Goal: Contribute content

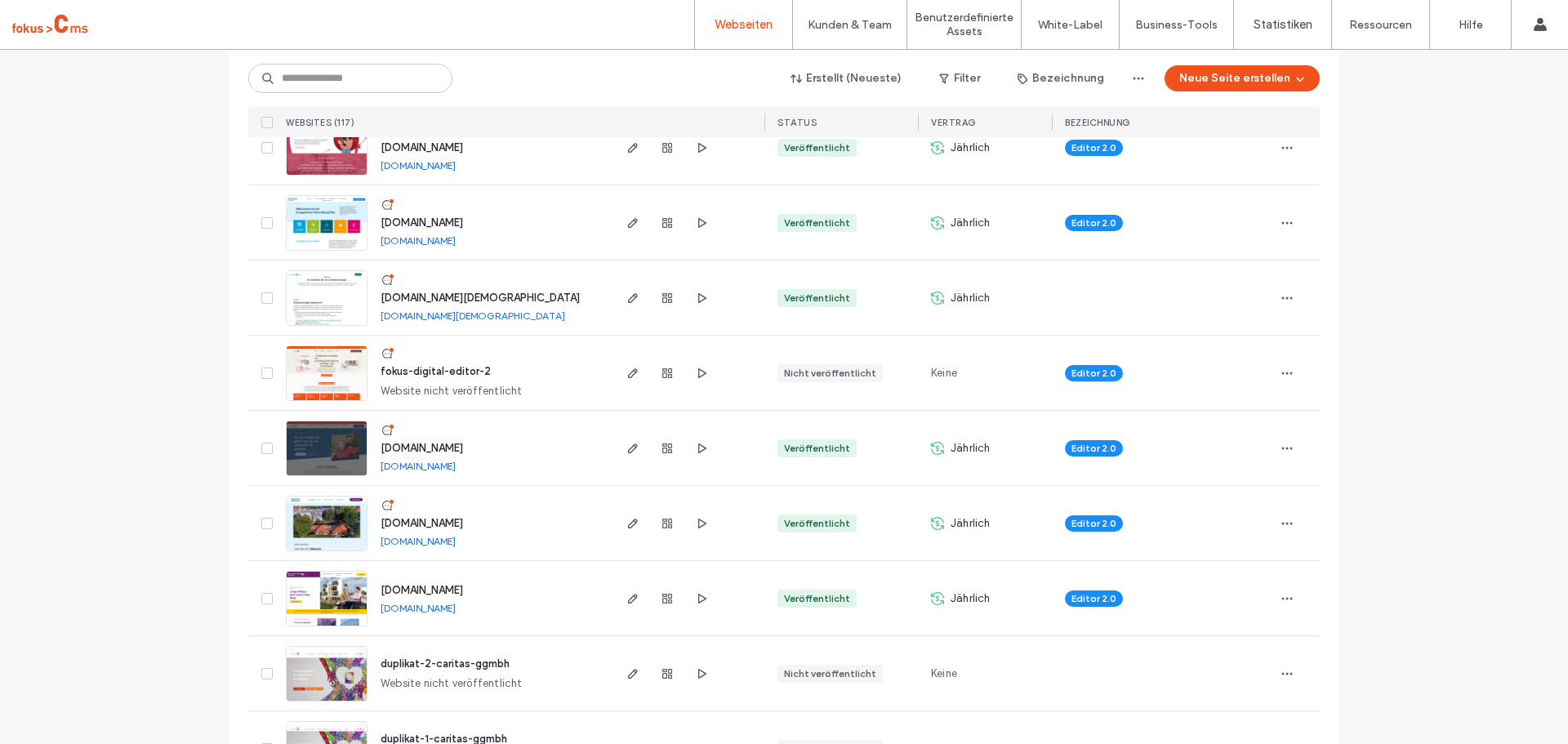
scroll to position [490, 0]
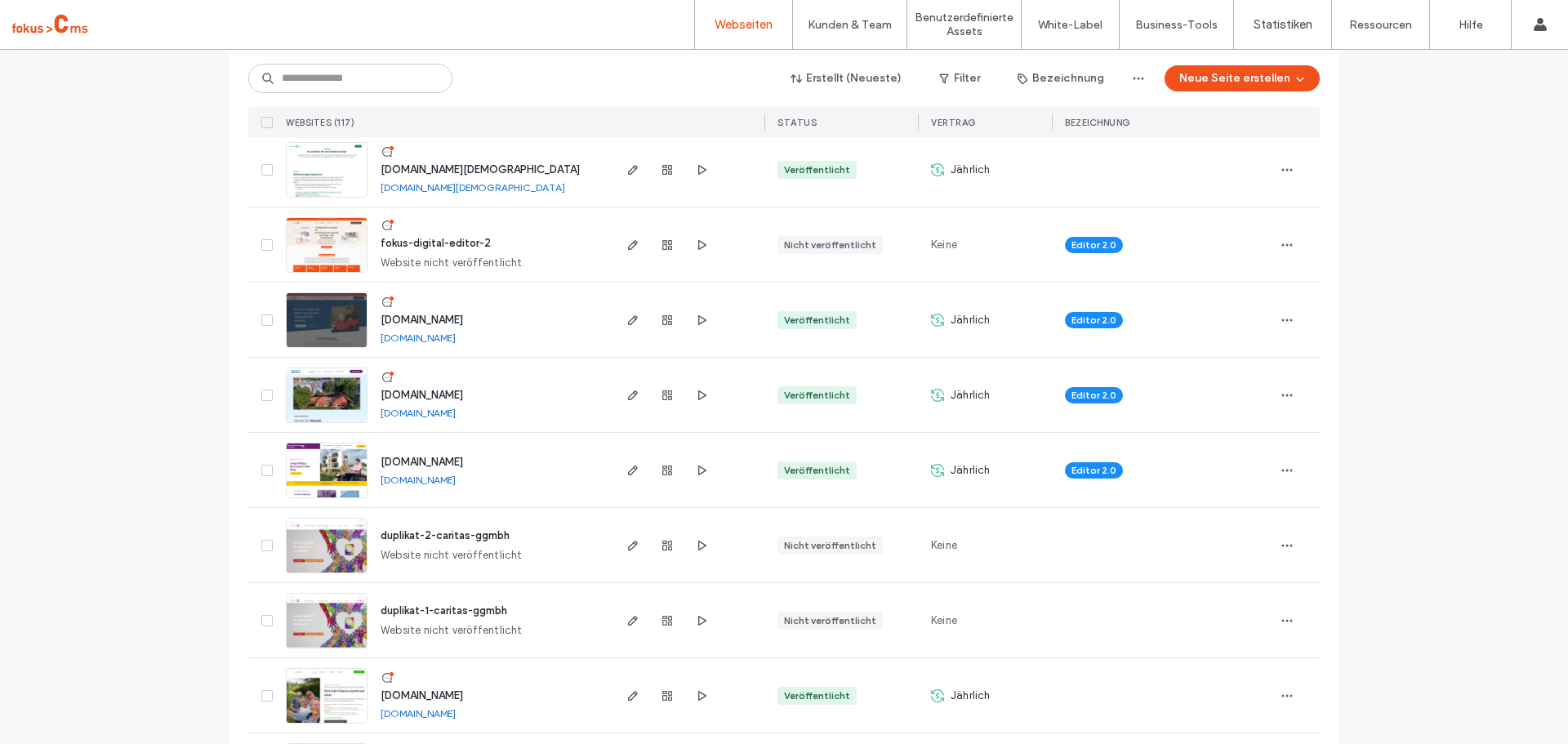
click at [428, 316] on span "www.karriere-mit-herz.de" at bounding box center [422, 319] width 83 height 13
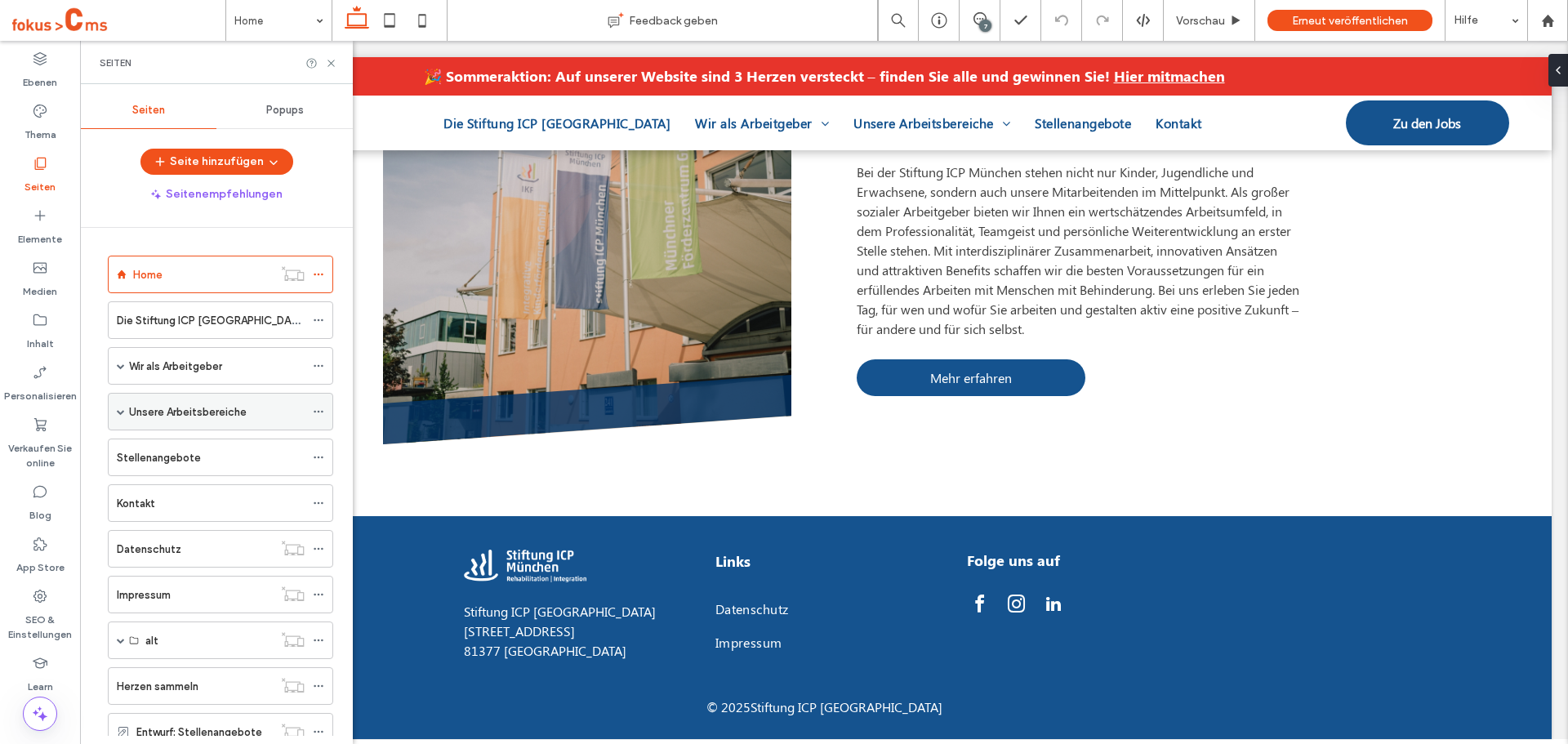
scroll to position [1512, 0]
click at [116, 410] on div "Unsere Arbeitsbereiche" at bounding box center [220, 411] width 226 height 37
click at [120, 415] on span at bounding box center [121, 411] width 8 height 8
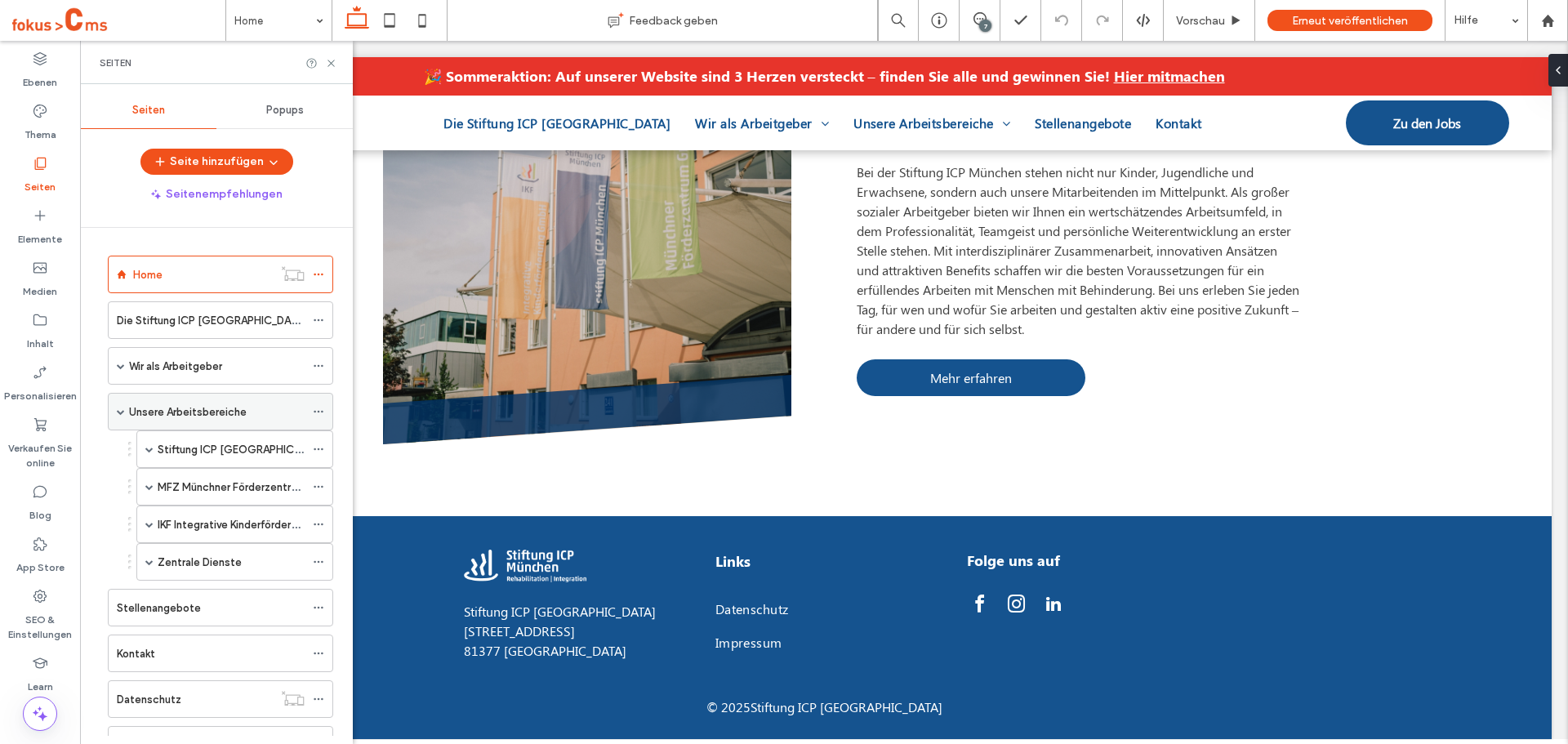
click at [120, 415] on span at bounding box center [121, 411] width 8 height 8
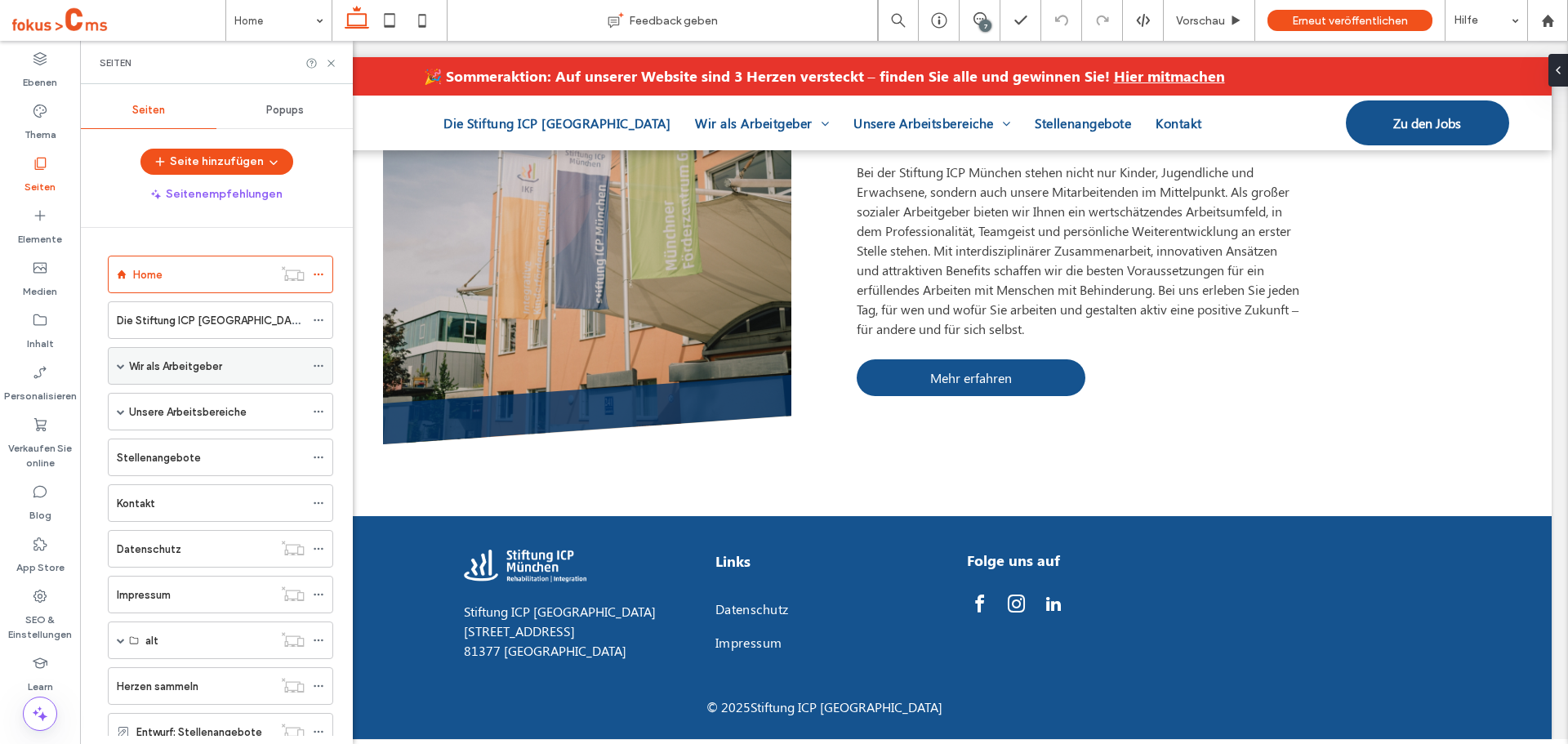
click at [121, 366] on span at bounding box center [121, 366] width 8 height 8
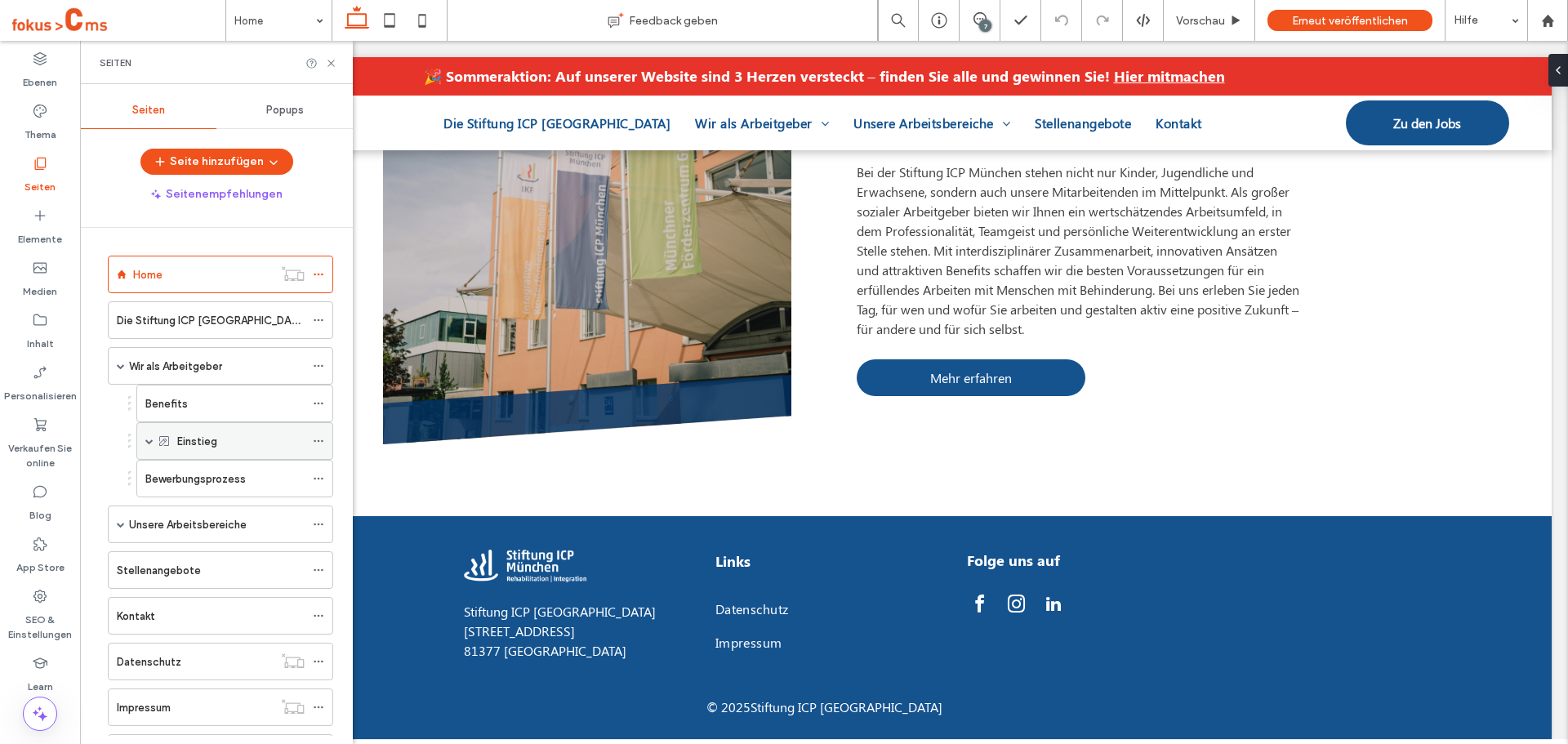
click at [146, 438] on span at bounding box center [150, 441] width 8 height 8
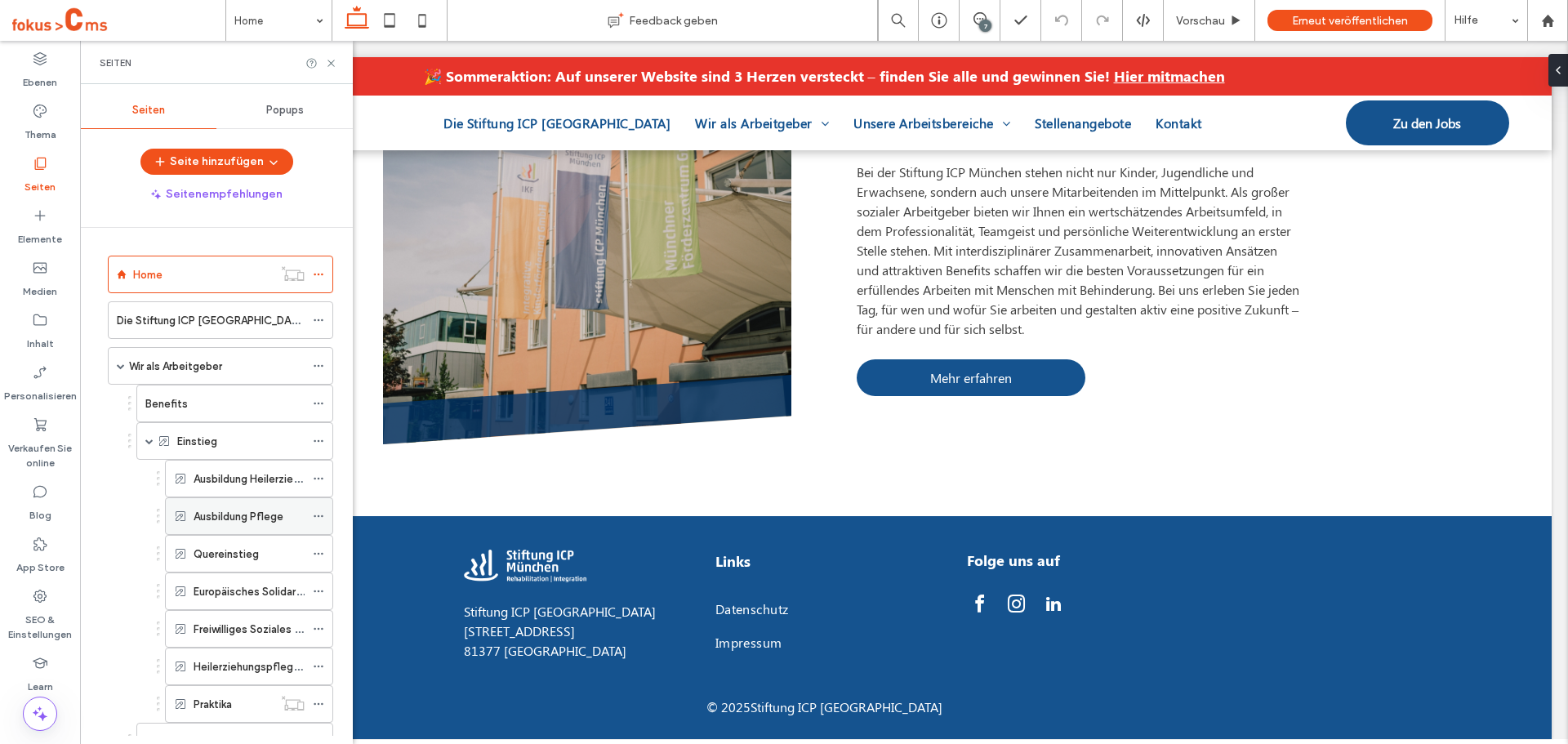
scroll to position [163, 0]
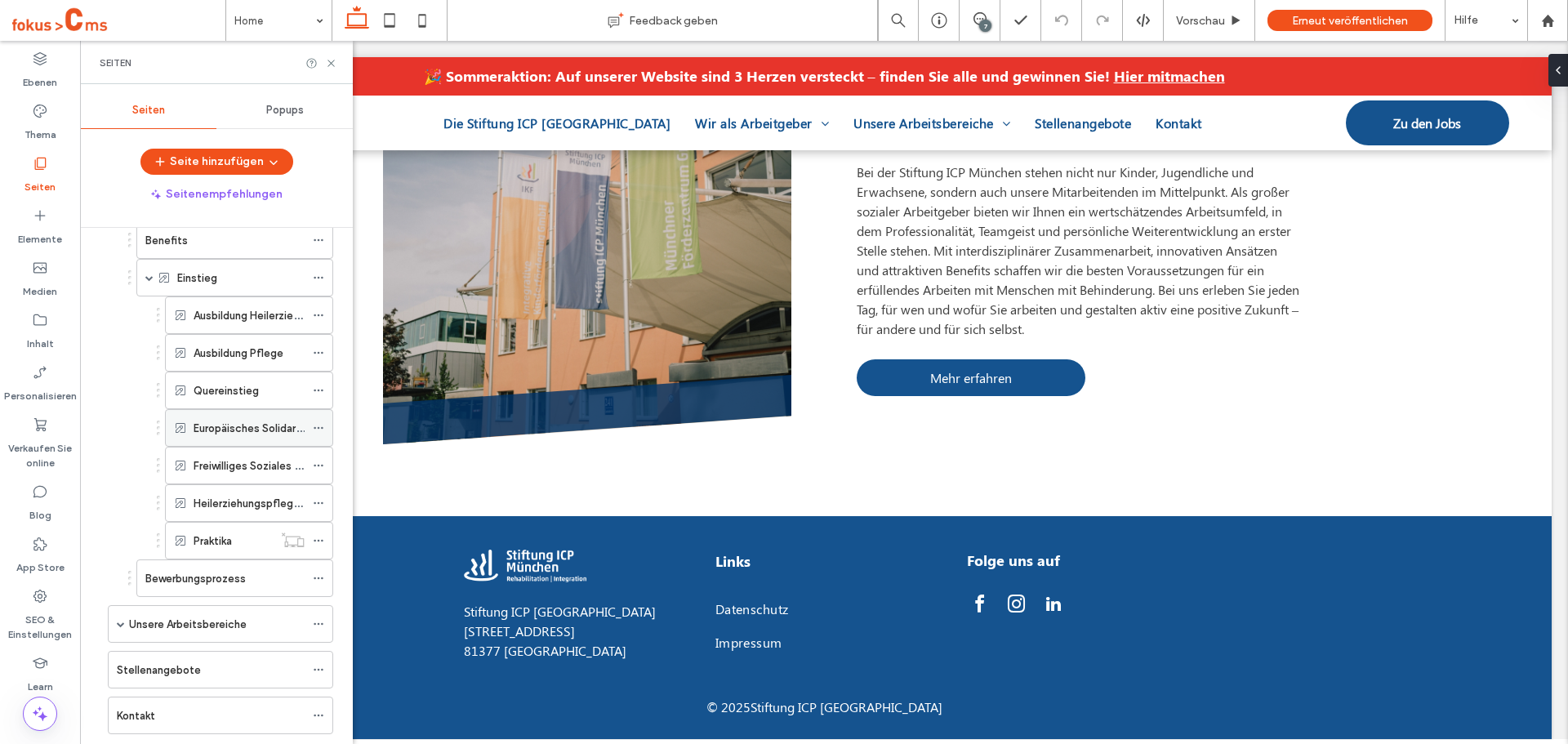
click at [220, 421] on label "Europäisches Solidaritätskorps (ESK)" at bounding box center [284, 428] width 181 height 29
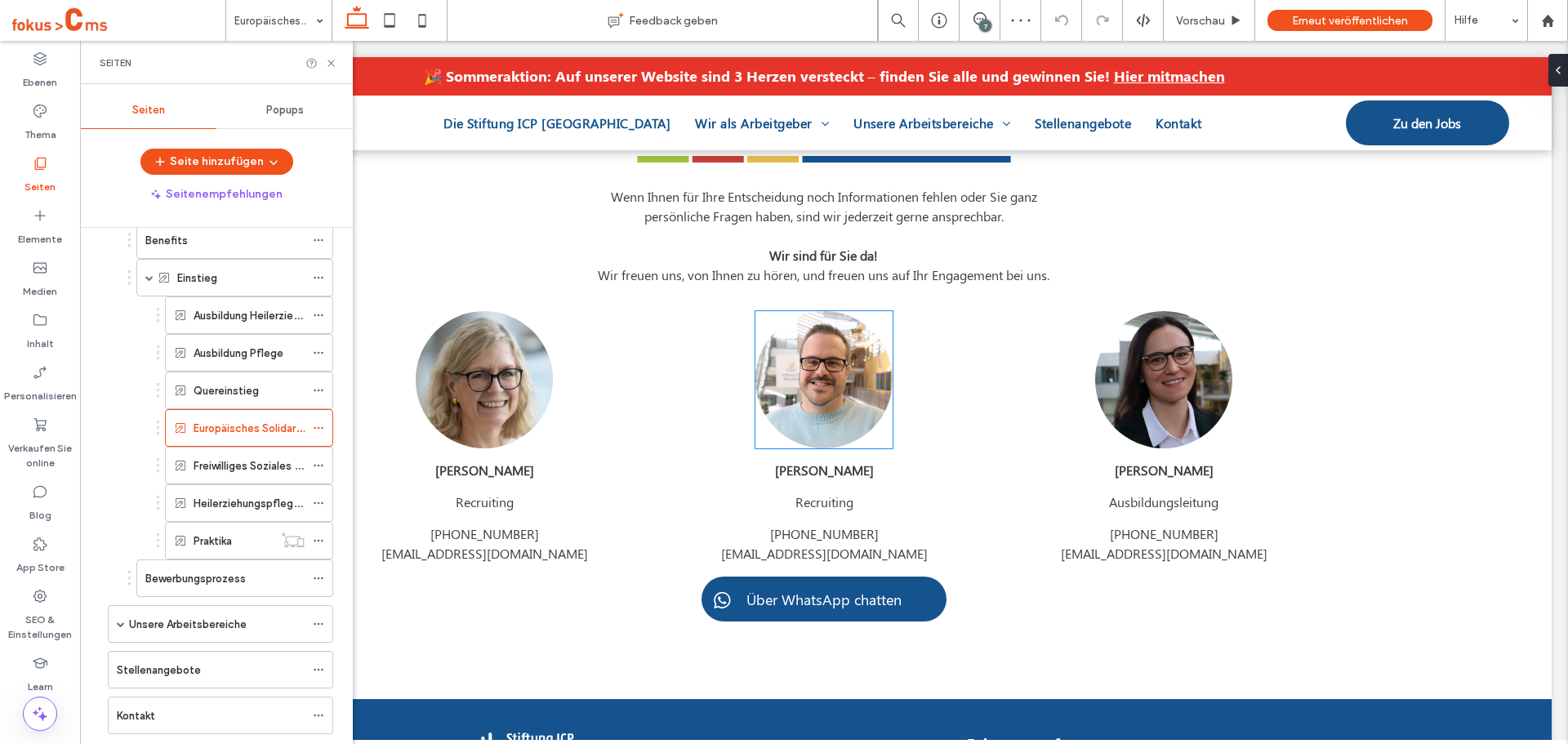
scroll to position [2613, 0]
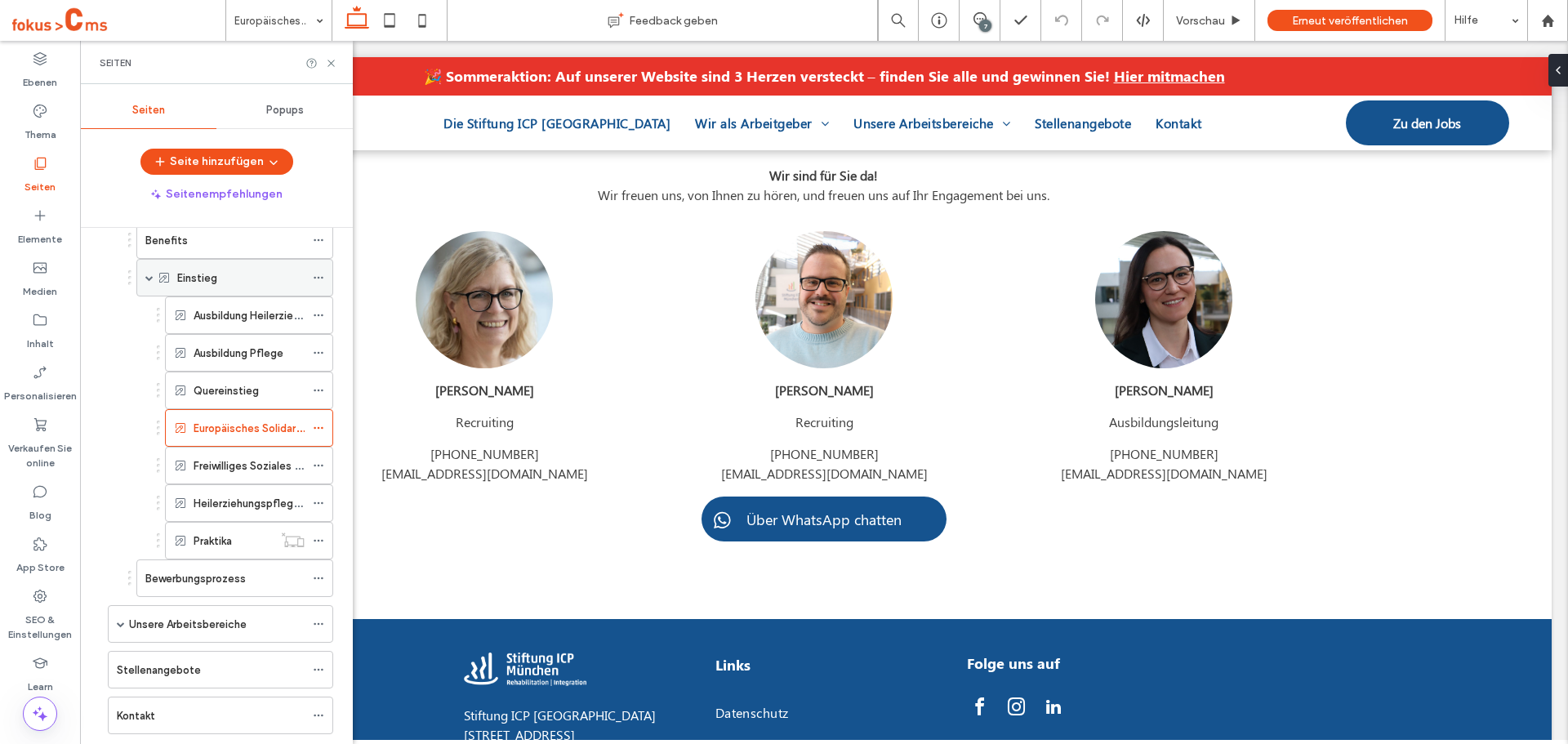
click at [247, 271] on div "Einstieg" at bounding box center [241, 278] width 128 height 17
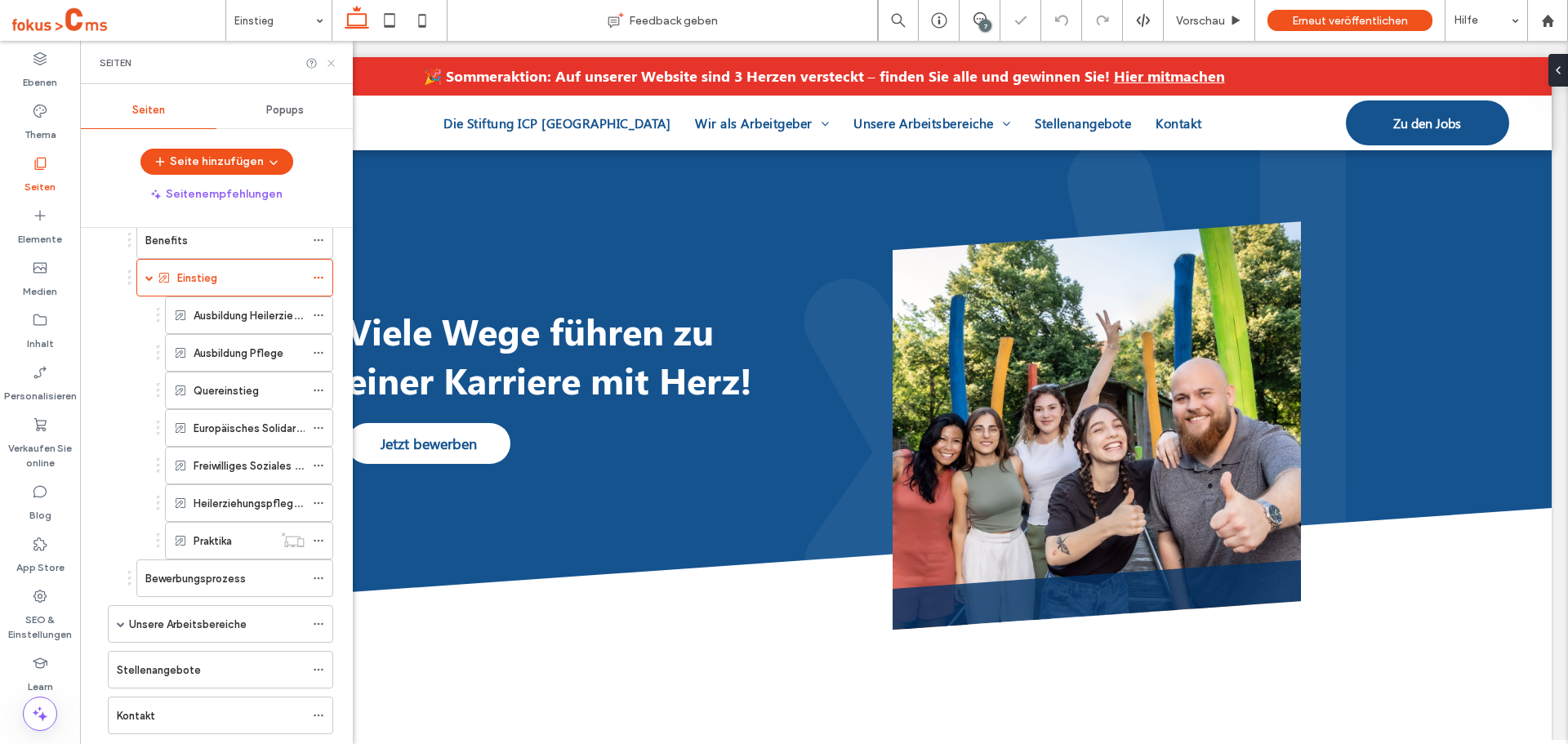
click at [331, 62] on use at bounding box center [331, 63] width 7 height 7
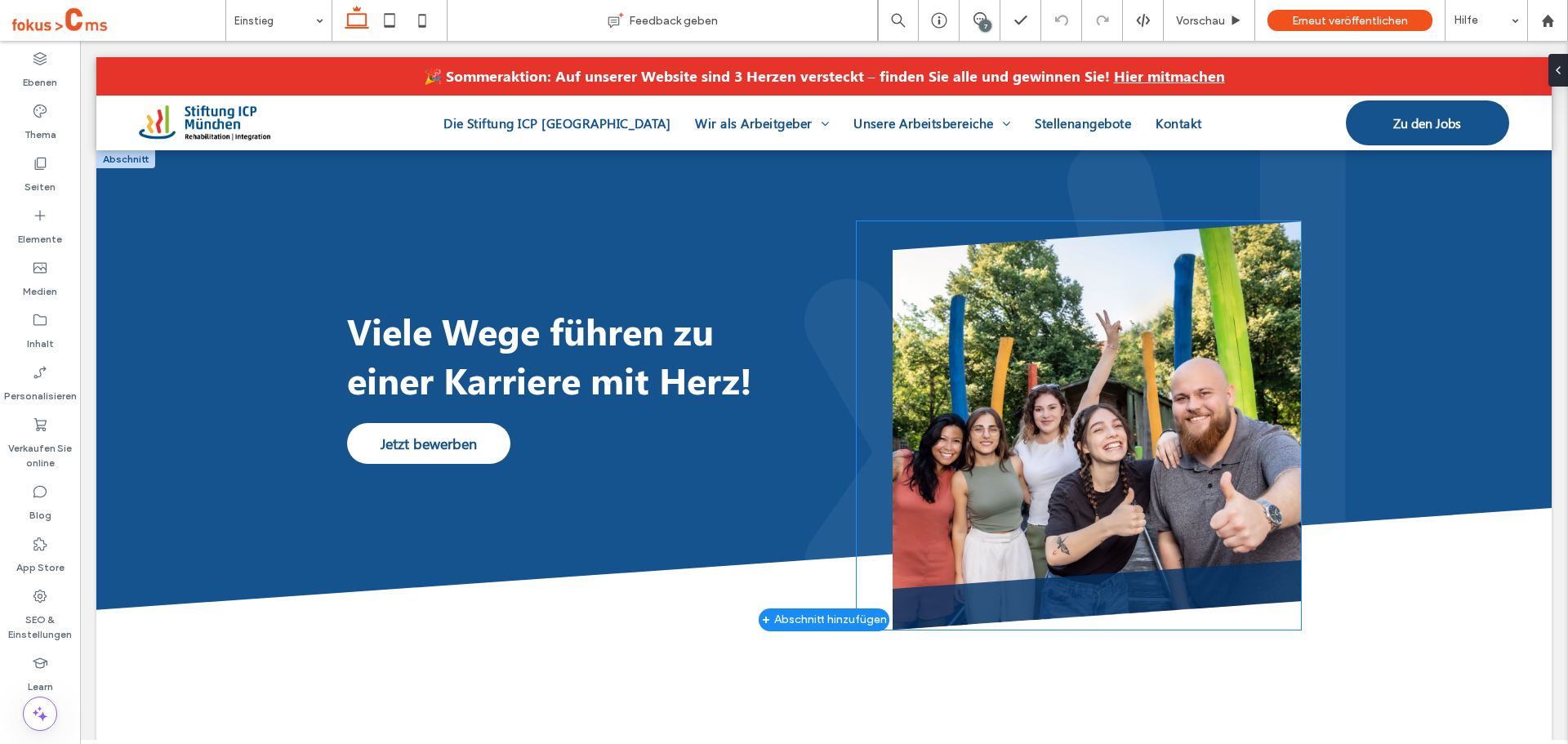
click at [941, 429] on img at bounding box center [1097, 425] width 408 height 408
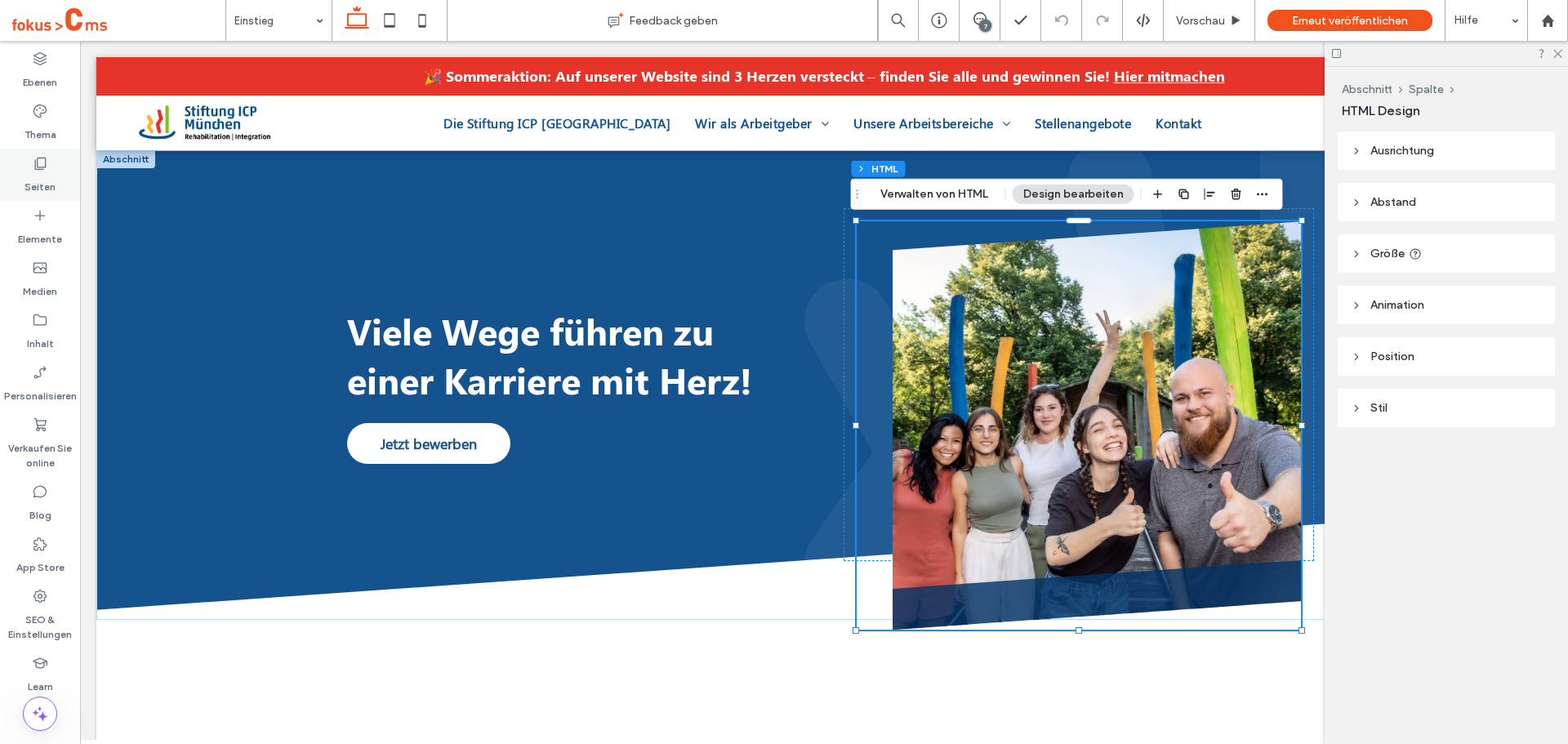
click at [46, 175] on label "Seiten" at bounding box center [40, 182] width 31 height 23
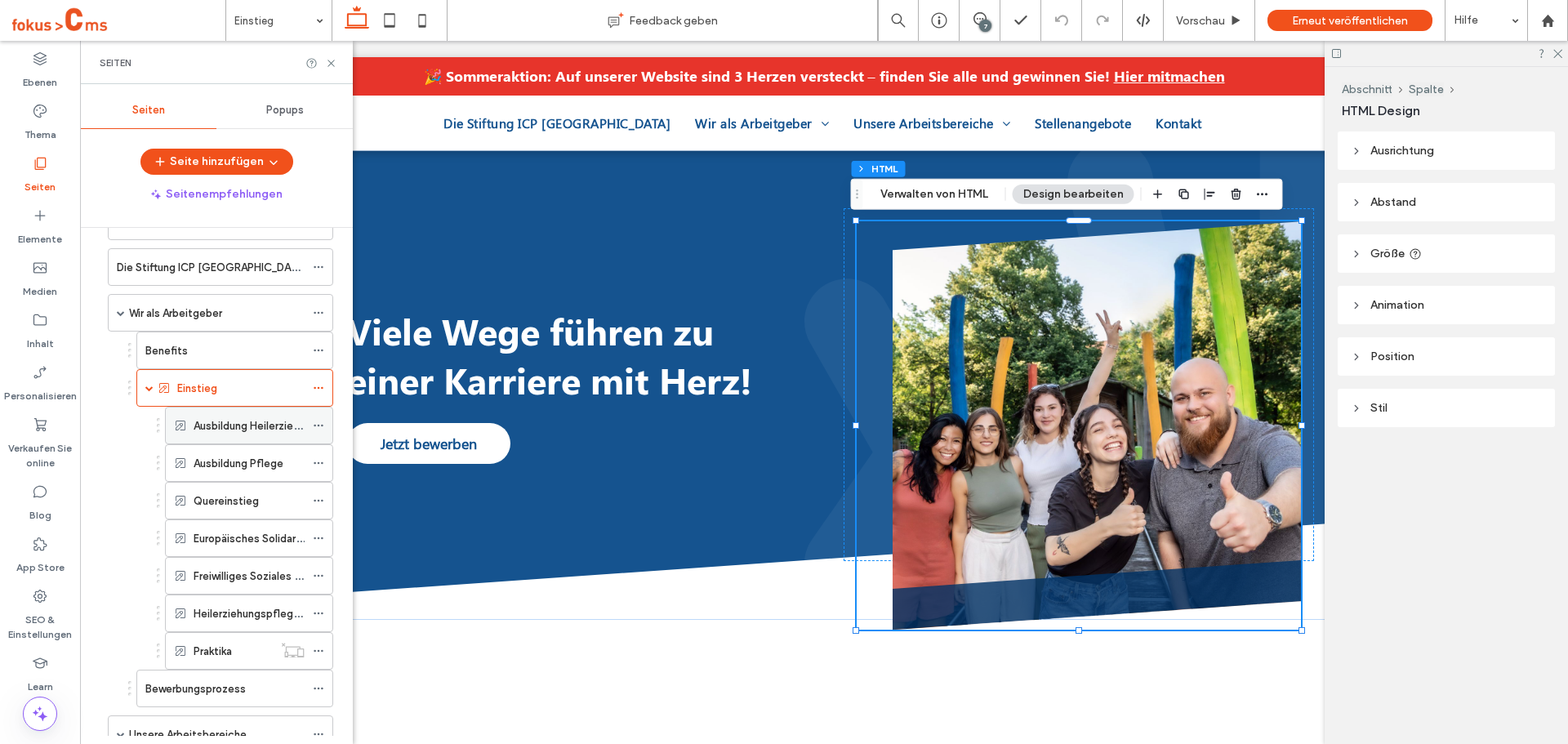
scroll to position [82, 0]
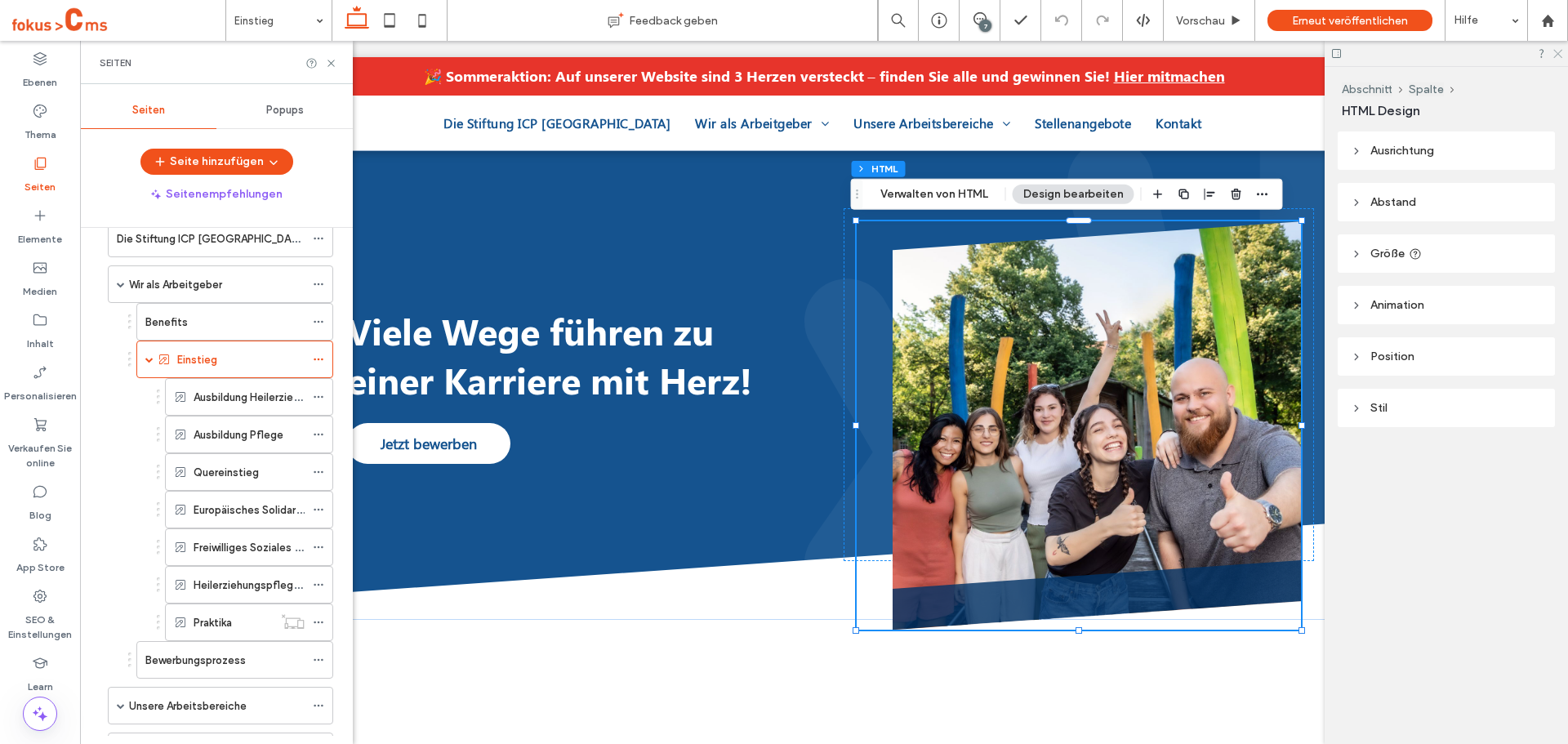
click at [1558, 53] on use at bounding box center [1558, 54] width 9 height 9
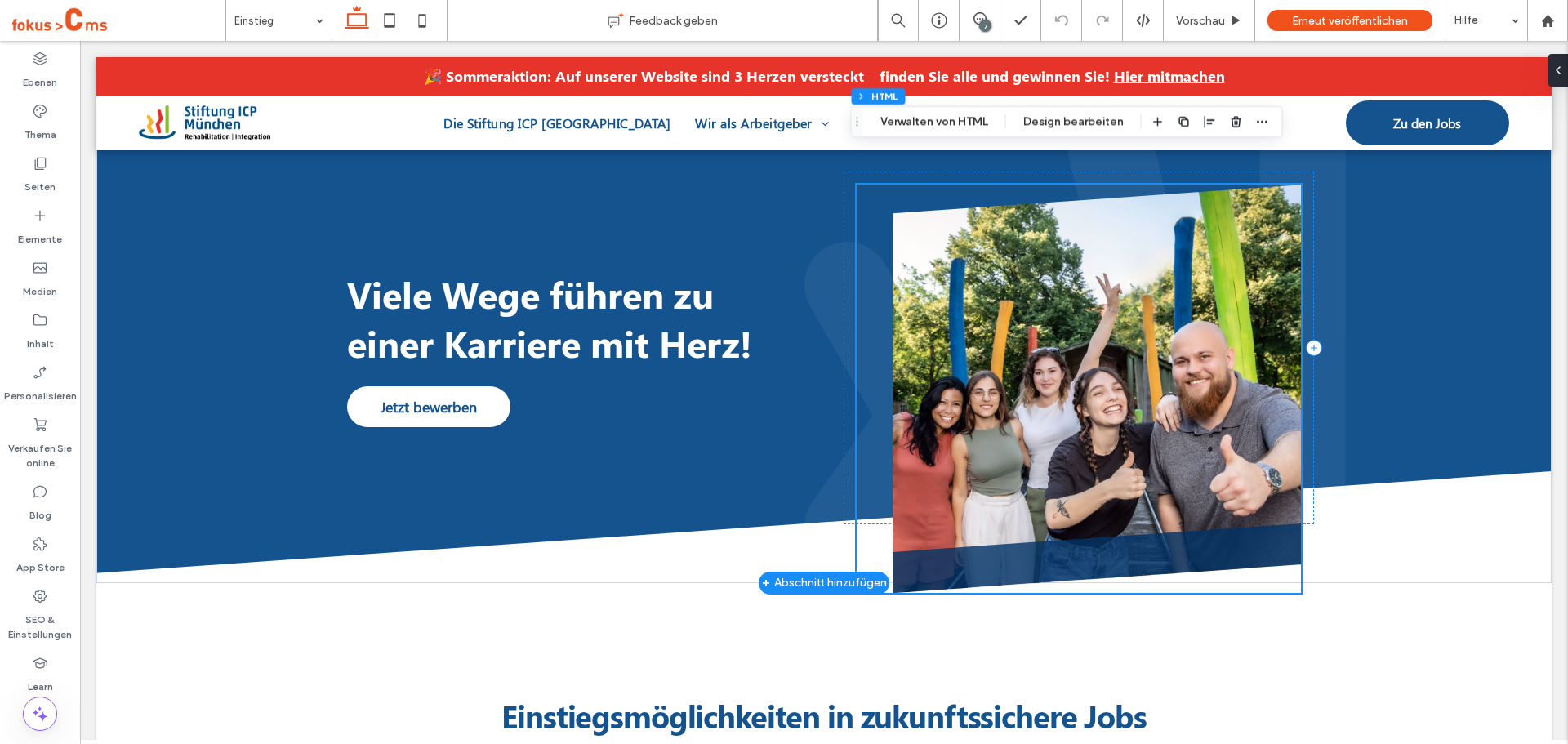
scroll to position [0, 0]
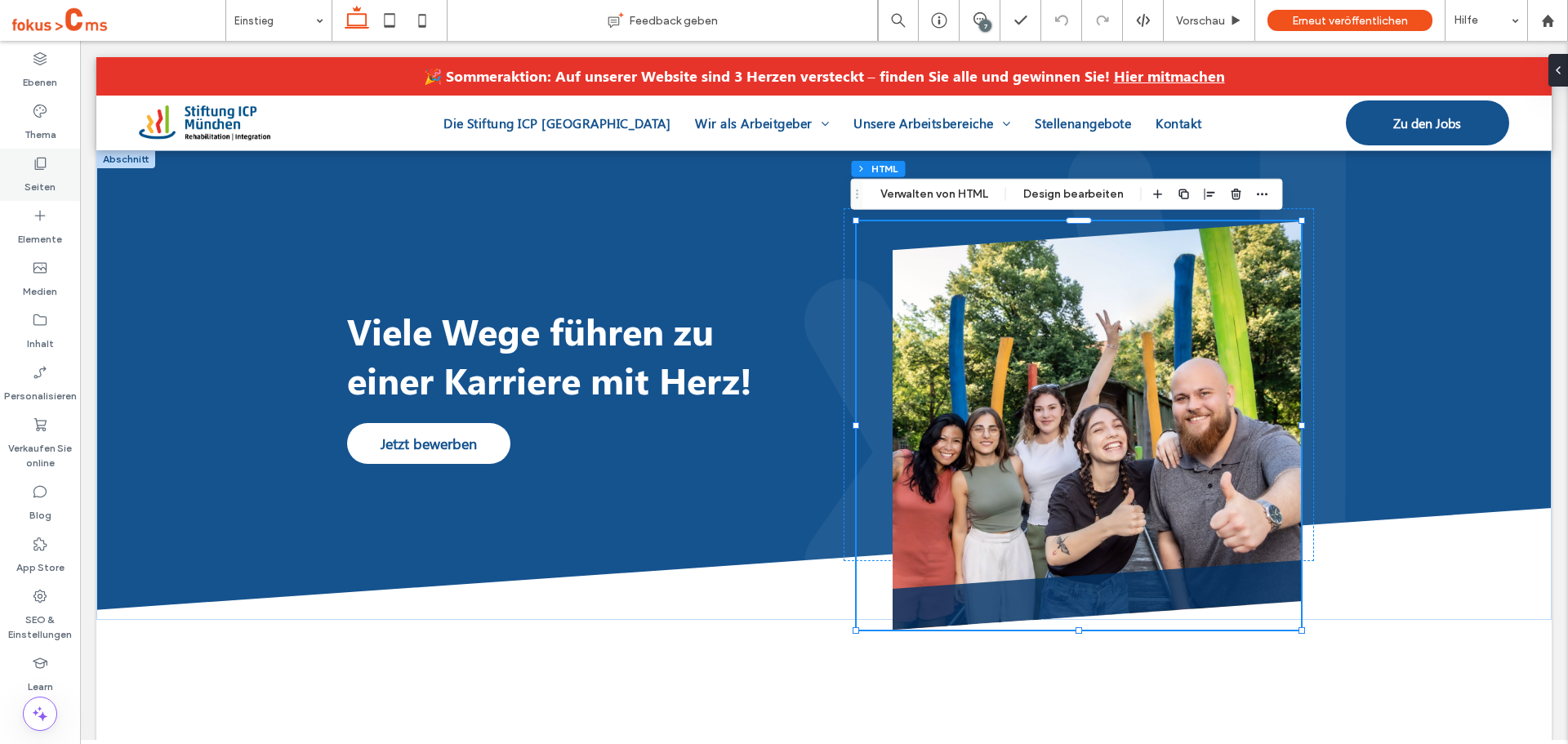
click at [31, 161] on div "Seiten" at bounding box center [40, 175] width 80 height 52
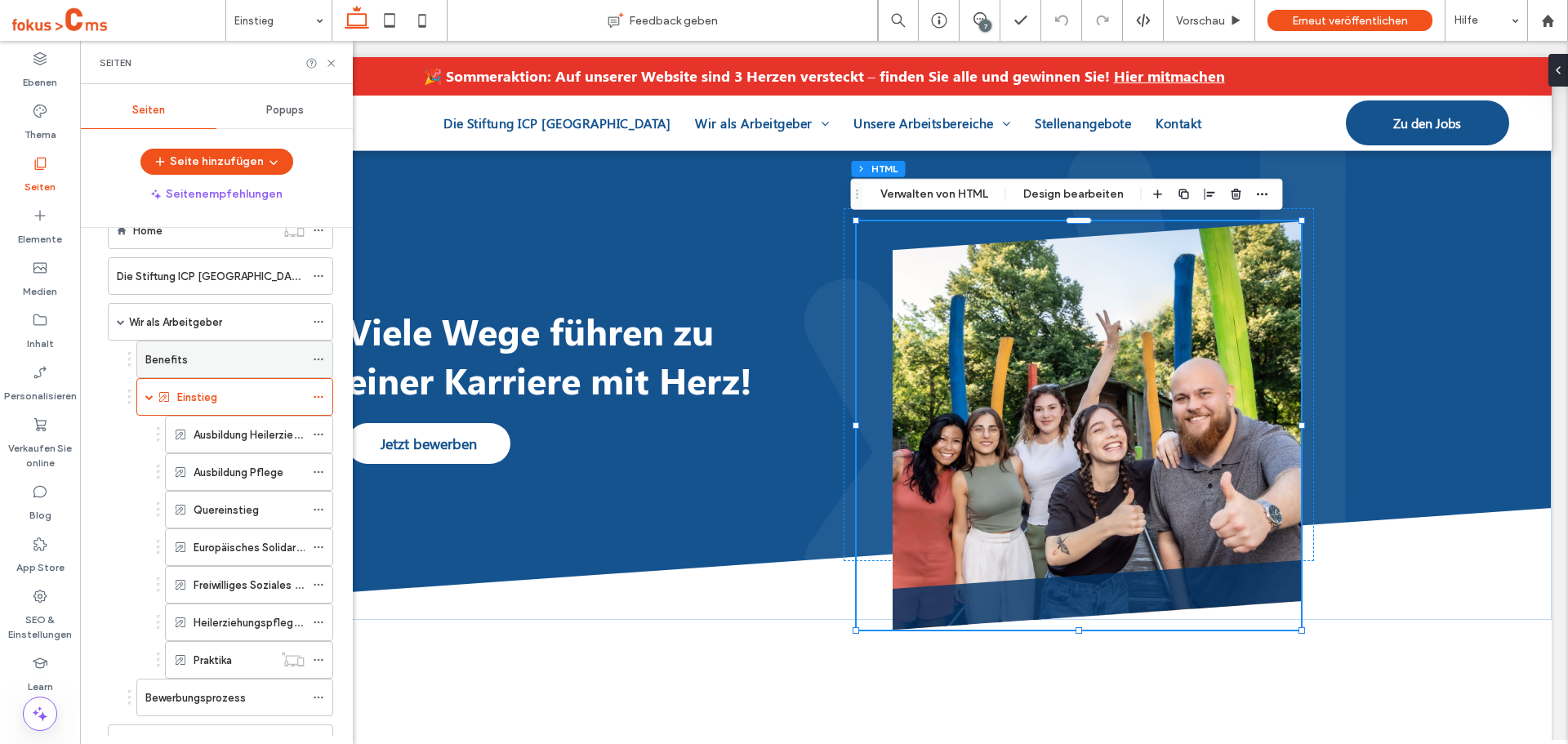
scroll to position [82, 0]
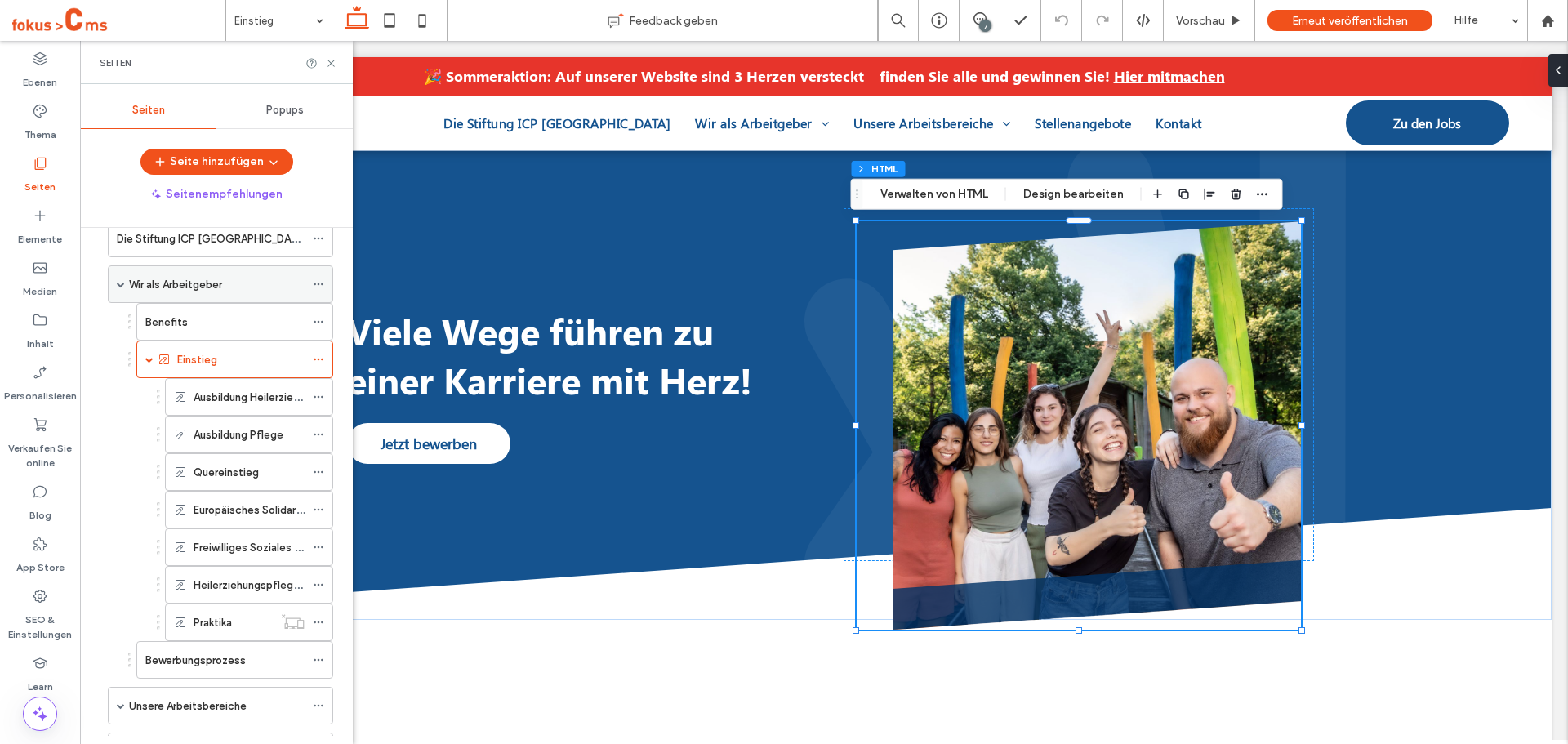
click at [247, 276] on div "Wir als Arbeitgeber" at bounding box center [217, 285] width 176 height 17
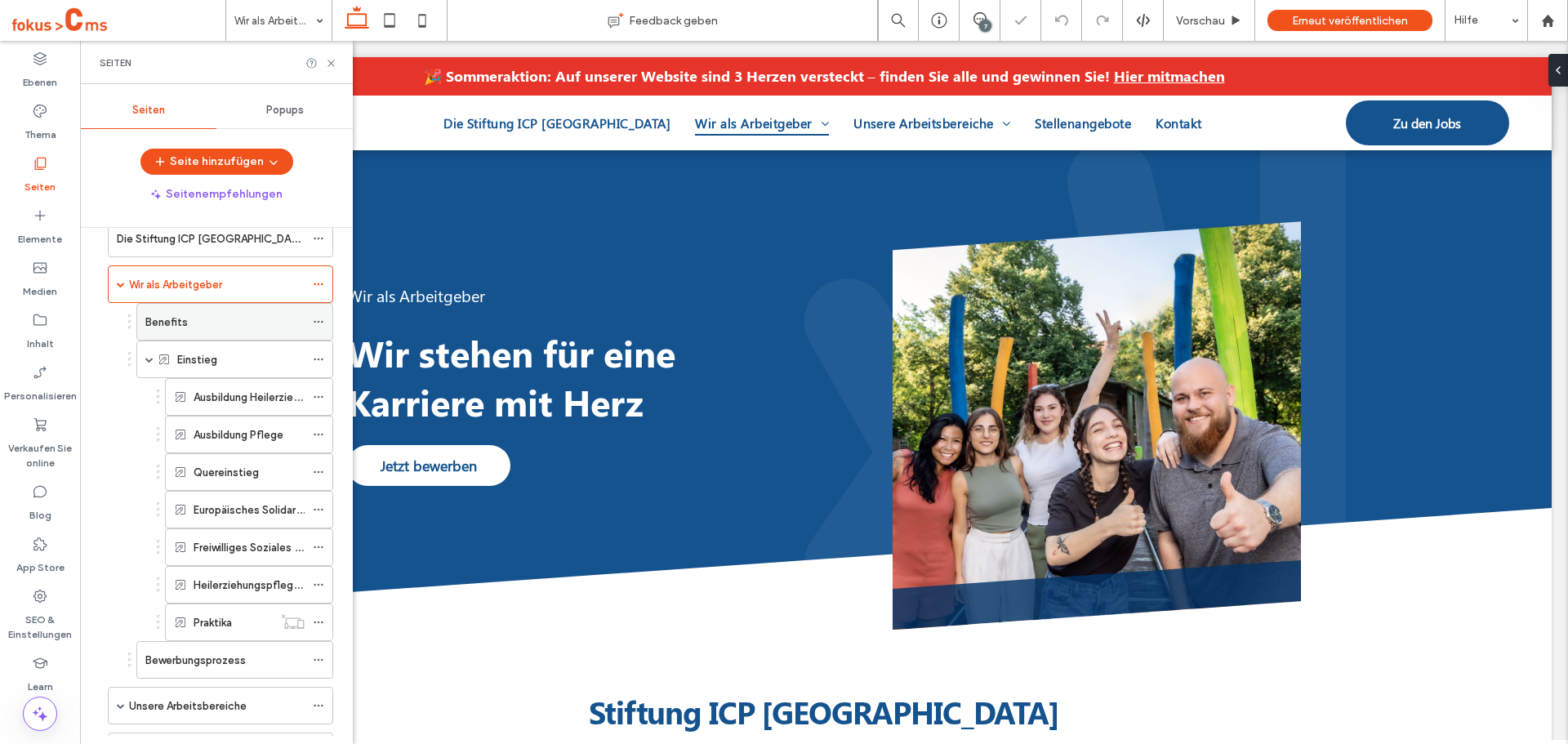
click at [223, 323] on div "Benefits" at bounding box center [225, 322] width 160 height 17
click at [240, 356] on div "Einstieg" at bounding box center [241, 360] width 128 height 17
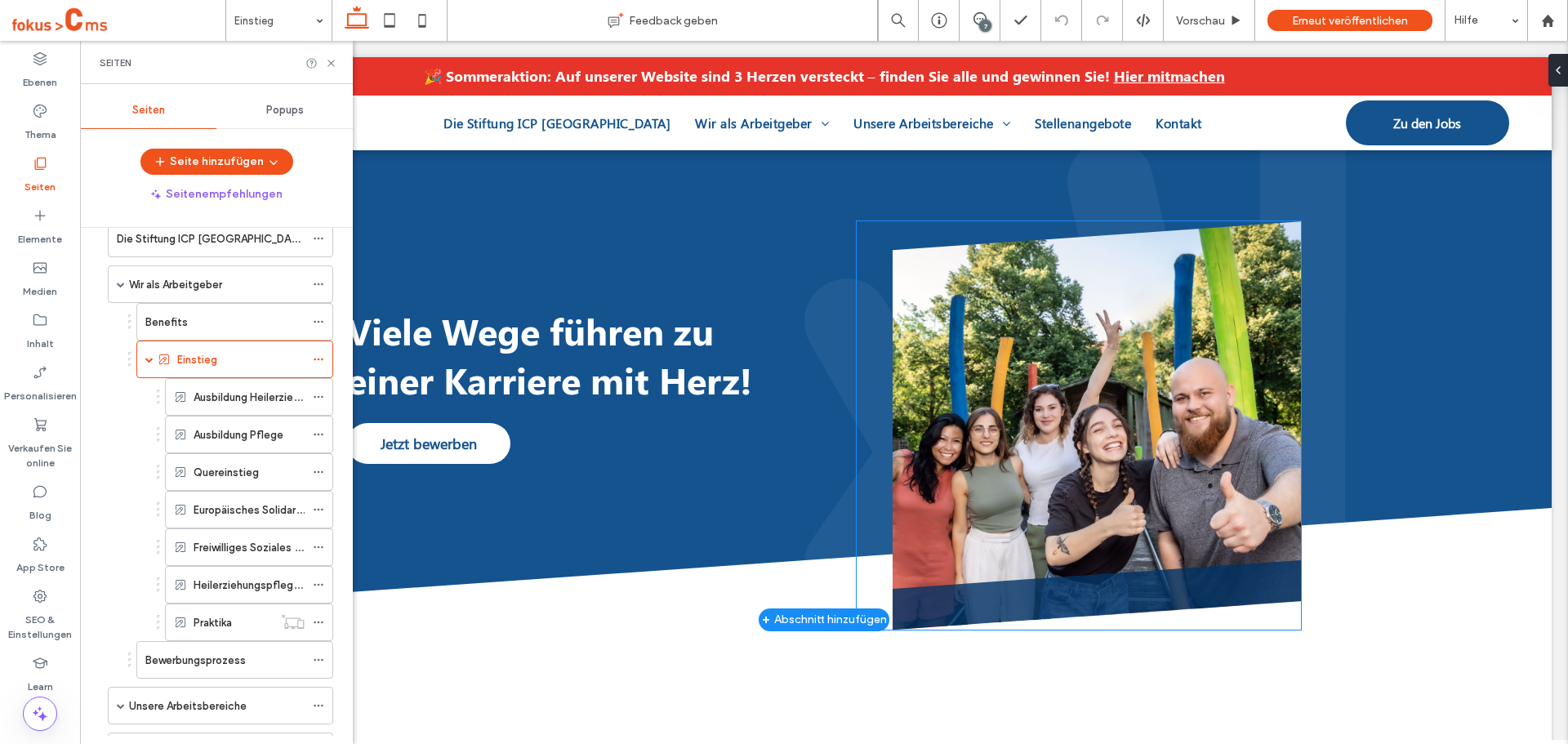
click at [1062, 391] on img at bounding box center [1097, 425] width 408 height 408
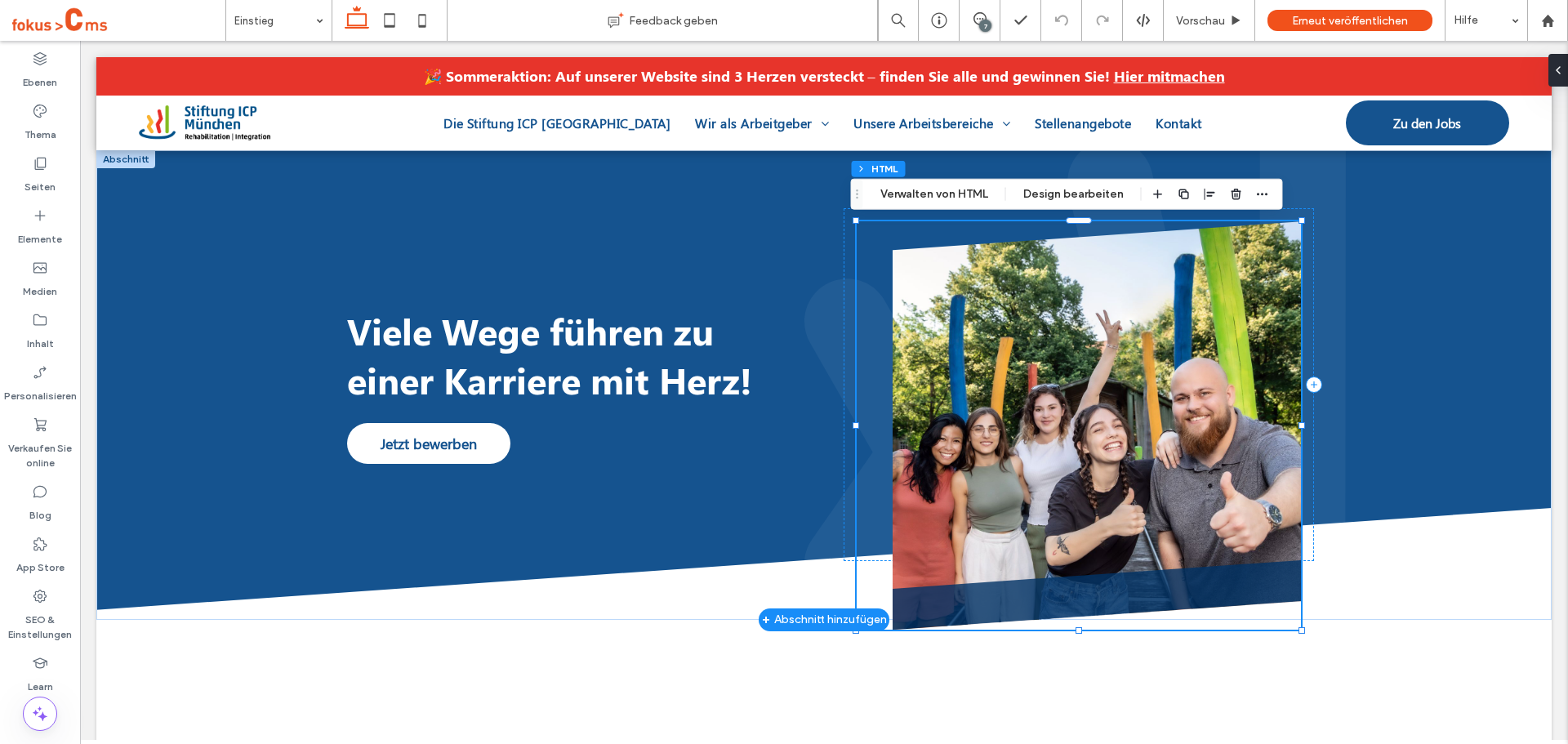
click at [1059, 391] on img at bounding box center [1097, 425] width 408 height 408
click at [981, 21] on div "7" at bounding box center [985, 25] width 13 height 13
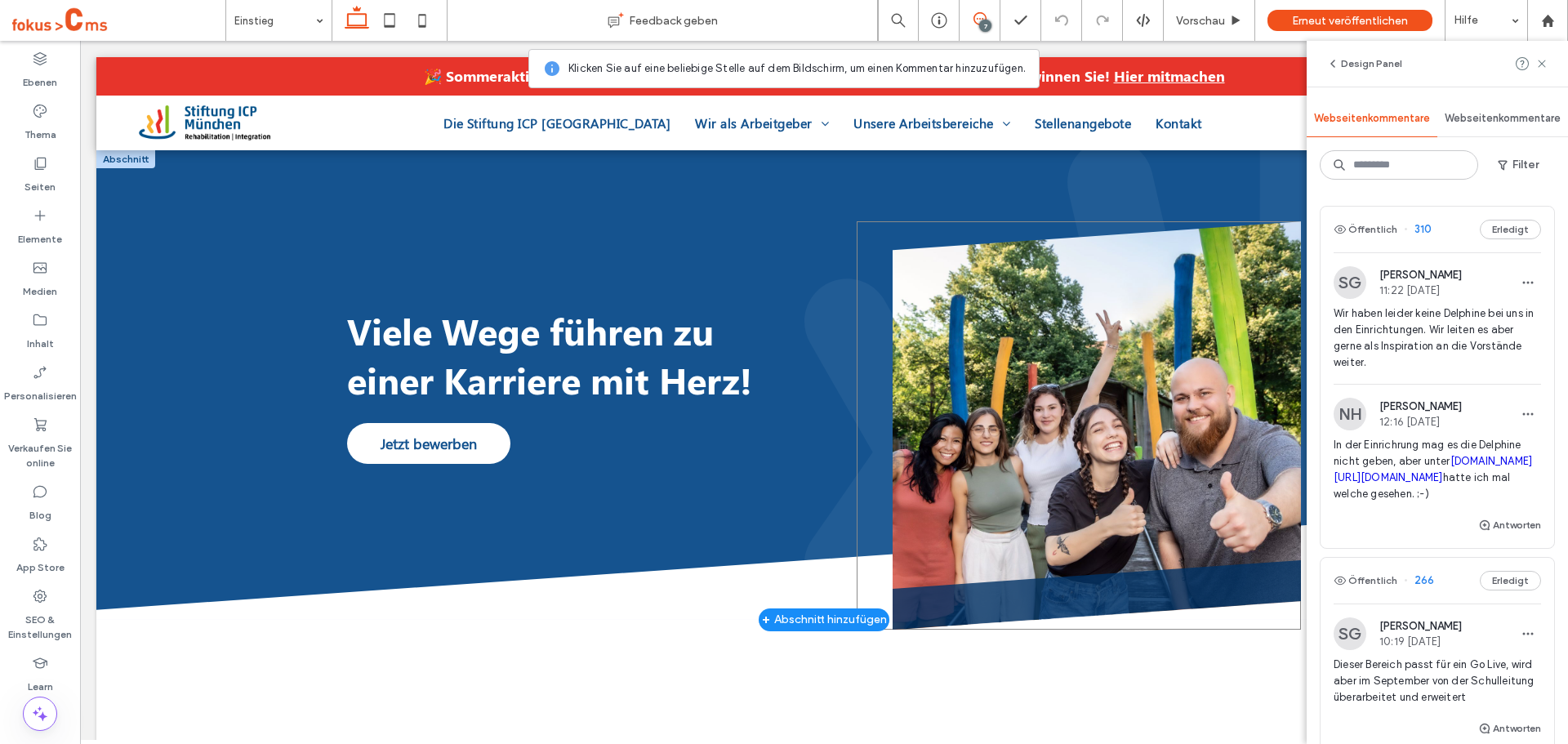
click at [1050, 444] on img at bounding box center [1097, 425] width 408 height 408
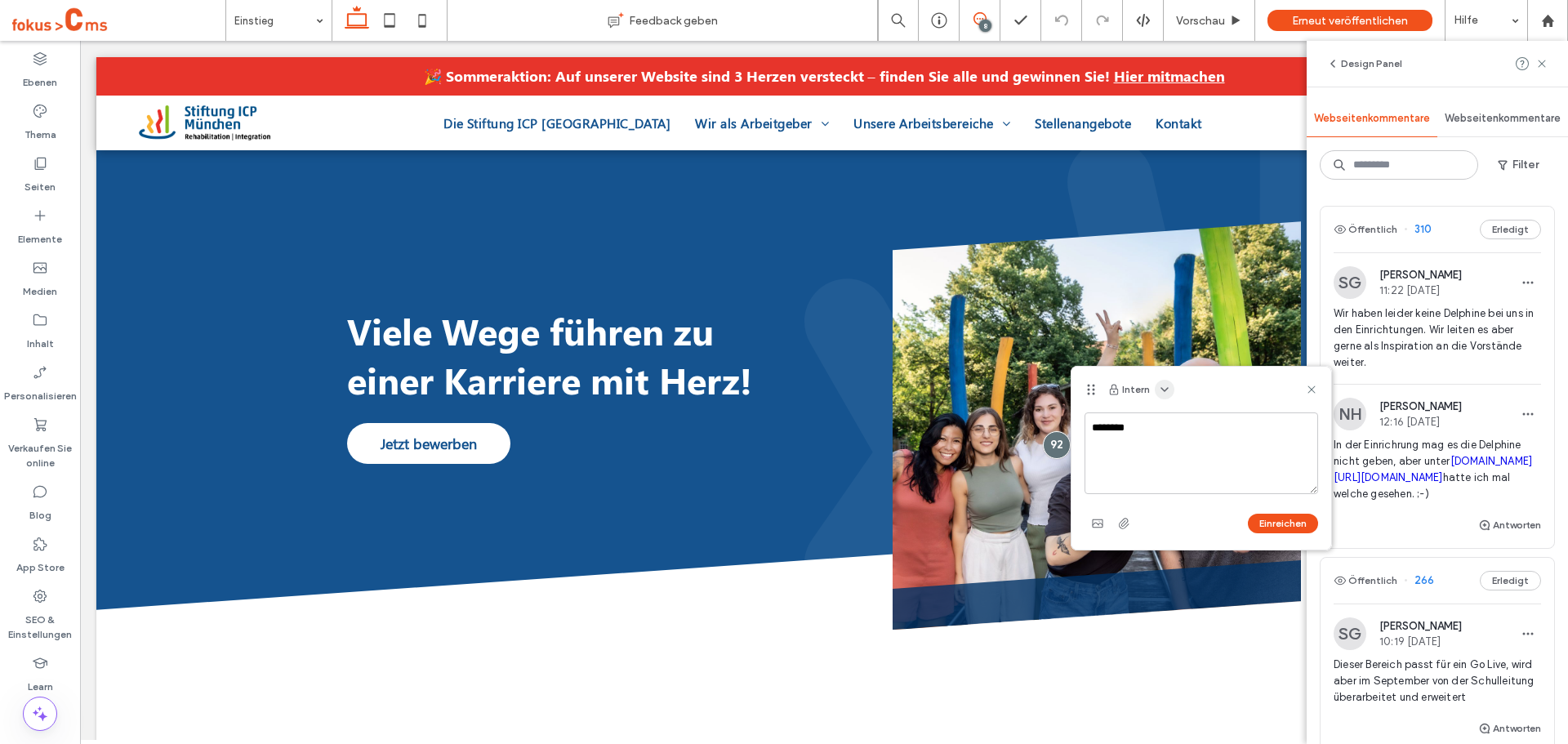
type textarea "********"
click at [1164, 388] on use "button" at bounding box center [1165, 389] width 7 height 3
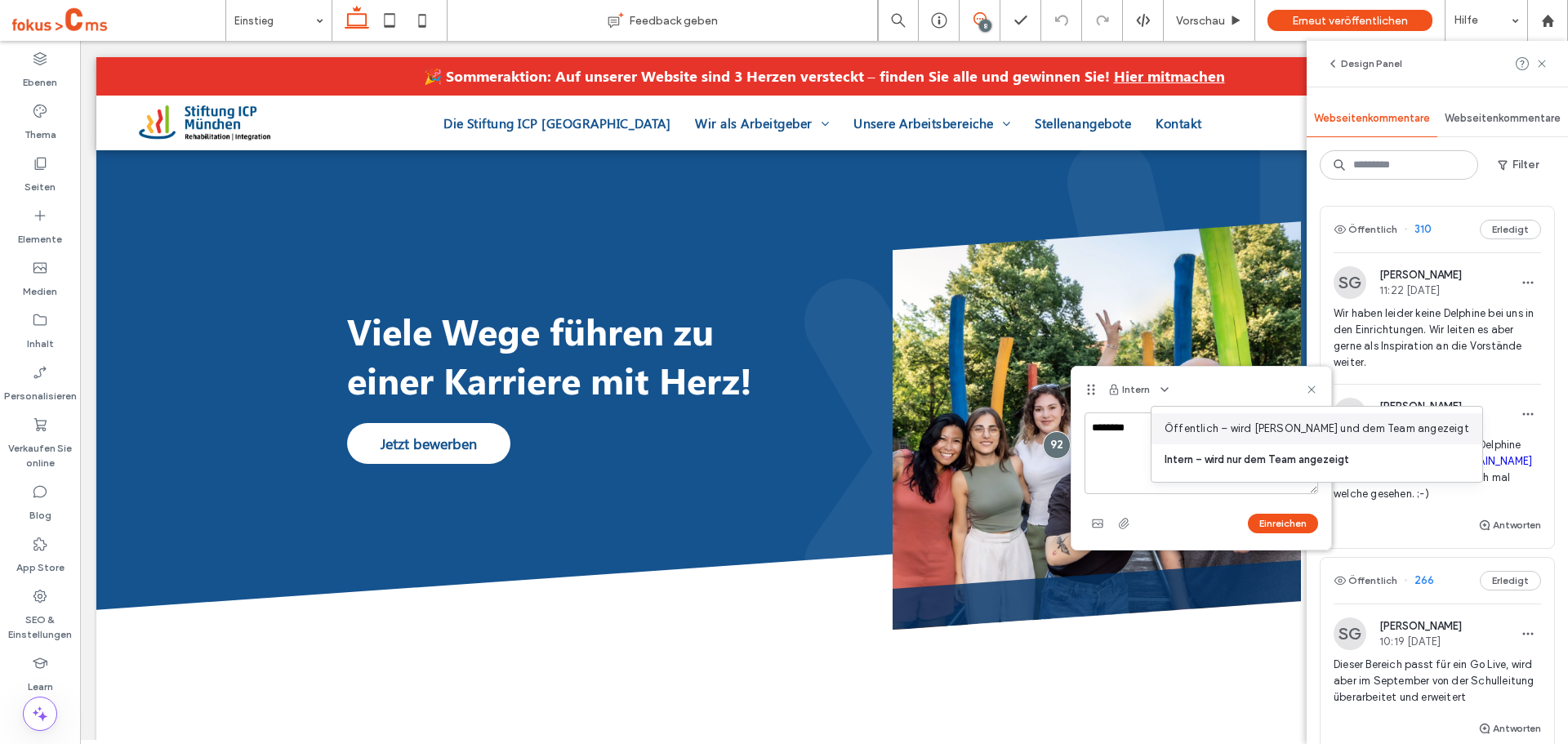
click at [1192, 424] on span "Öffentlich – wird [PERSON_NAME] und dem Team angezeigt" at bounding box center [1317, 428] width 305 height 16
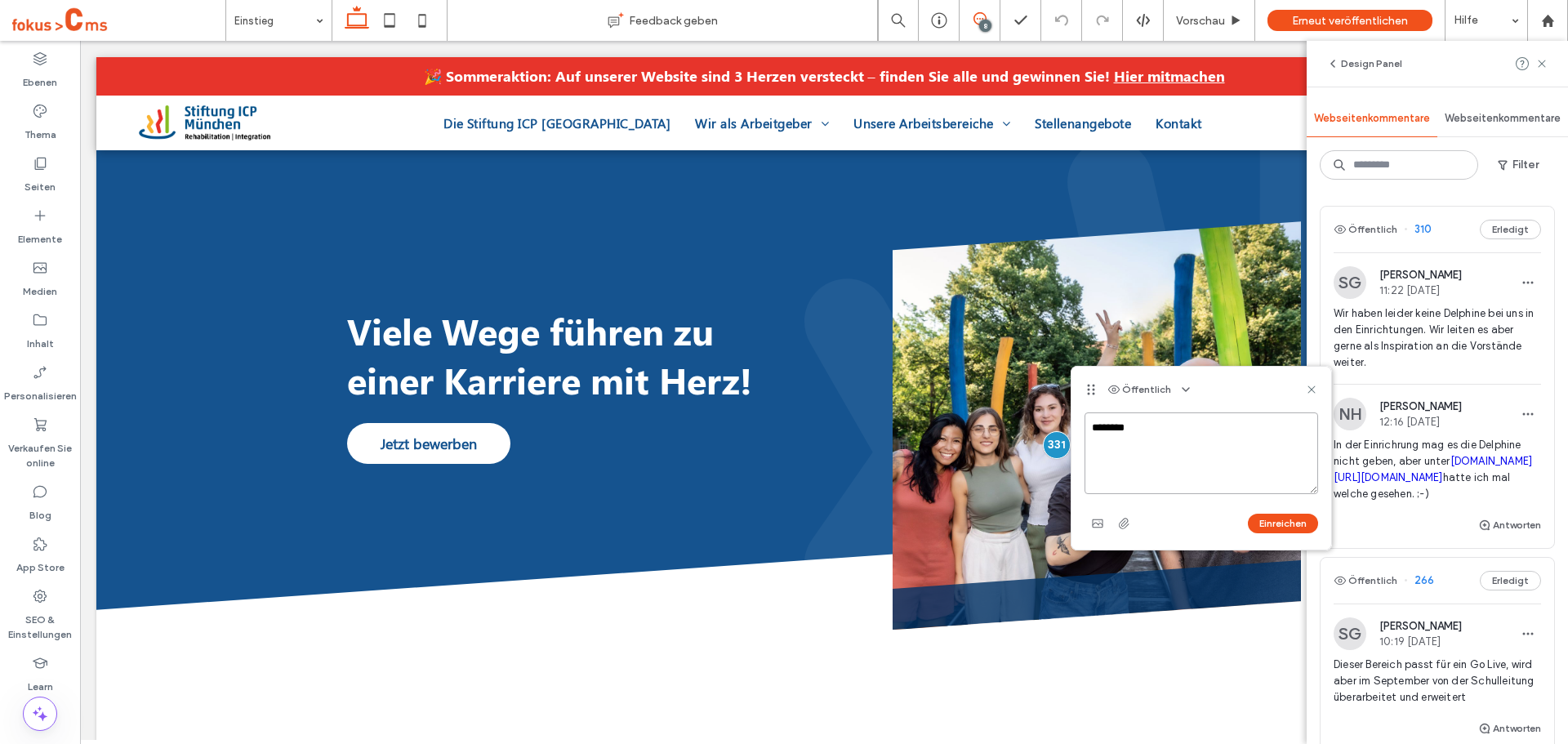
click at [1160, 421] on textarea "********" at bounding box center [1201, 453] width 233 height 82
click at [1278, 524] on button "Einreichen" at bounding box center [1282, 523] width 70 height 19
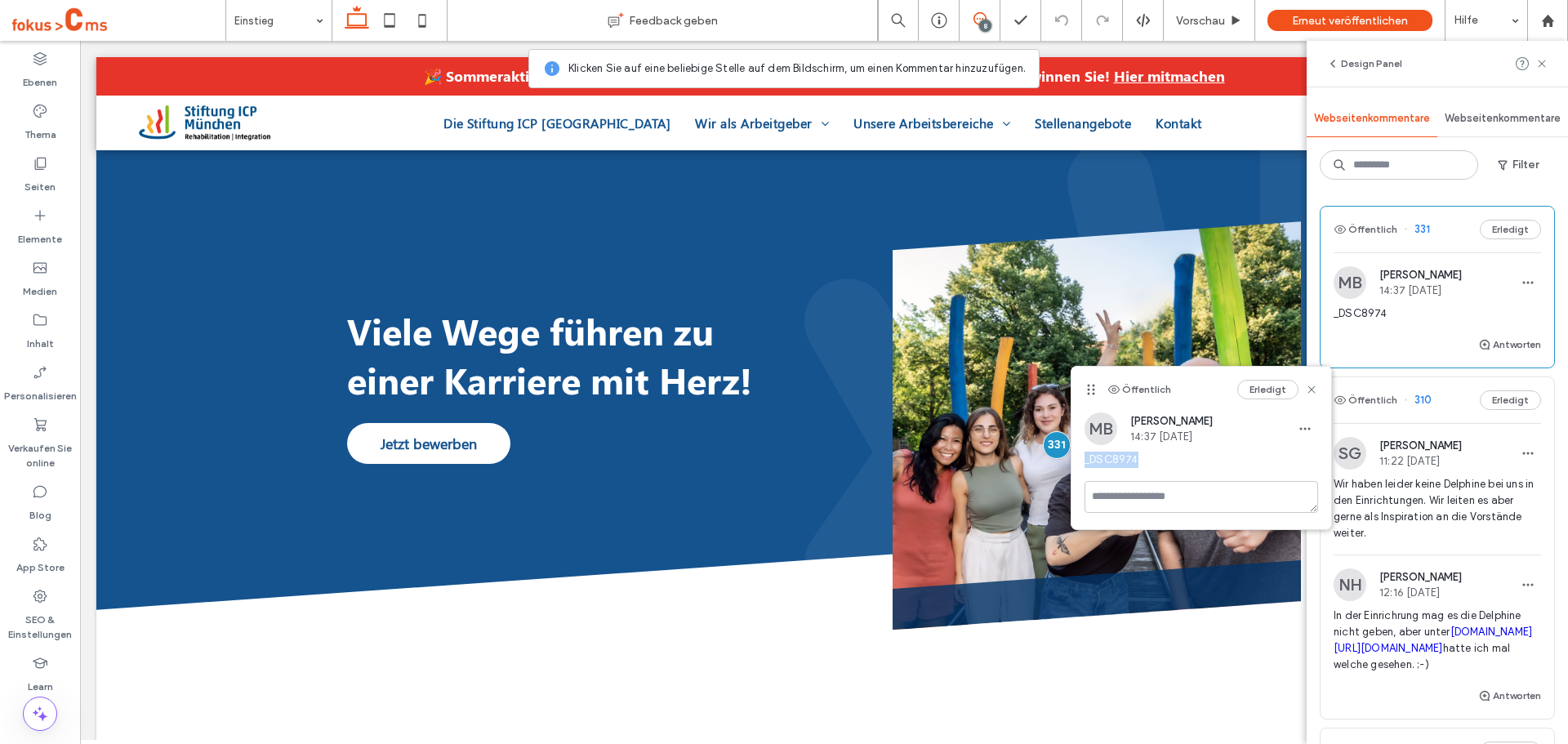
drag, startPoint x: 1086, startPoint y: 461, endPoint x: 1140, endPoint y: 467, distance: 54.3
click at [1140, 467] on span "_DSC8974" at bounding box center [1201, 459] width 233 height 16
click at [1162, 461] on span "_DSC8974" at bounding box center [1201, 459] width 233 height 16
drag, startPoint x: 1119, startPoint y: 461, endPoint x: 1088, endPoint y: 461, distance: 31.0
click at [1088, 461] on span "_DSC8974" at bounding box center [1201, 459] width 233 height 16
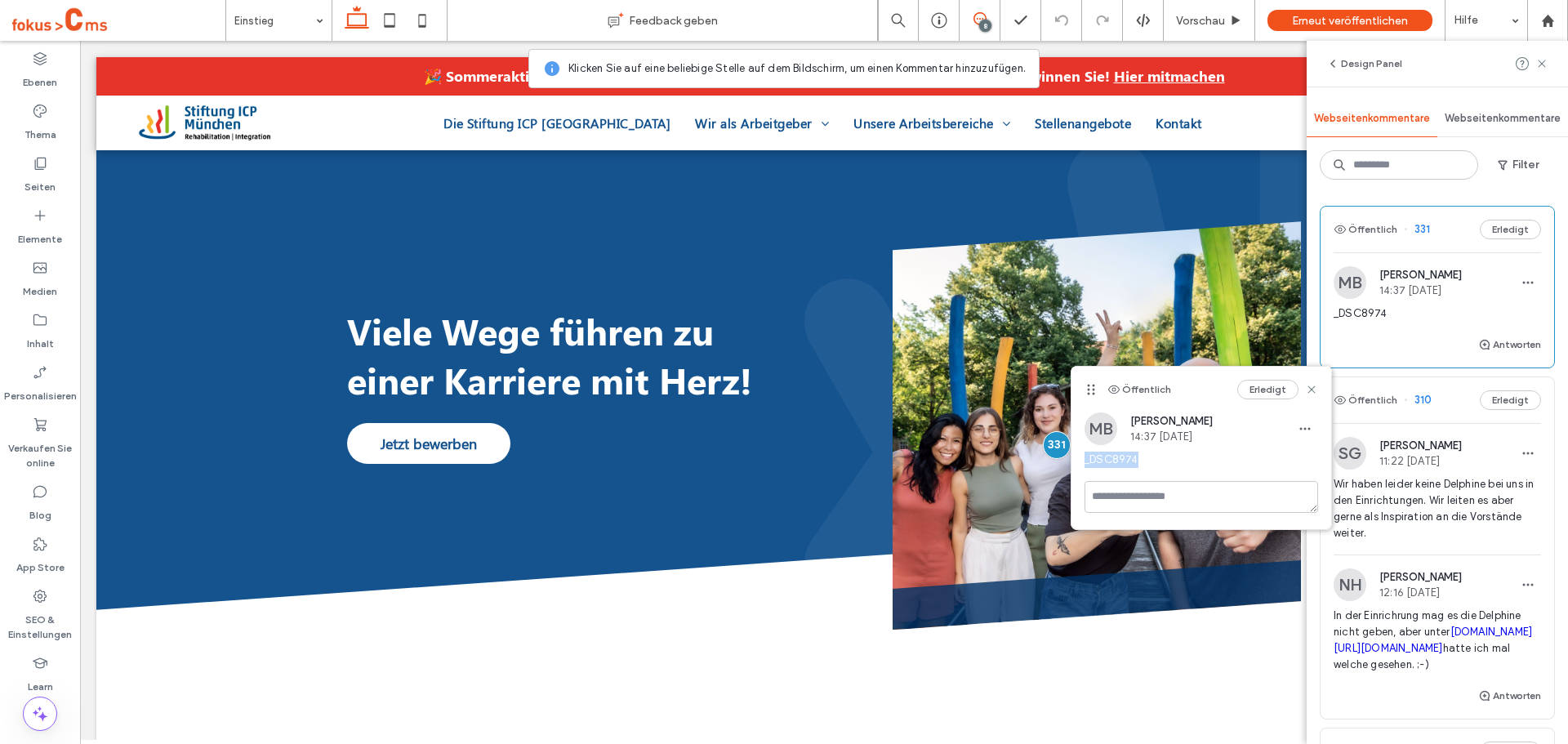
drag, startPoint x: 1086, startPoint y: 461, endPoint x: 1150, endPoint y: 460, distance: 64.0
click at [1150, 460] on span "_DSC8974" at bounding box center [1201, 459] width 233 height 16
click at [1152, 459] on span "_DSC8974" at bounding box center [1201, 459] width 233 height 16
click at [1120, 505] on textarea at bounding box center [1201, 497] width 233 height 32
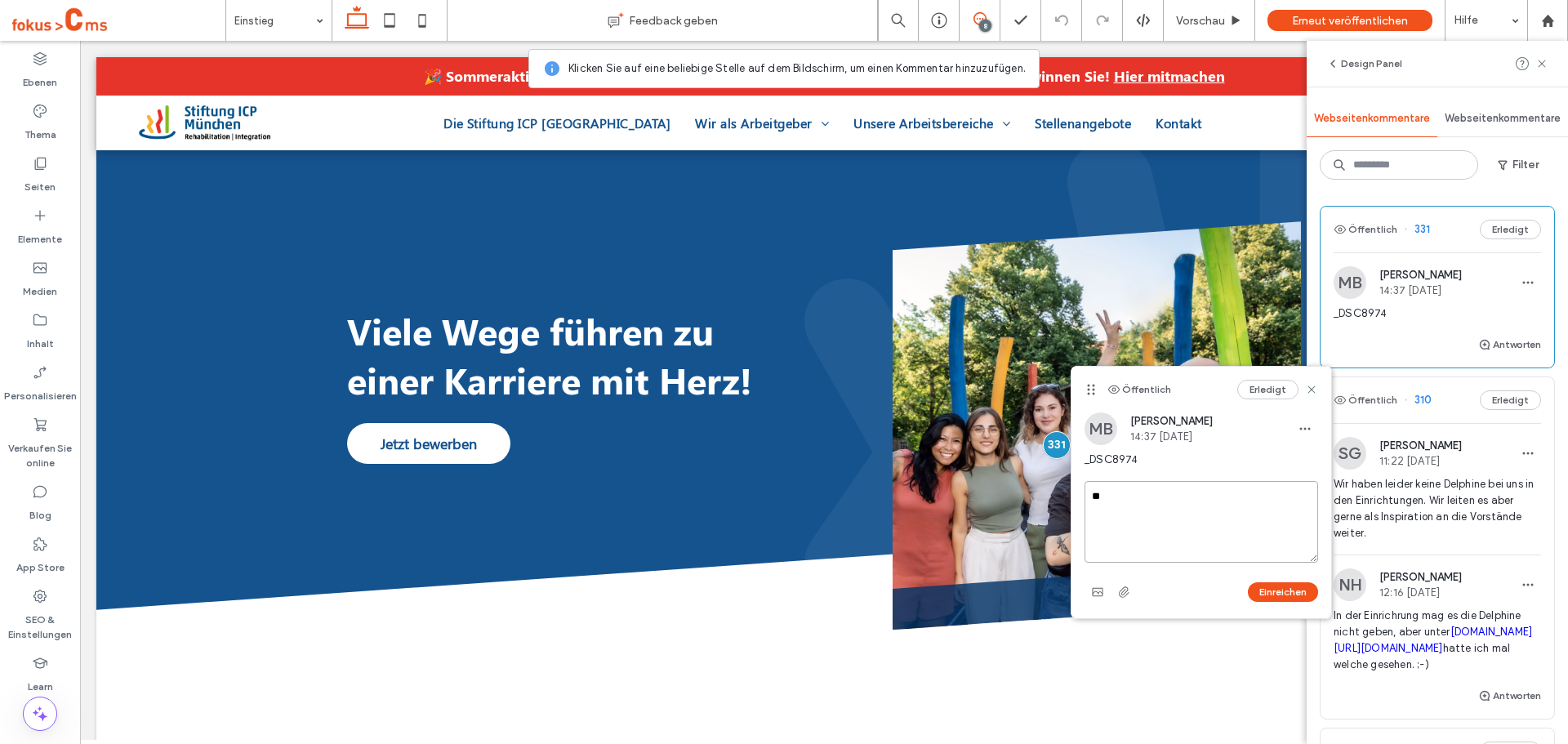
type textarea "*"
drag, startPoint x: 1086, startPoint y: 462, endPoint x: 1149, endPoint y: 464, distance: 63.0
click at [1149, 464] on span "_DSC8974" at bounding box center [1201, 459] width 233 height 16
click at [1150, 458] on span "_DSC8974" at bounding box center [1201, 459] width 233 height 16
click at [1097, 589] on icon "button" at bounding box center [1097, 591] width 13 height 13
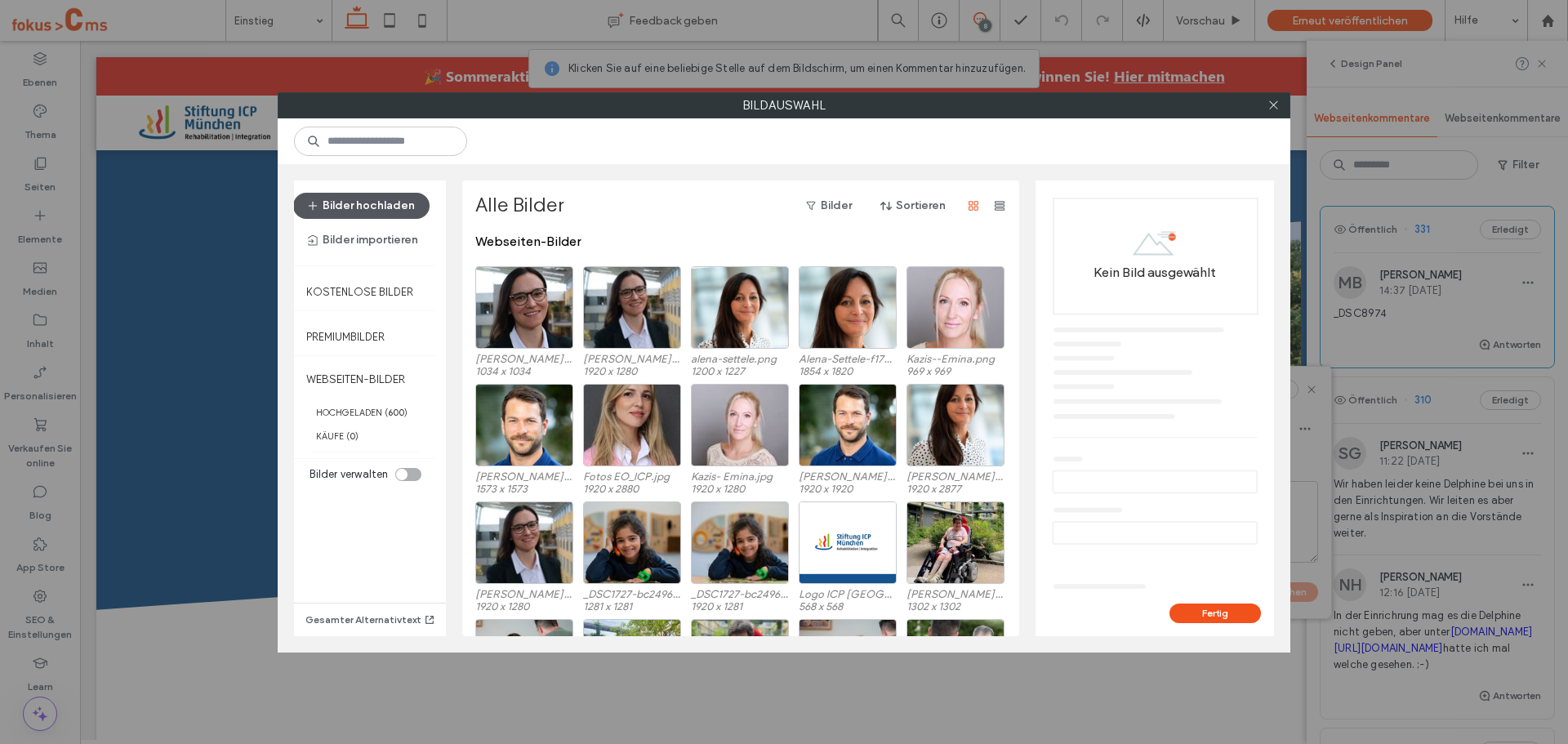
click at [393, 214] on button "Bilder hochladen" at bounding box center [361, 205] width 136 height 26
click at [1276, 109] on icon at bounding box center [1273, 105] width 13 height 13
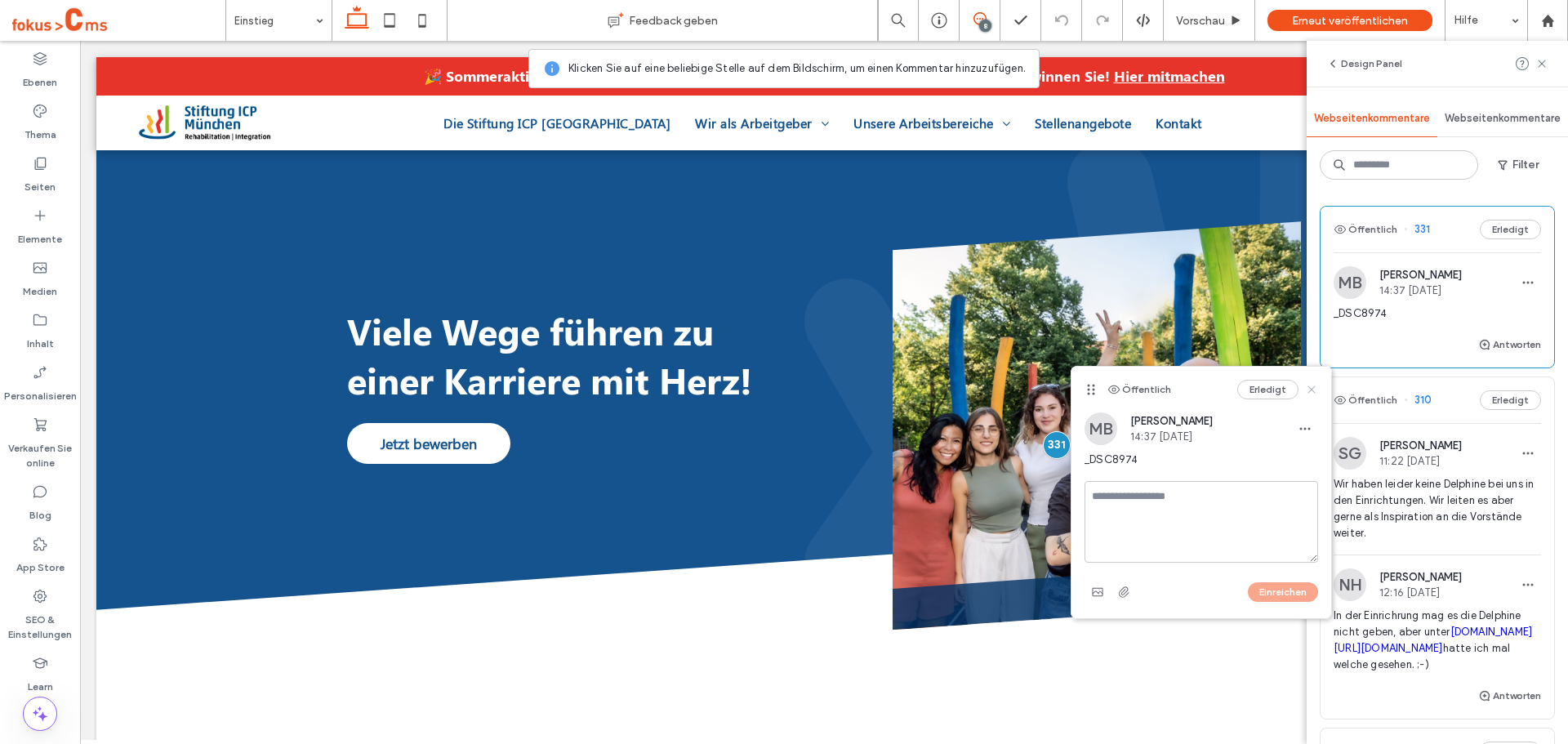
click at [1311, 391] on use at bounding box center [1311, 388] width 8 height 8
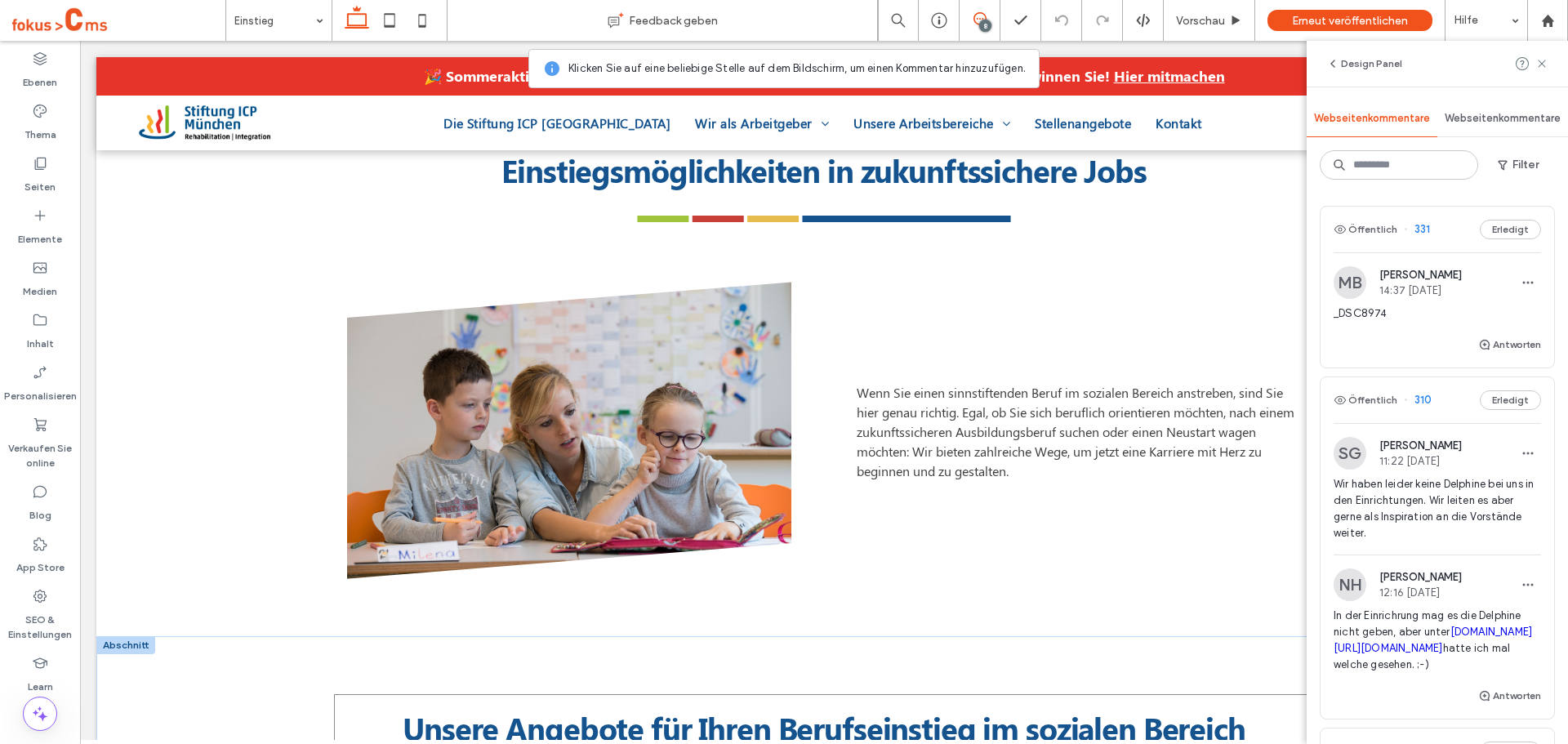
scroll to position [572, 0]
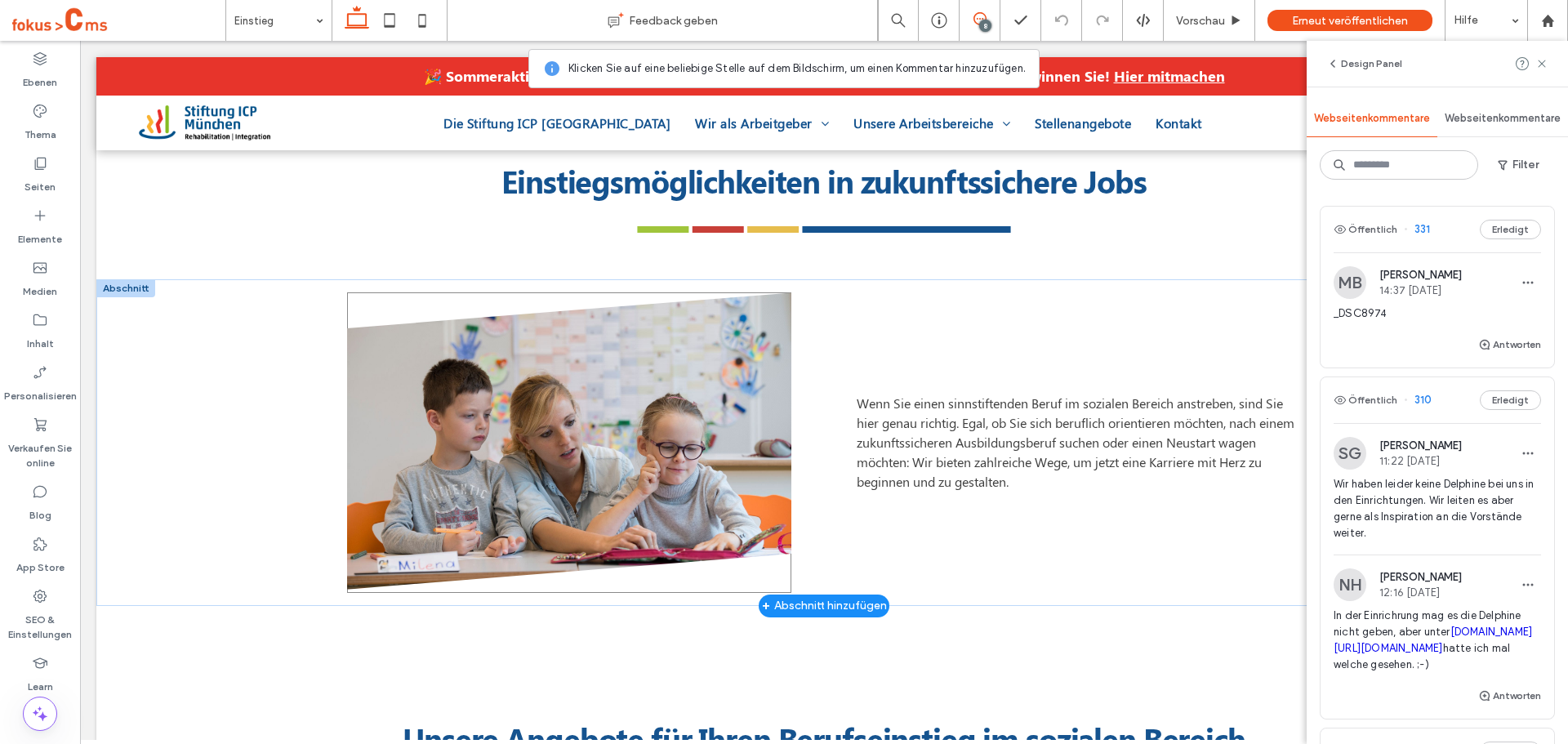
click at [525, 438] on img at bounding box center [569, 440] width 444 height 296
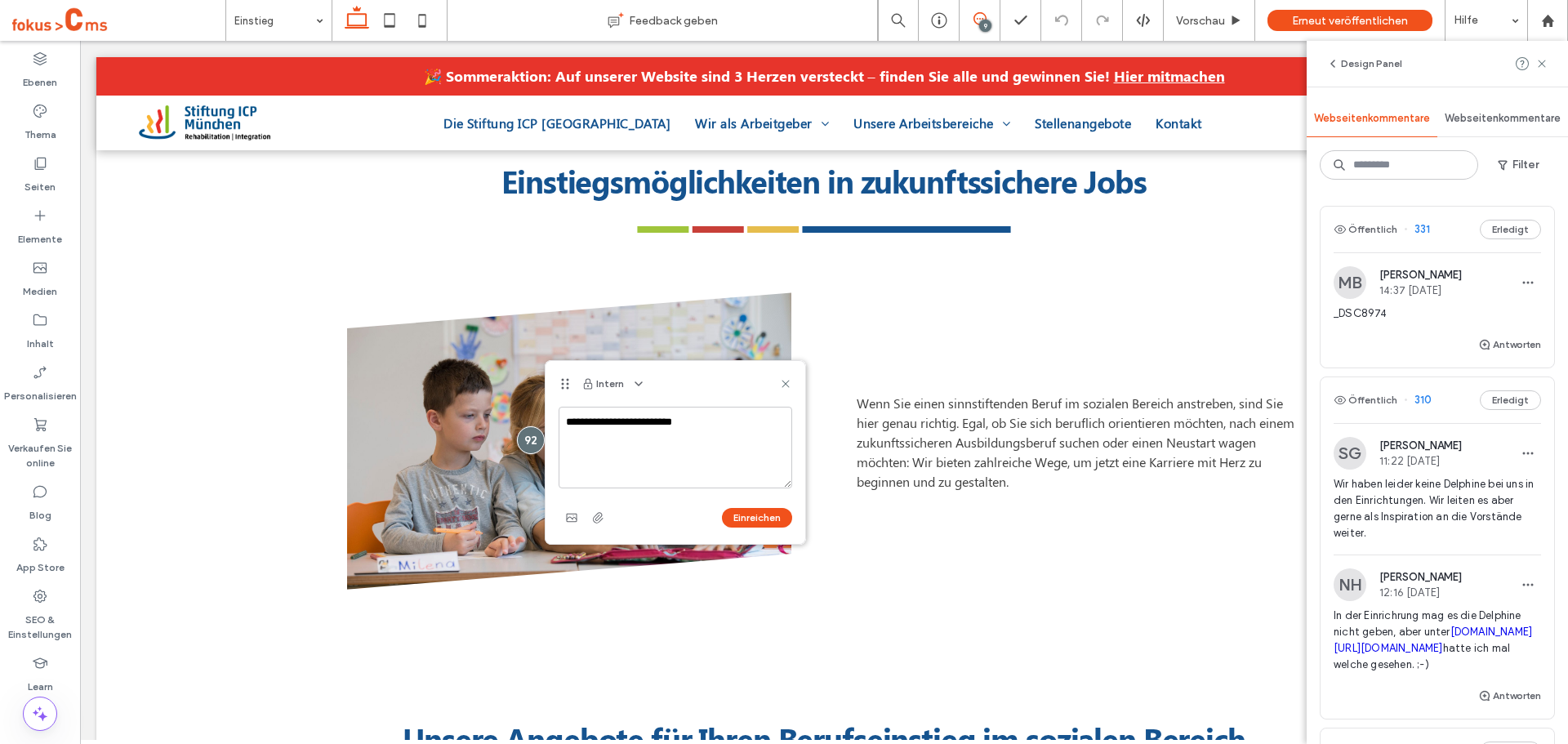
click at [731, 426] on textarea "**********" at bounding box center [675, 447] width 233 height 82
type textarea "**********"
click at [611, 381] on button "Intern" at bounding box center [602, 383] width 42 height 19
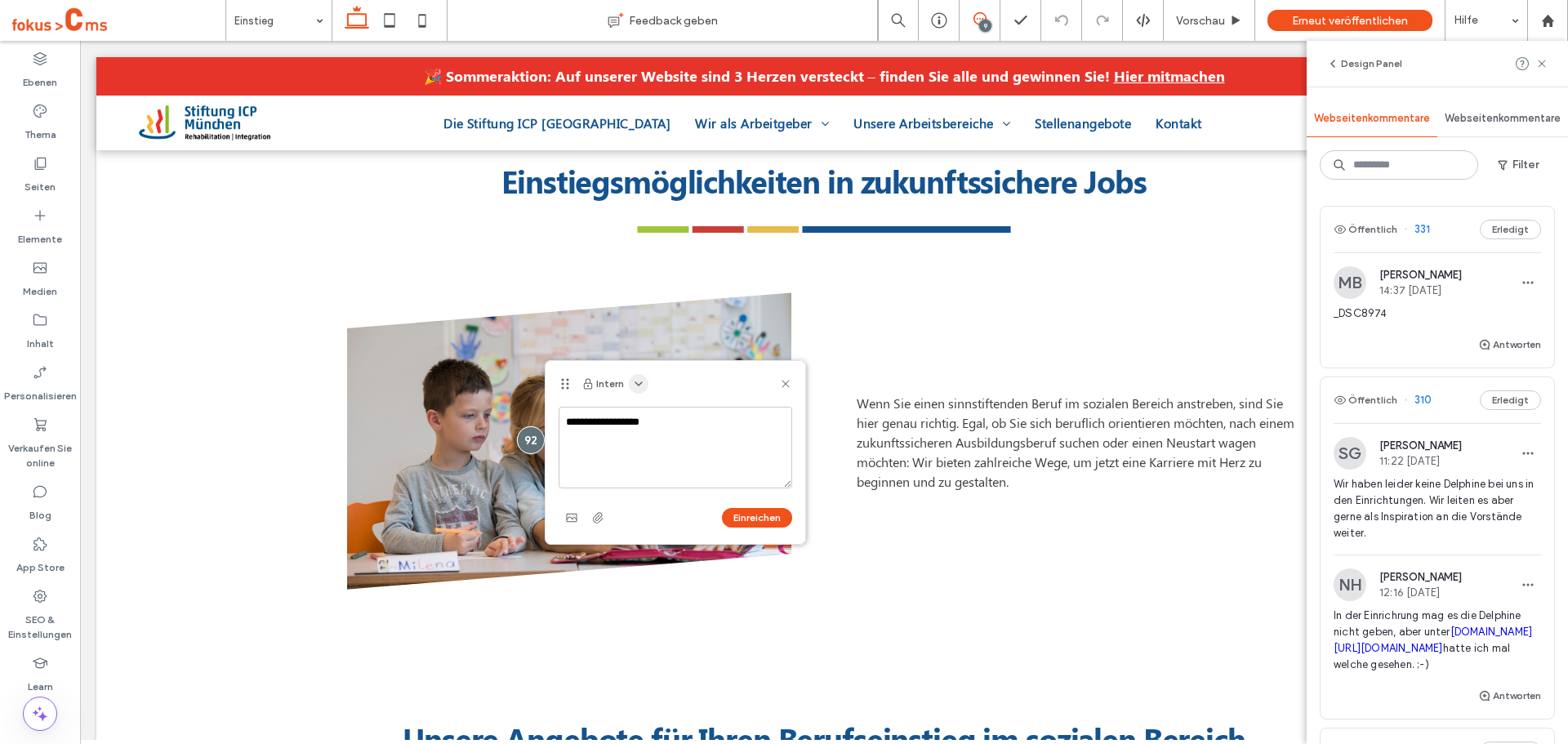
click at [634, 383] on icon "button" at bounding box center [638, 383] width 13 height 13
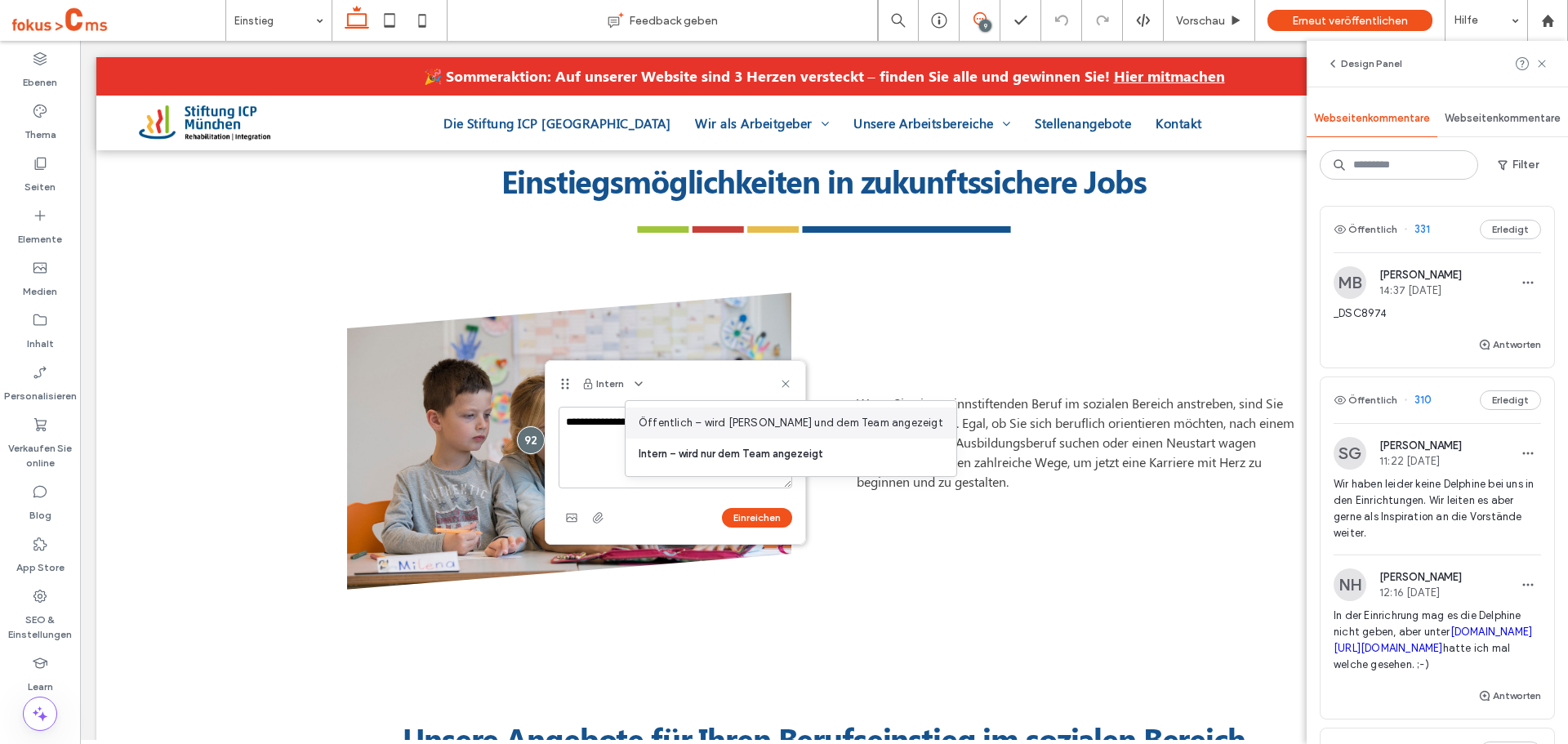
click at [672, 420] on span "Öffentlich – wird [PERSON_NAME] und dem Team angezeigt" at bounding box center [791, 422] width 305 height 16
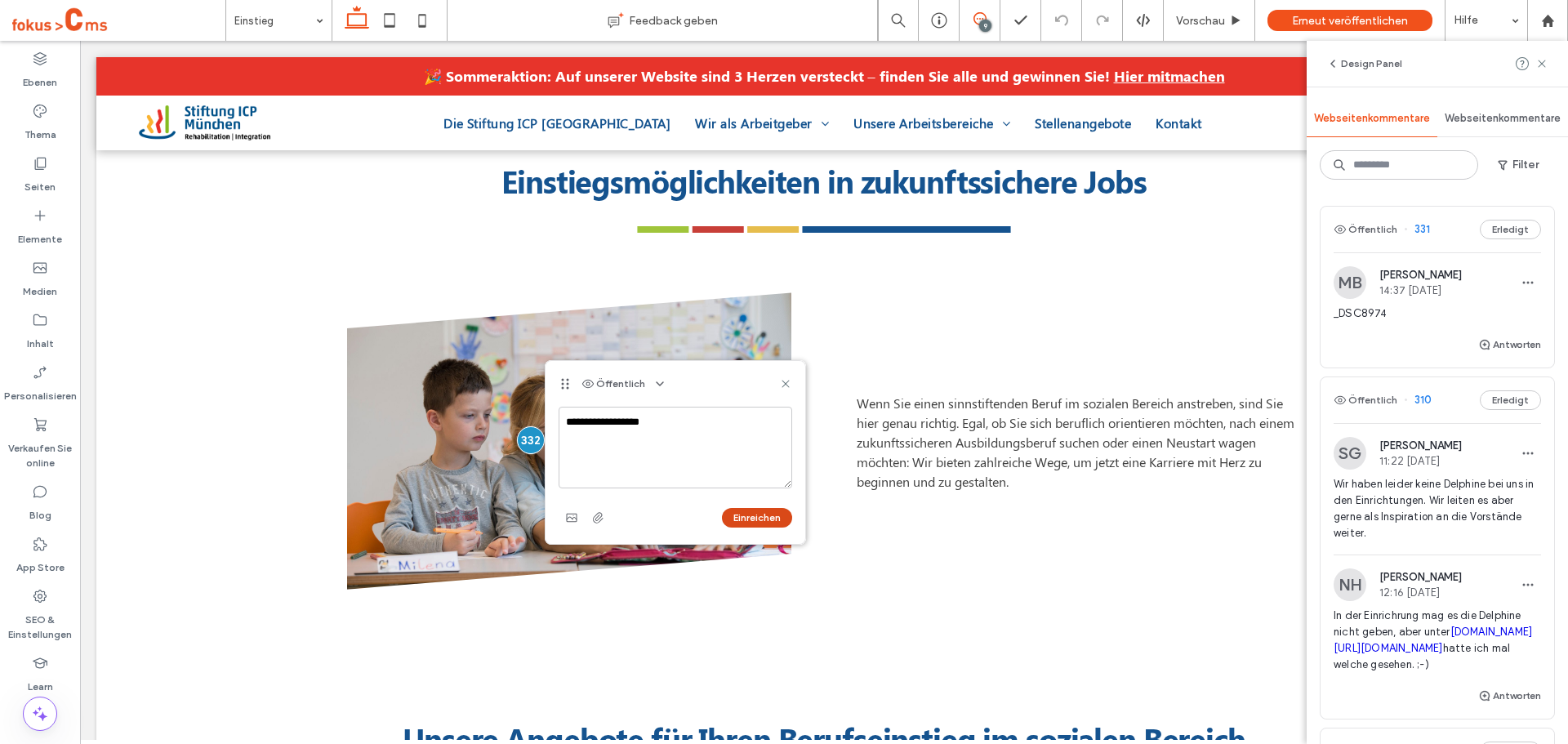
click at [750, 513] on button "Einreichen" at bounding box center [757, 517] width 70 height 19
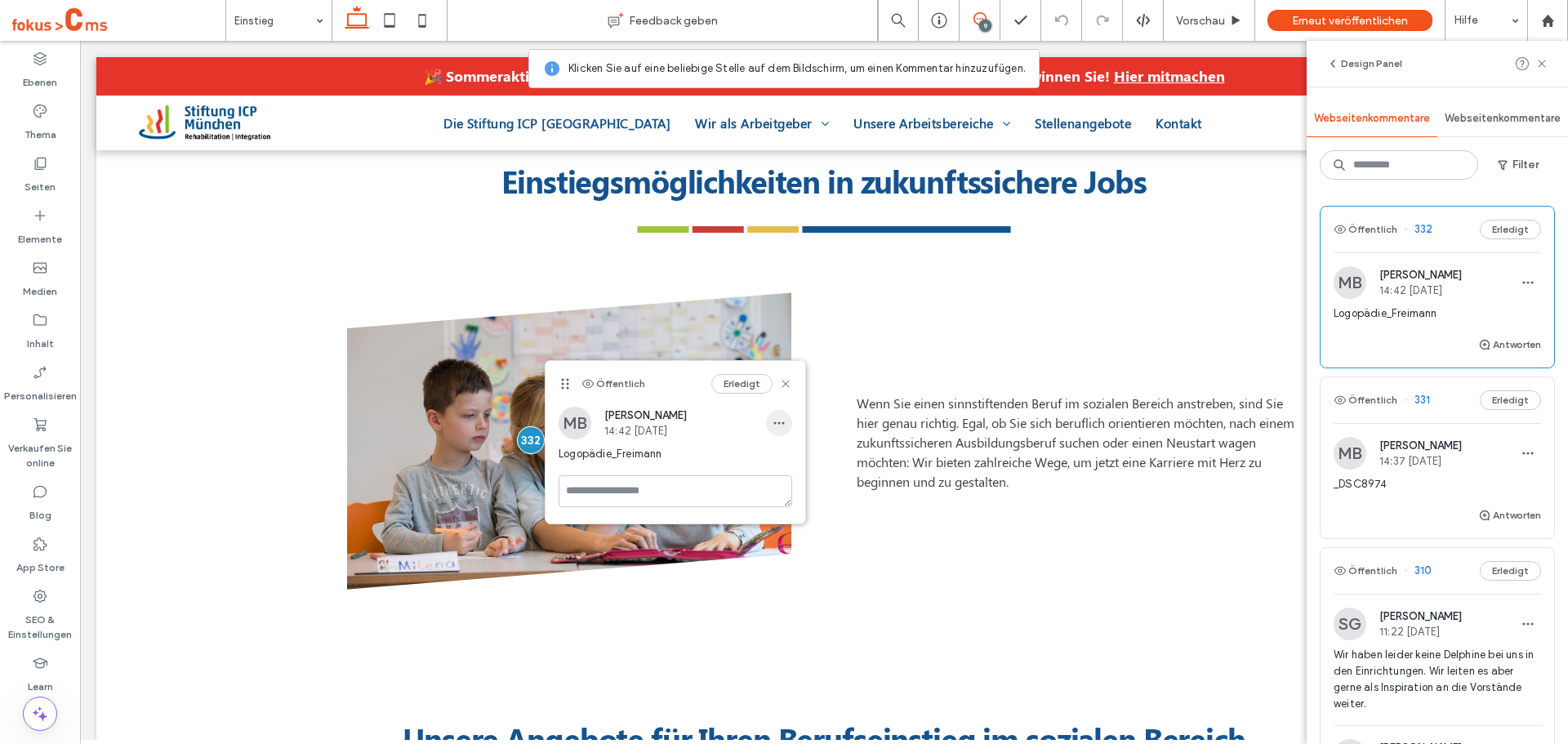
click at [783, 423] on use "button" at bounding box center [779, 423] width 11 height 3
click at [820, 463] on span "Bearbeiten" at bounding box center [807, 464] width 54 height 16
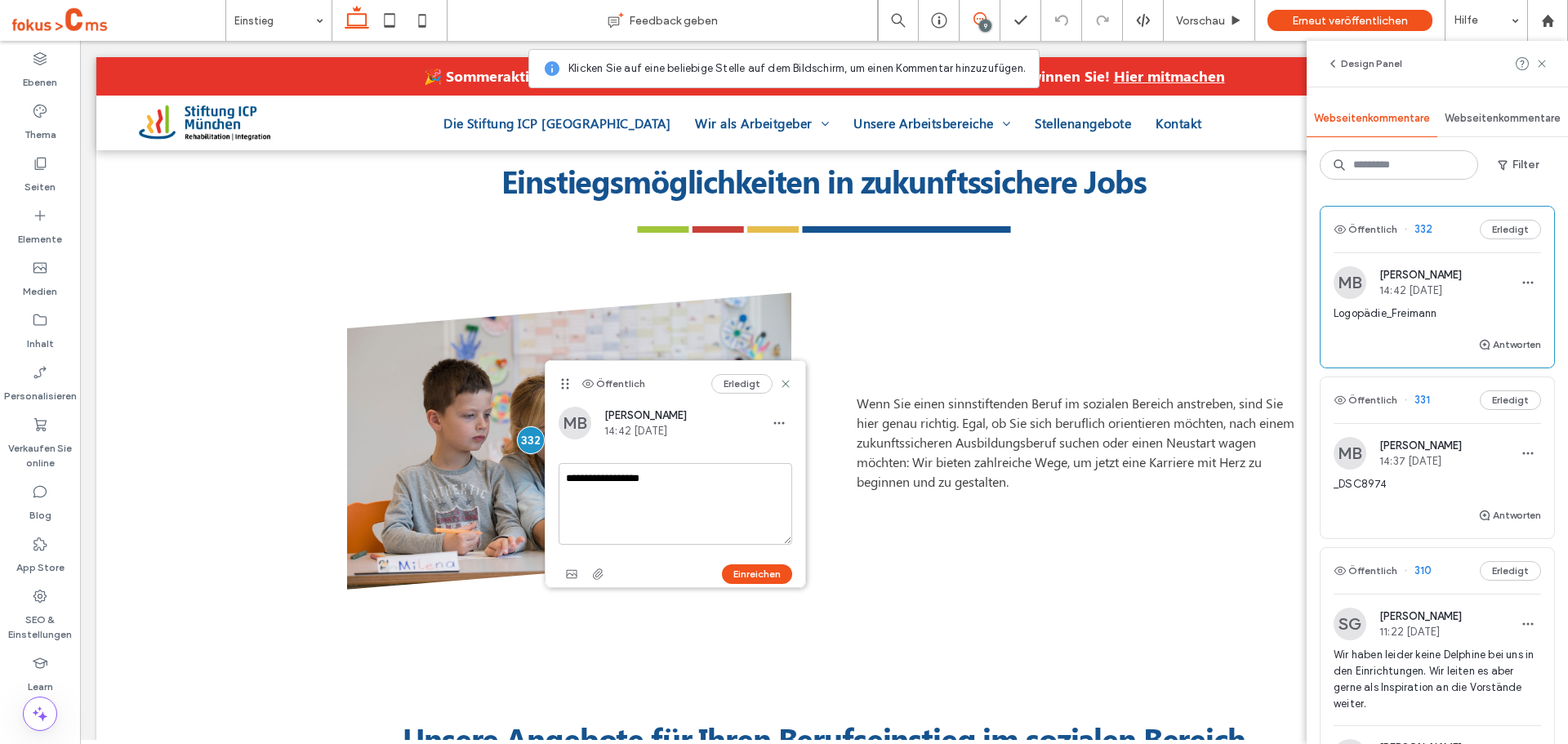
click at [709, 479] on textarea "**********" at bounding box center [675, 503] width 233 height 82
click at [738, 479] on textarea "**********" at bounding box center [675, 503] width 233 height 82
click at [736, 481] on textarea "**********" at bounding box center [675, 503] width 233 height 82
click at [755, 482] on textarea "**********" at bounding box center [675, 503] width 233 height 82
drag, startPoint x: 770, startPoint y: 480, endPoint x: 668, endPoint y: 481, distance: 102.0
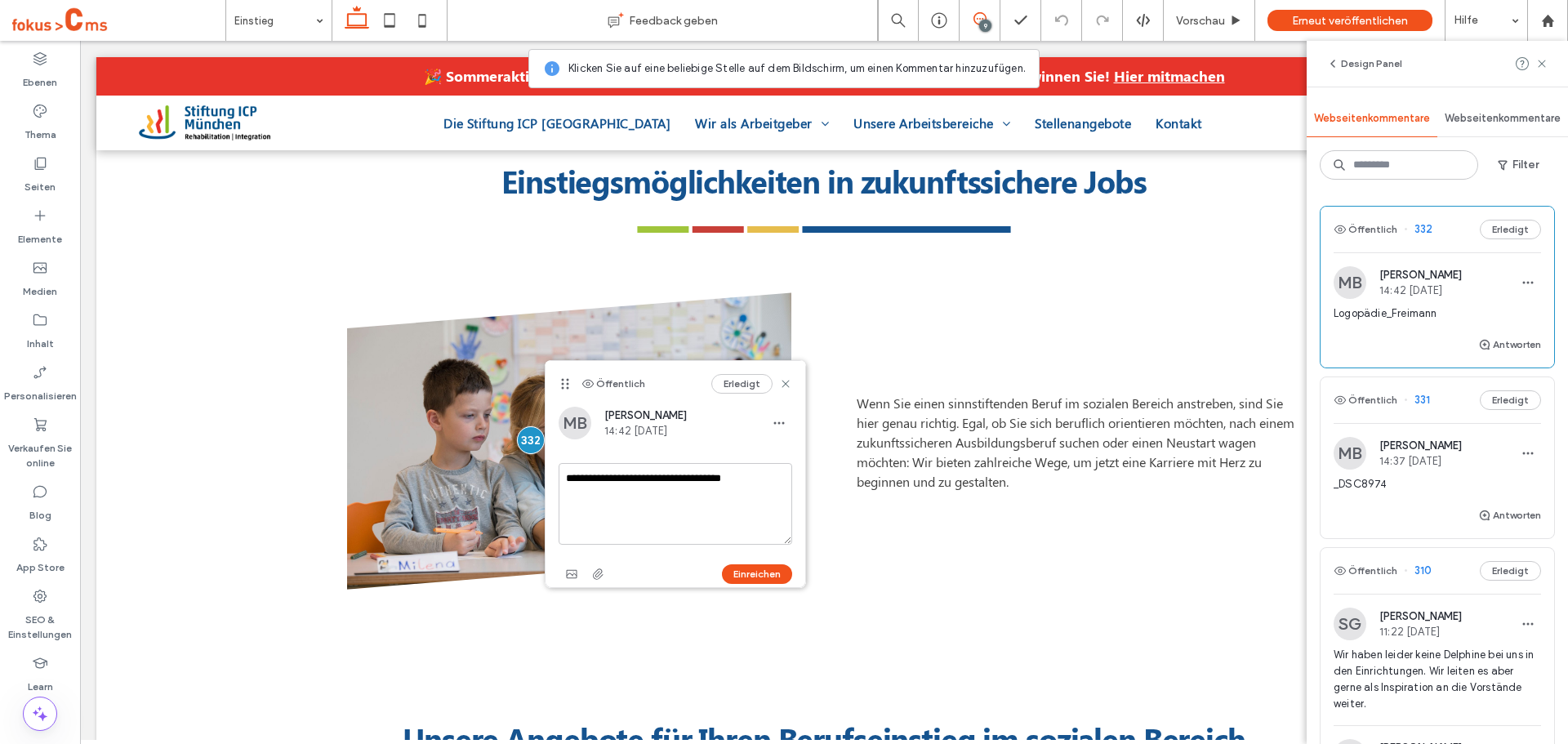
click at [668, 481] on textarea "**********" at bounding box center [675, 503] width 233 height 82
type textarea "**********"
click at [761, 566] on button "Einreichen" at bounding box center [757, 573] width 70 height 19
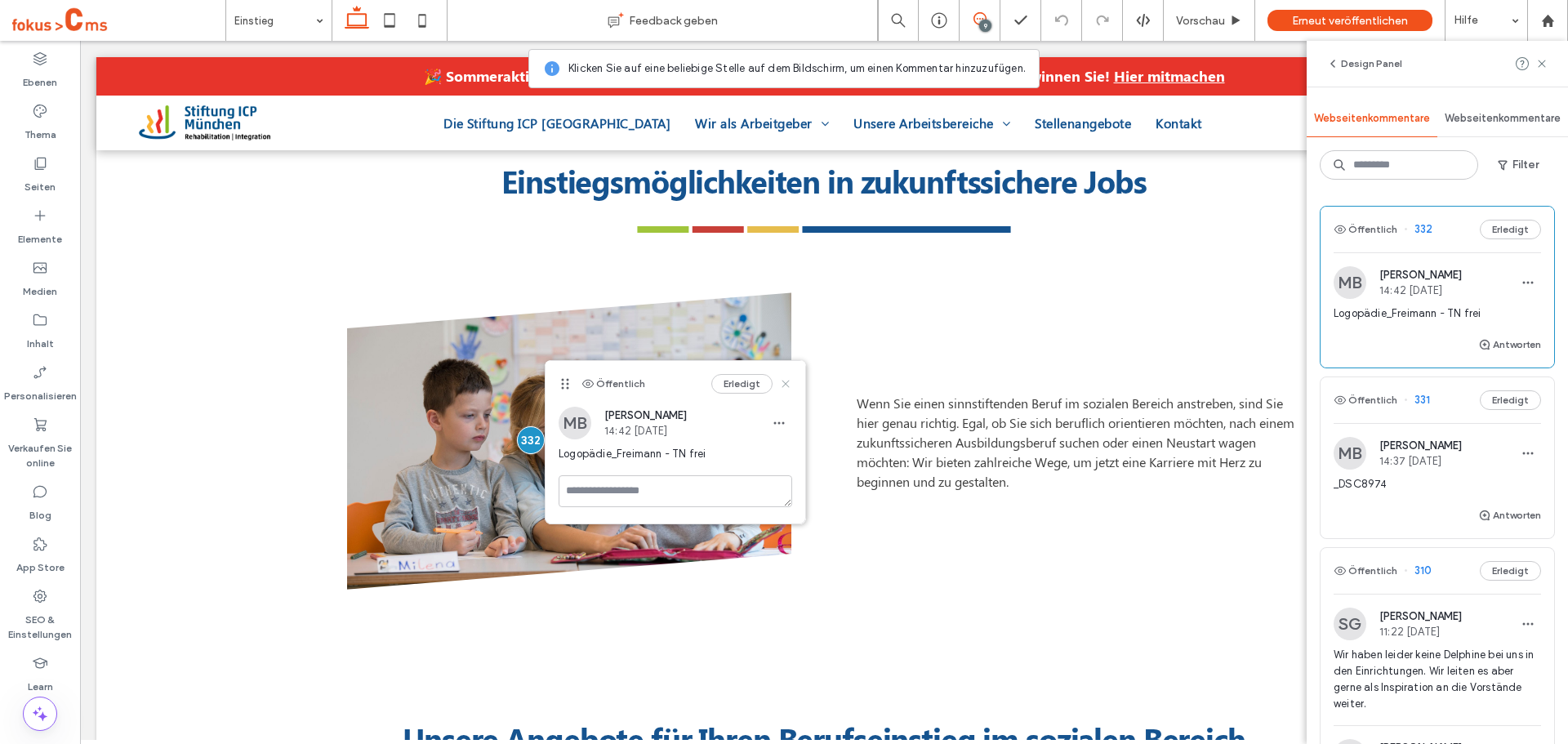
click at [787, 383] on use at bounding box center [785, 383] width 8 height 8
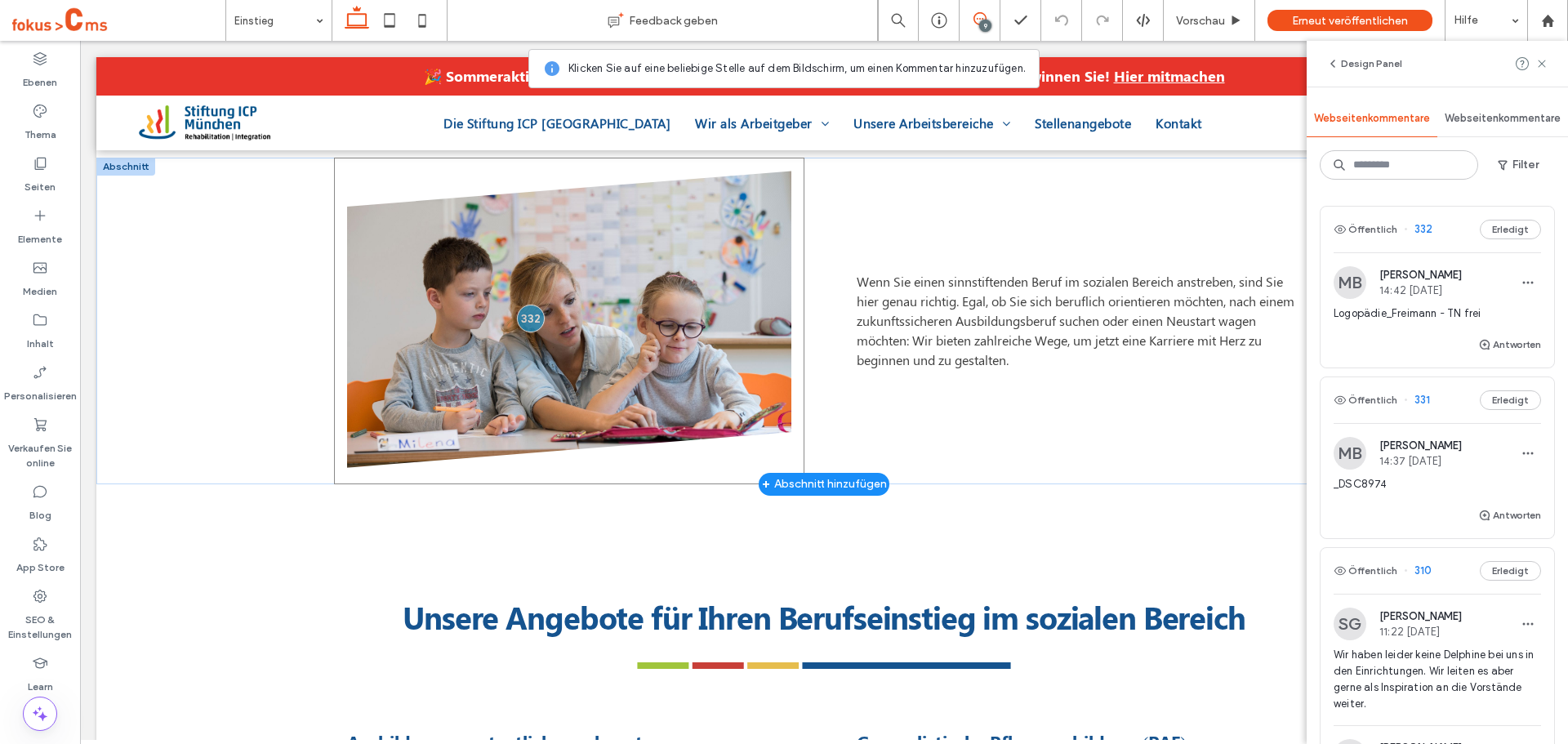
scroll to position [653, 0]
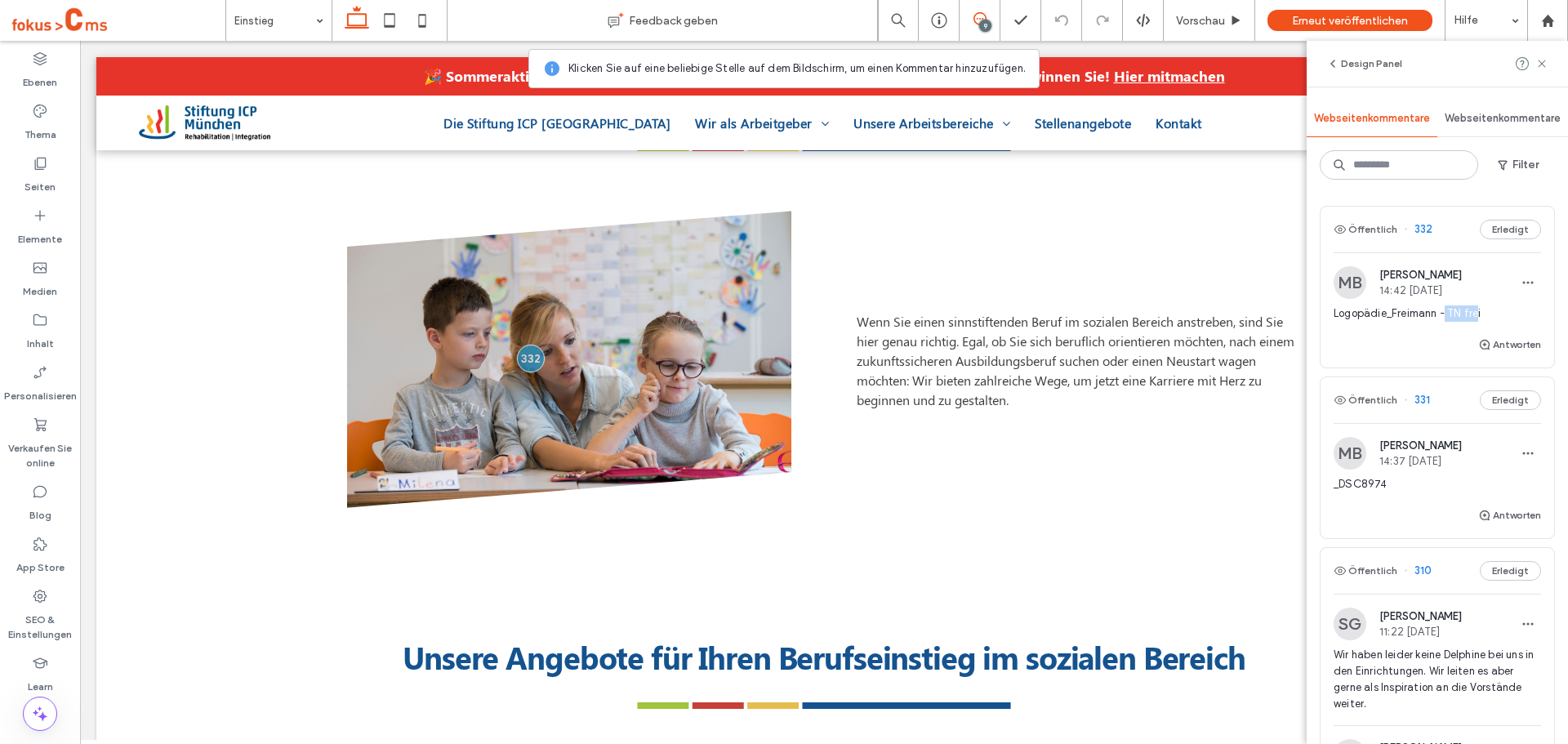
drag, startPoint x: 1447, startPoint y: 313, endPoint x: 1478, endPoint y: 312, distance: 31.0
click at [1478, 312] on span "Logopädie_Freimann - TN frei" at bounding box center [1438, 313] width 208 height 16
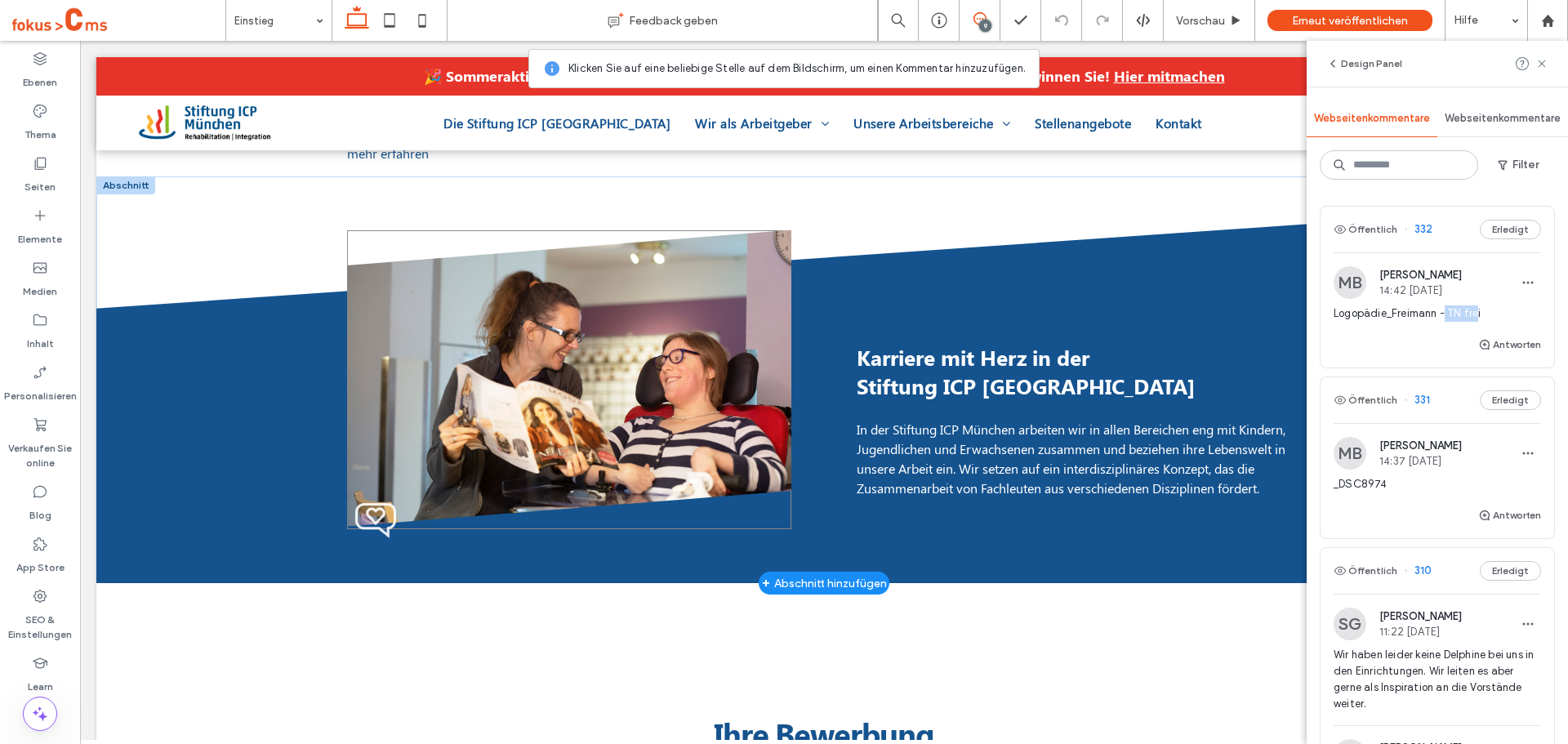
scroll to position [1806, 0]
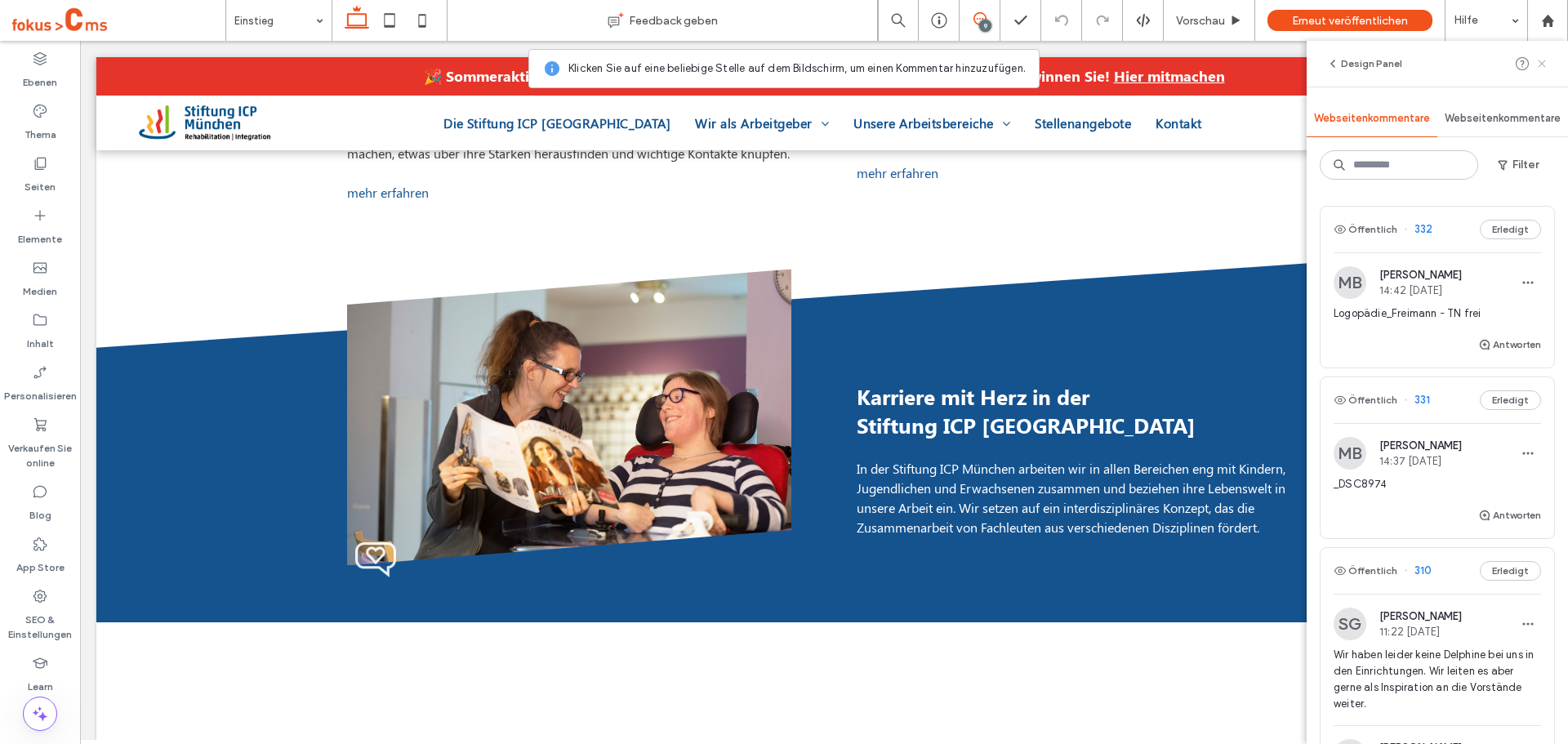
click at [1539, 65] on use at bounding box center [1541, 63] width 8 height 8
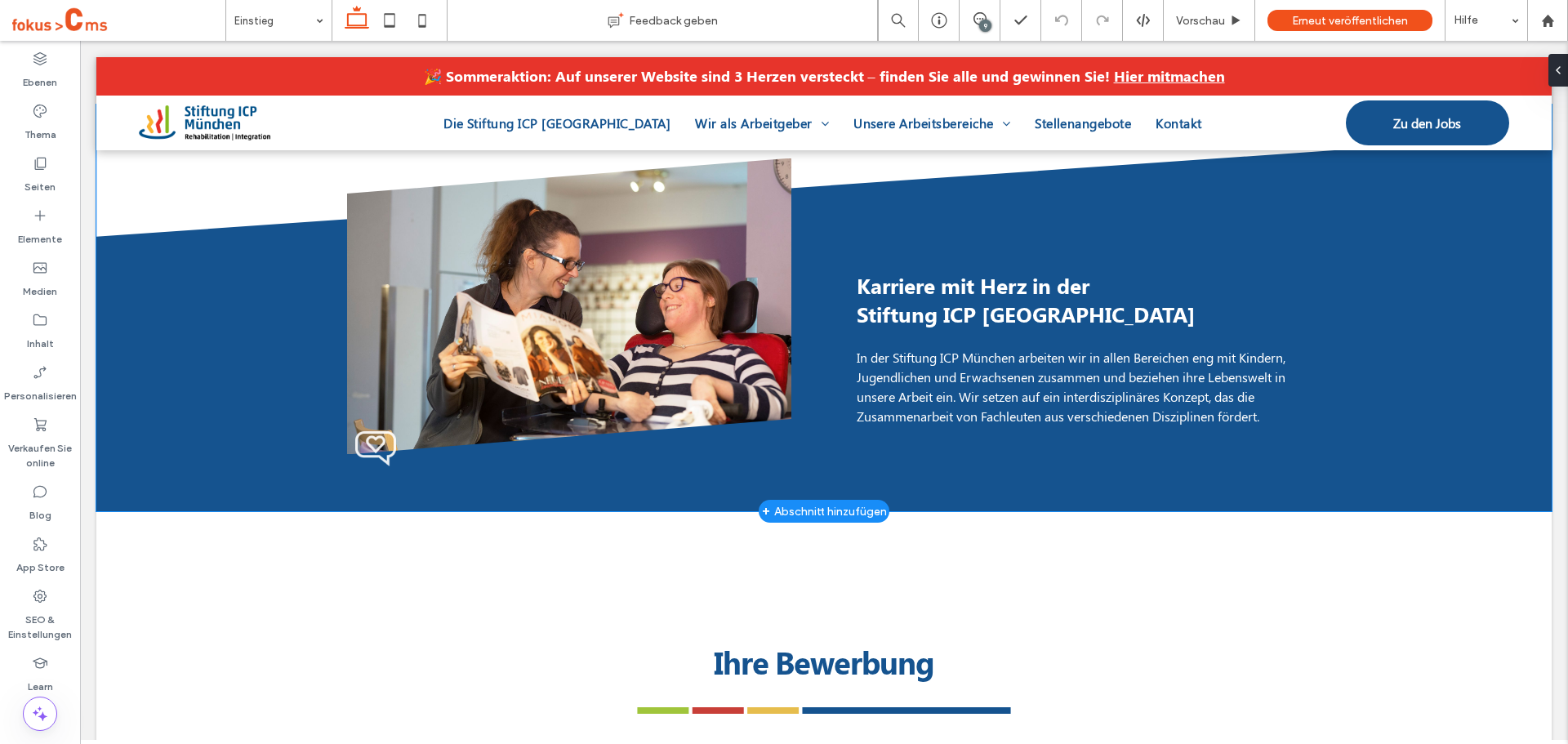
scroll to position [1887, 0]
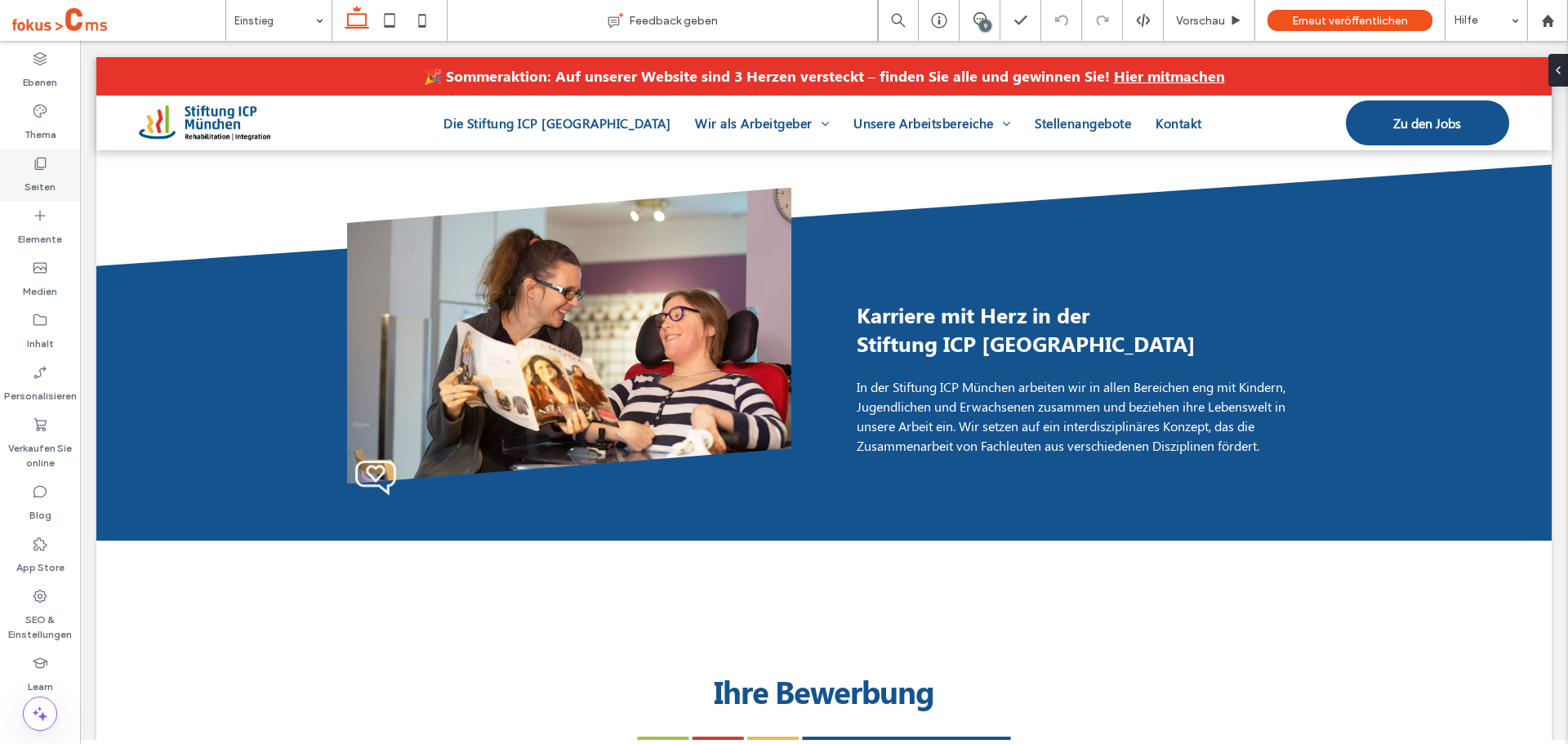
click at [39, 165] on icon at bounding box center [40, 163] width 16 height 16
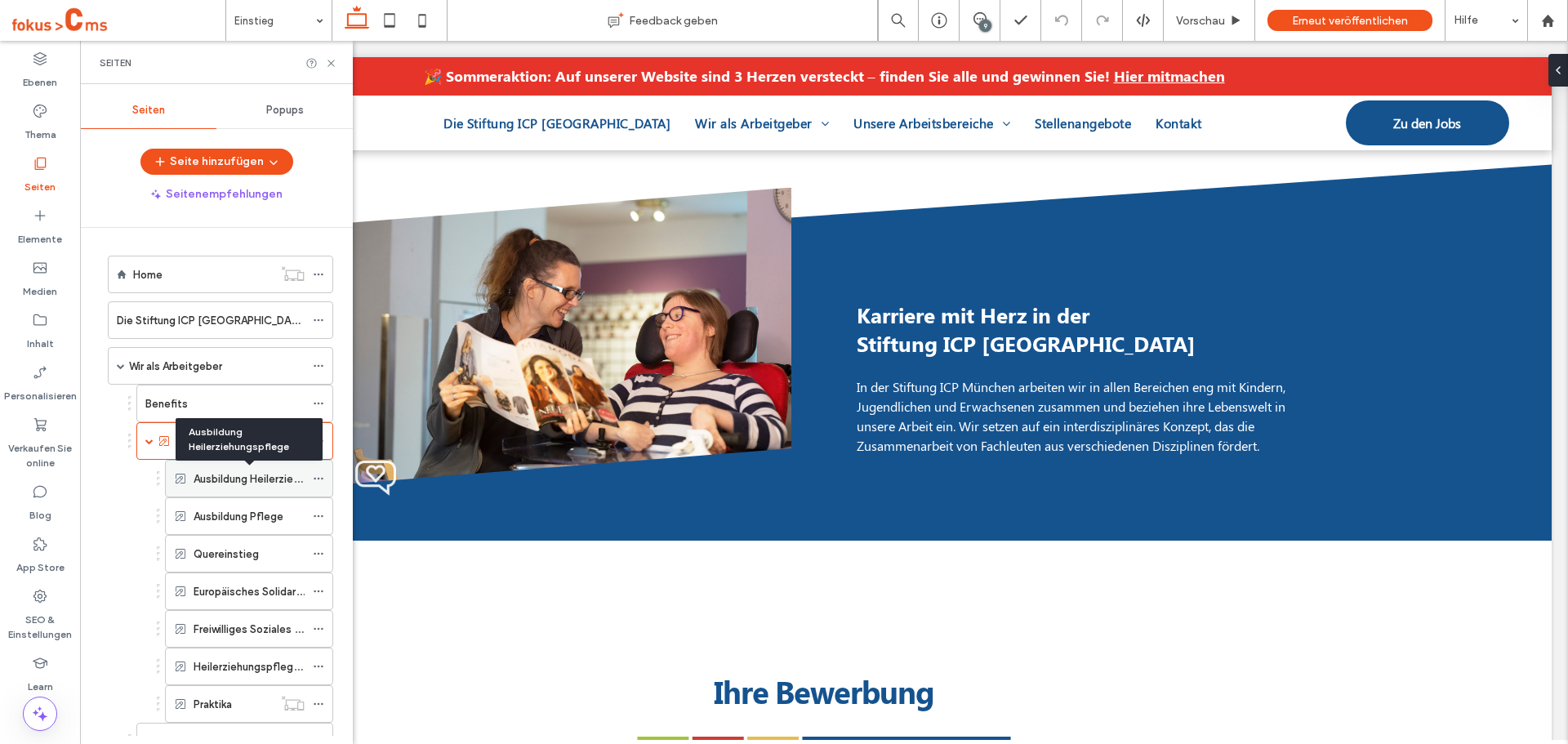
click at [219, 476] on label "Ausbildung Heilerziehungspflege" at bounding box center [275, 479] width 162 height 29
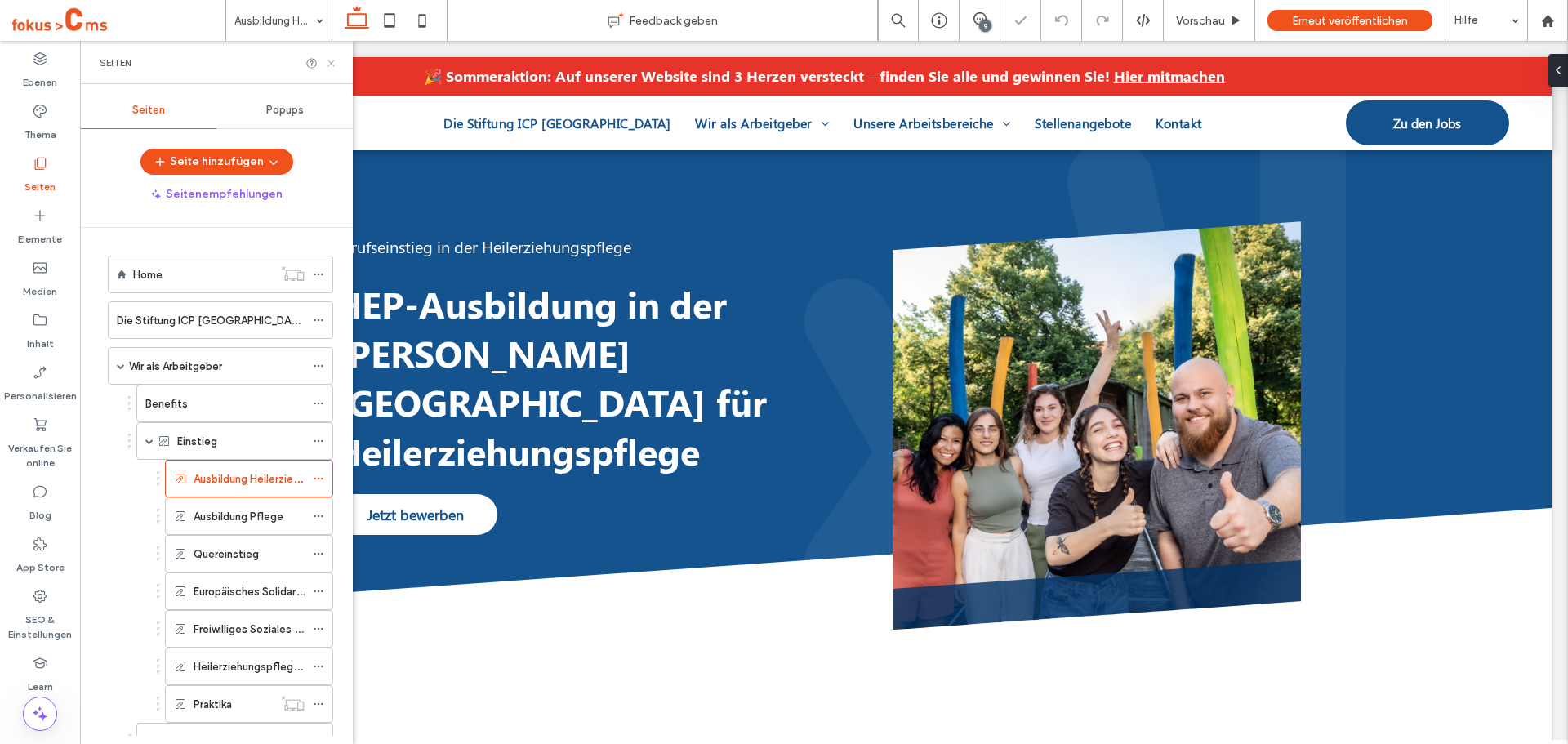
click at [332, 63] on use at bounding box center [331, 63] width 7 height 7
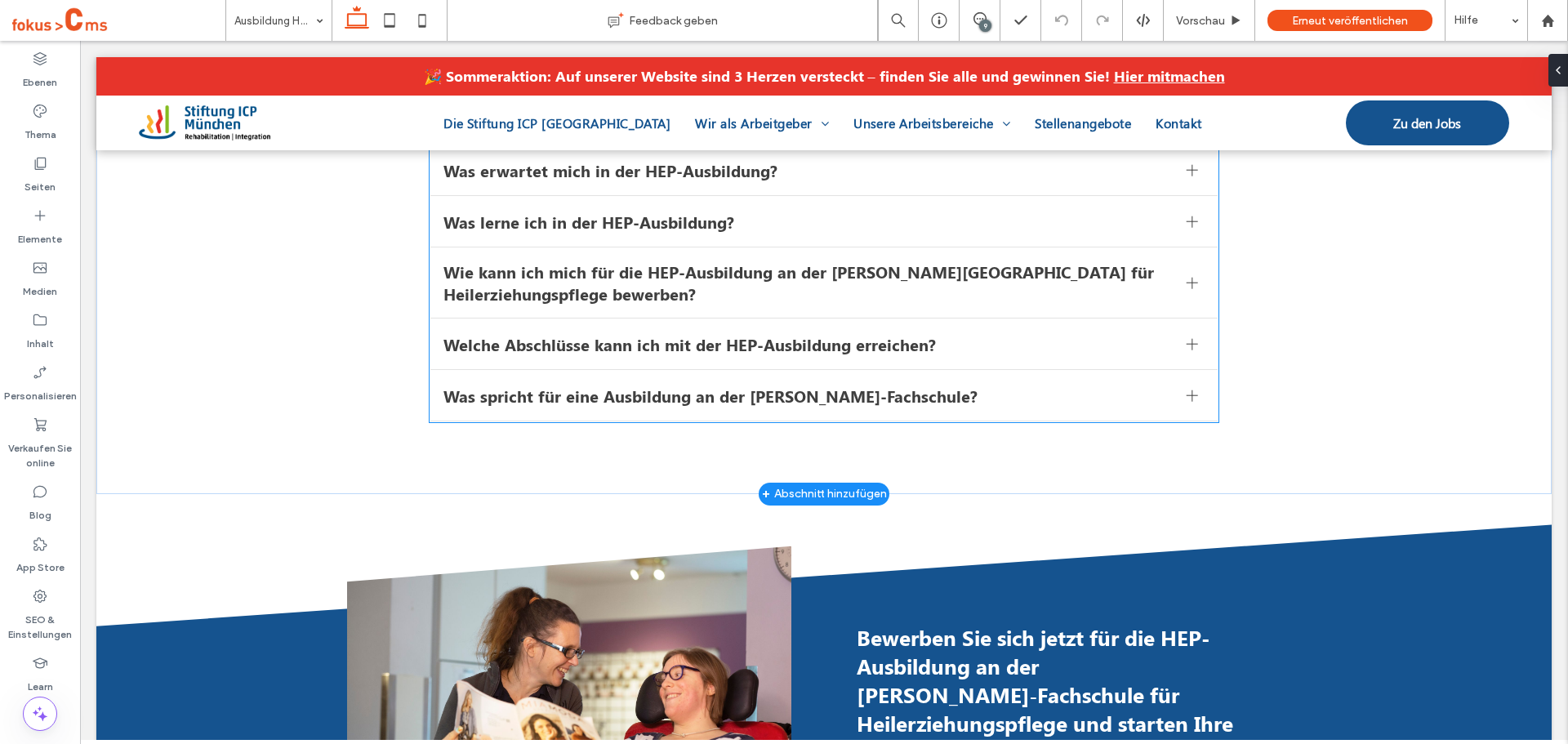
scroll to position [3674, 0]
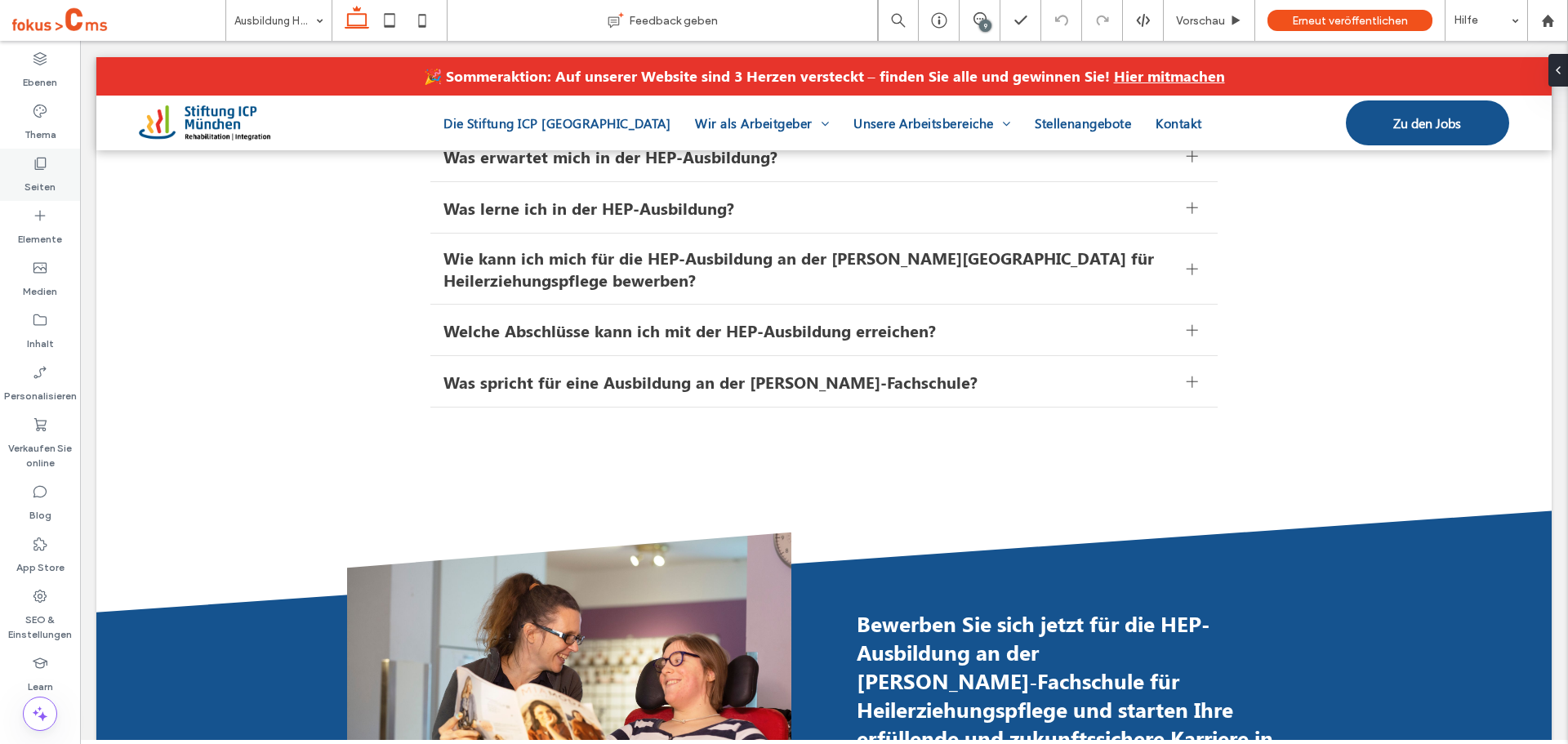
click at [37, 173] on label "Seiten" at bounding box center [40, 182] width 31 height 23
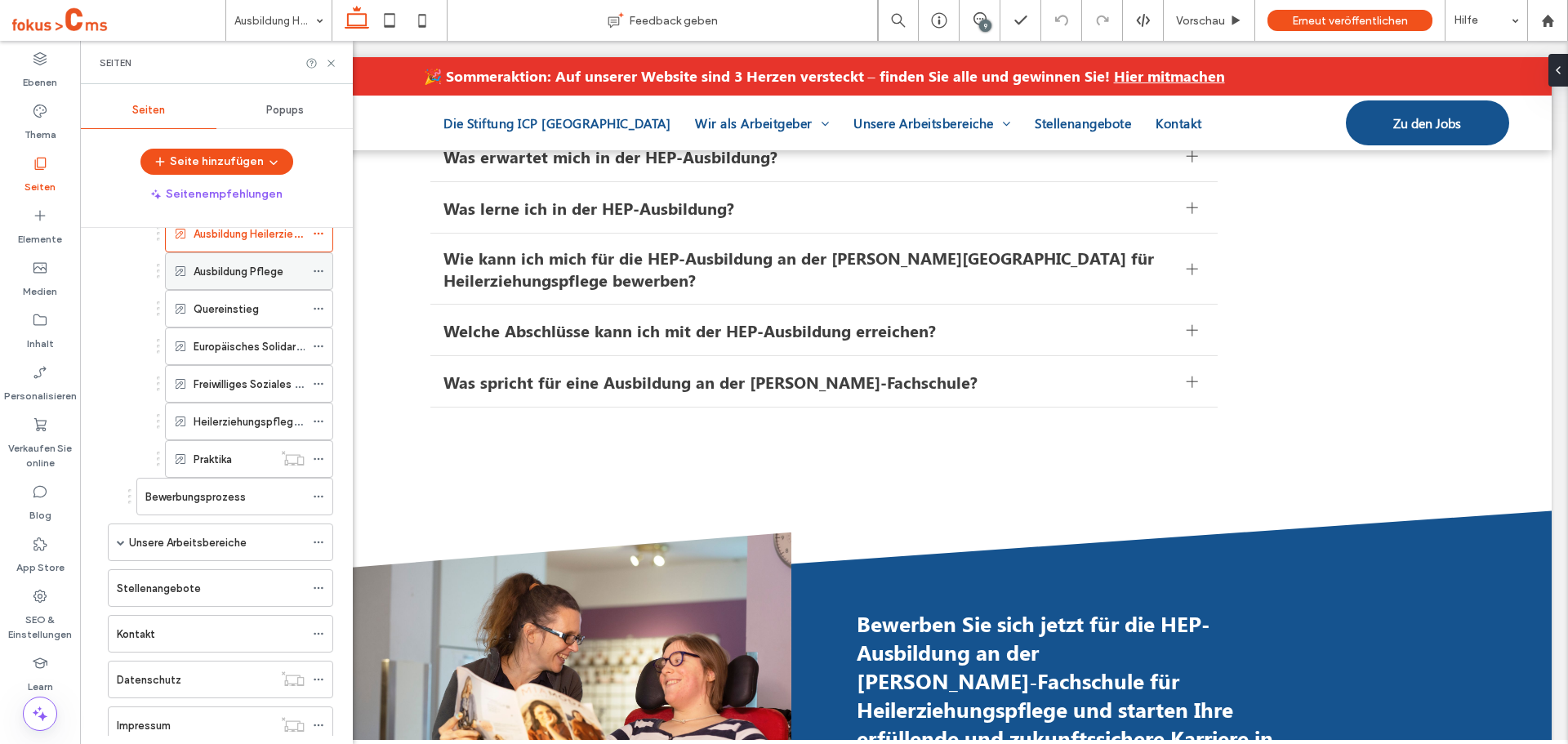
scroll to position [163, 0]
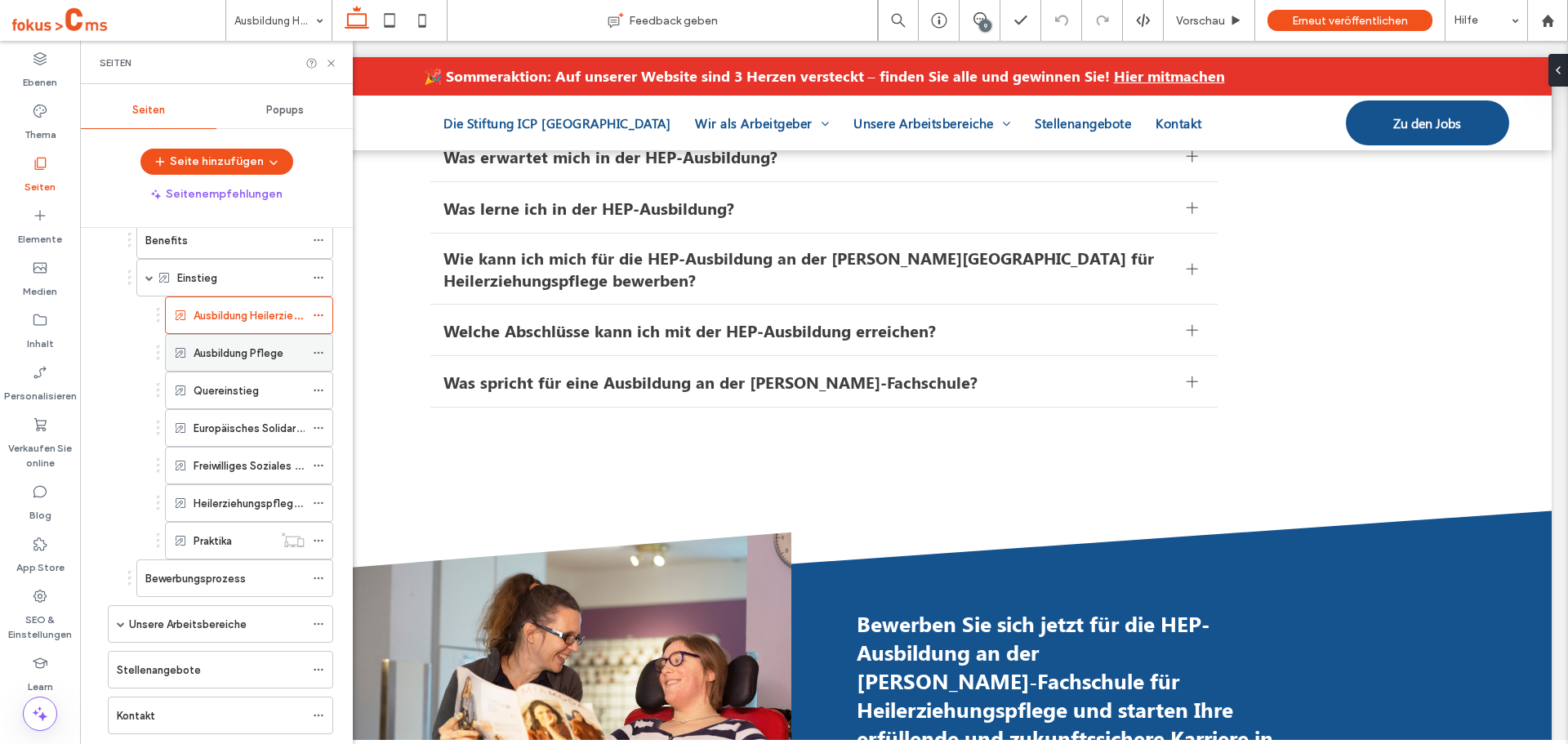
click at [252, 358] on label "Ausbildung Pflege" at bounding box center [238, 353] width 90 height 29
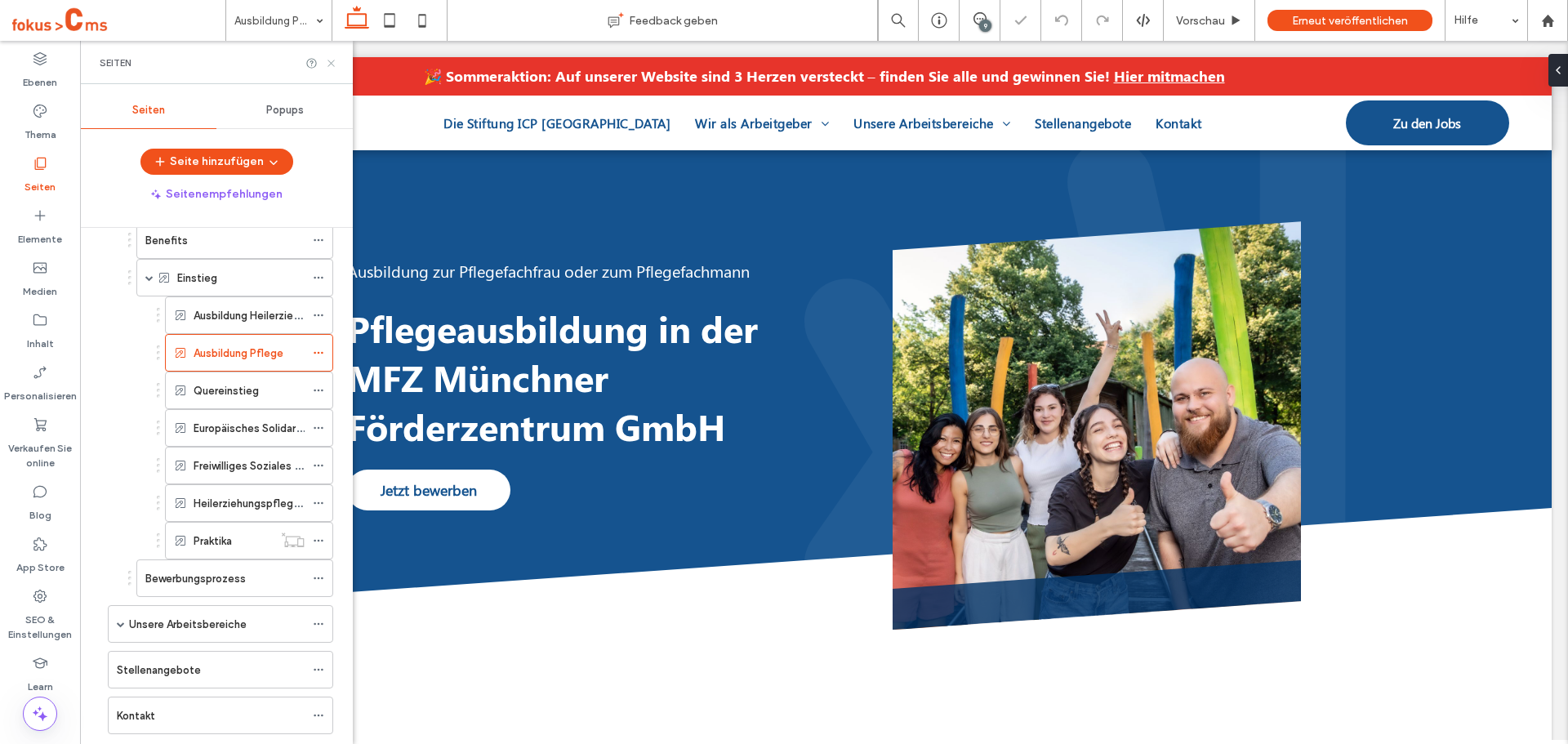
click at [332, 65] on icon at bounding box center [331, 63] width 13 height 13
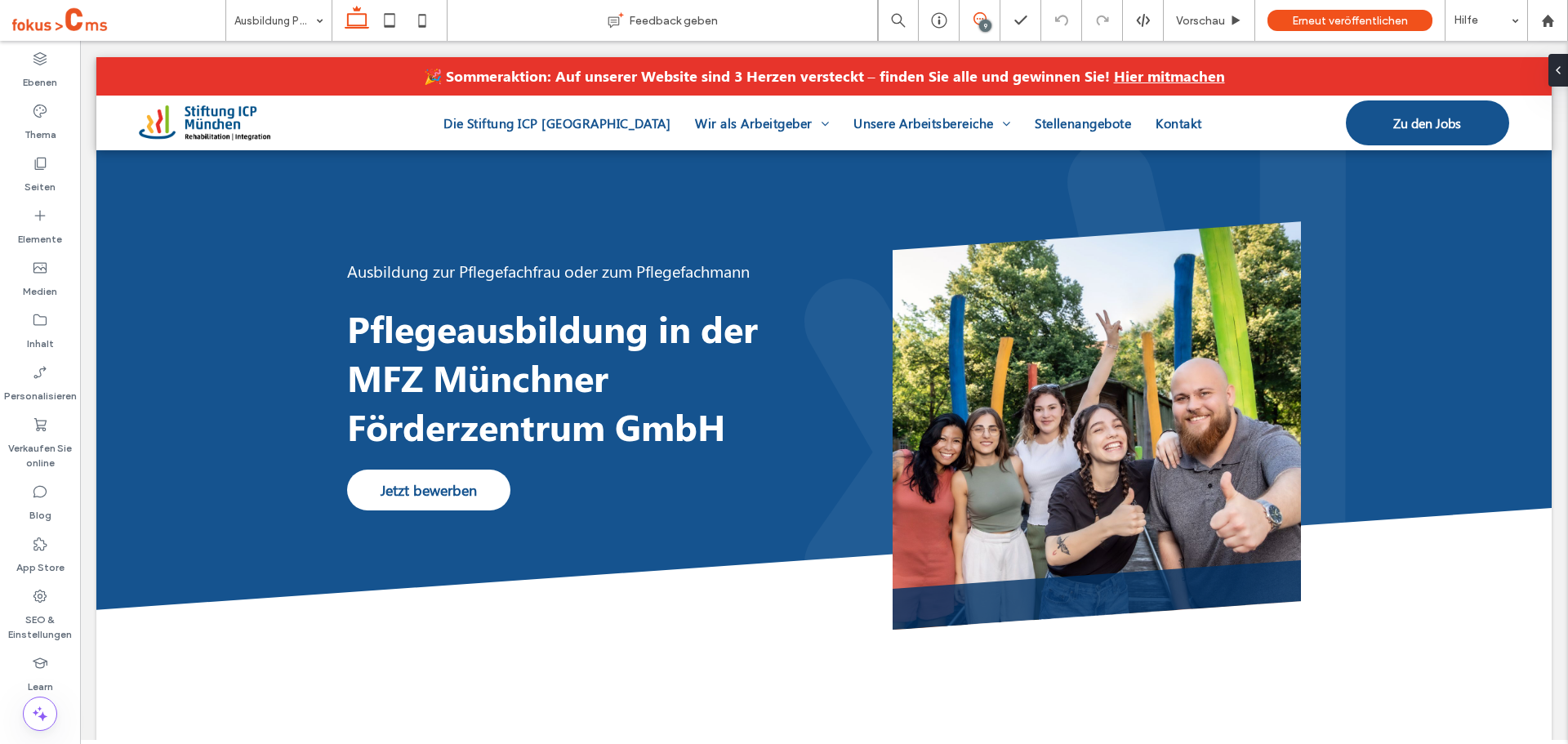
click at [985, 19] on span at bounding box center [979, 19] width 40 height 13
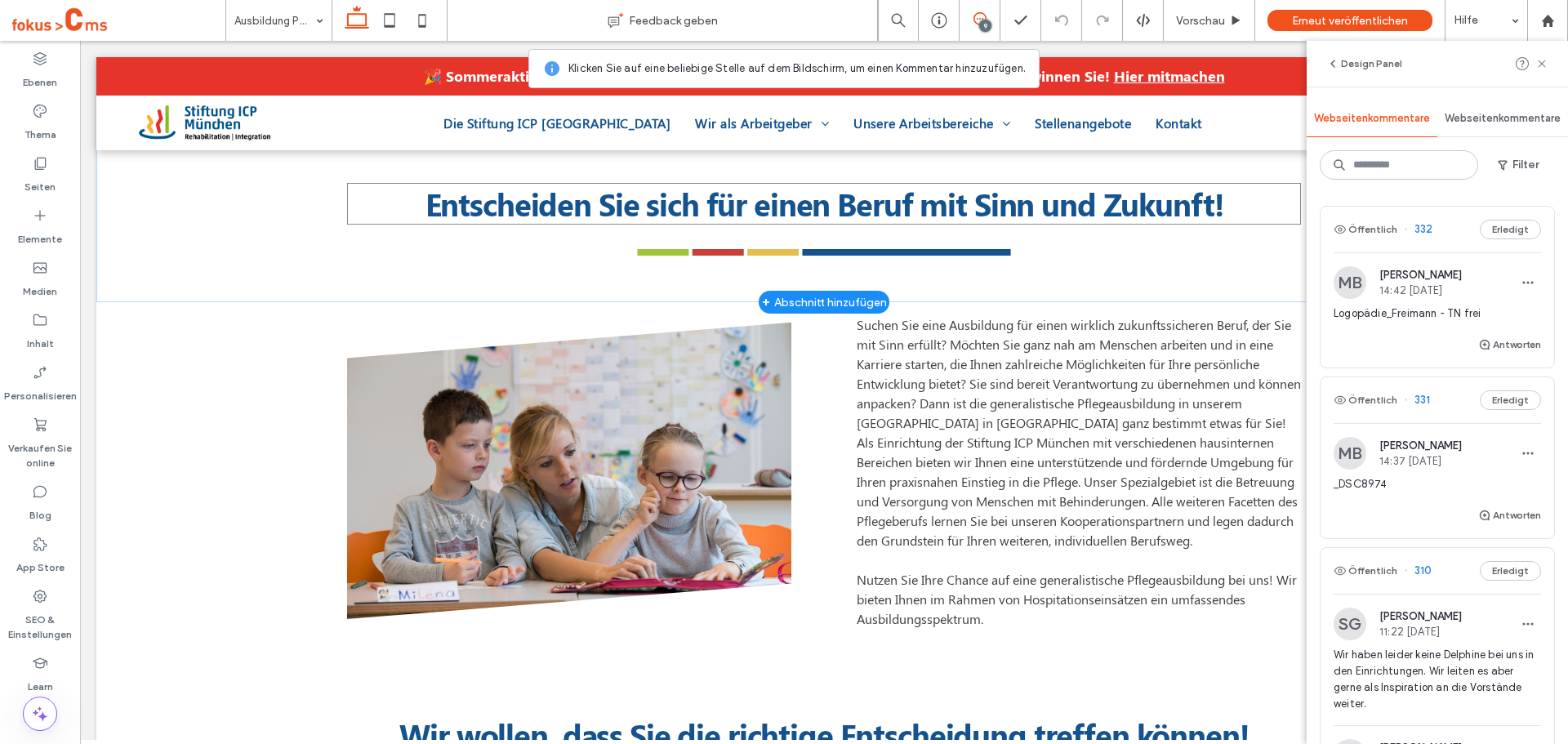
scroll to position [572, 0]
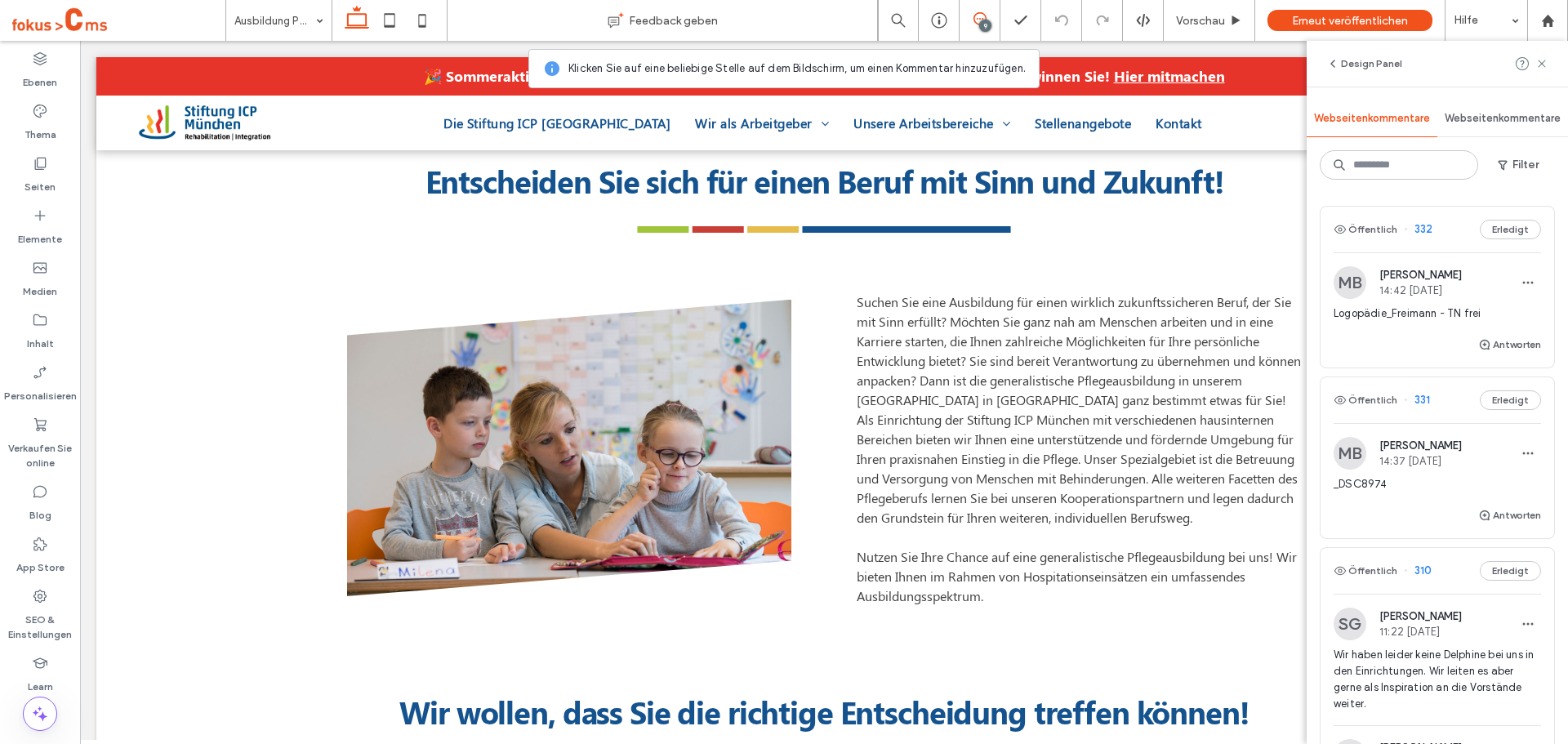
click at [977, 16] on icon at bounding box center [979, 19] width 13 height 13
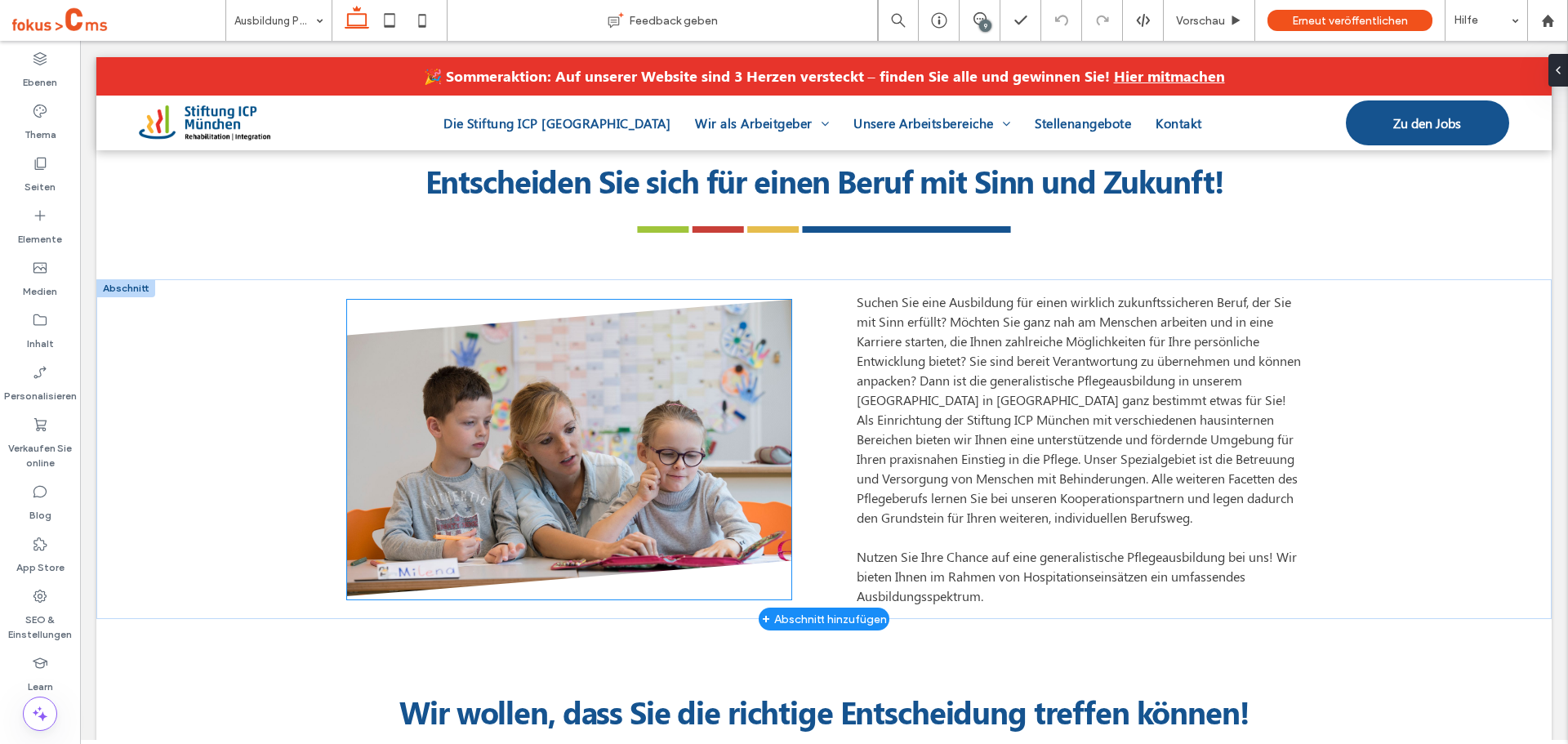
click at [553, 417] on img at bounding box center [569, 448] width 444 height 296
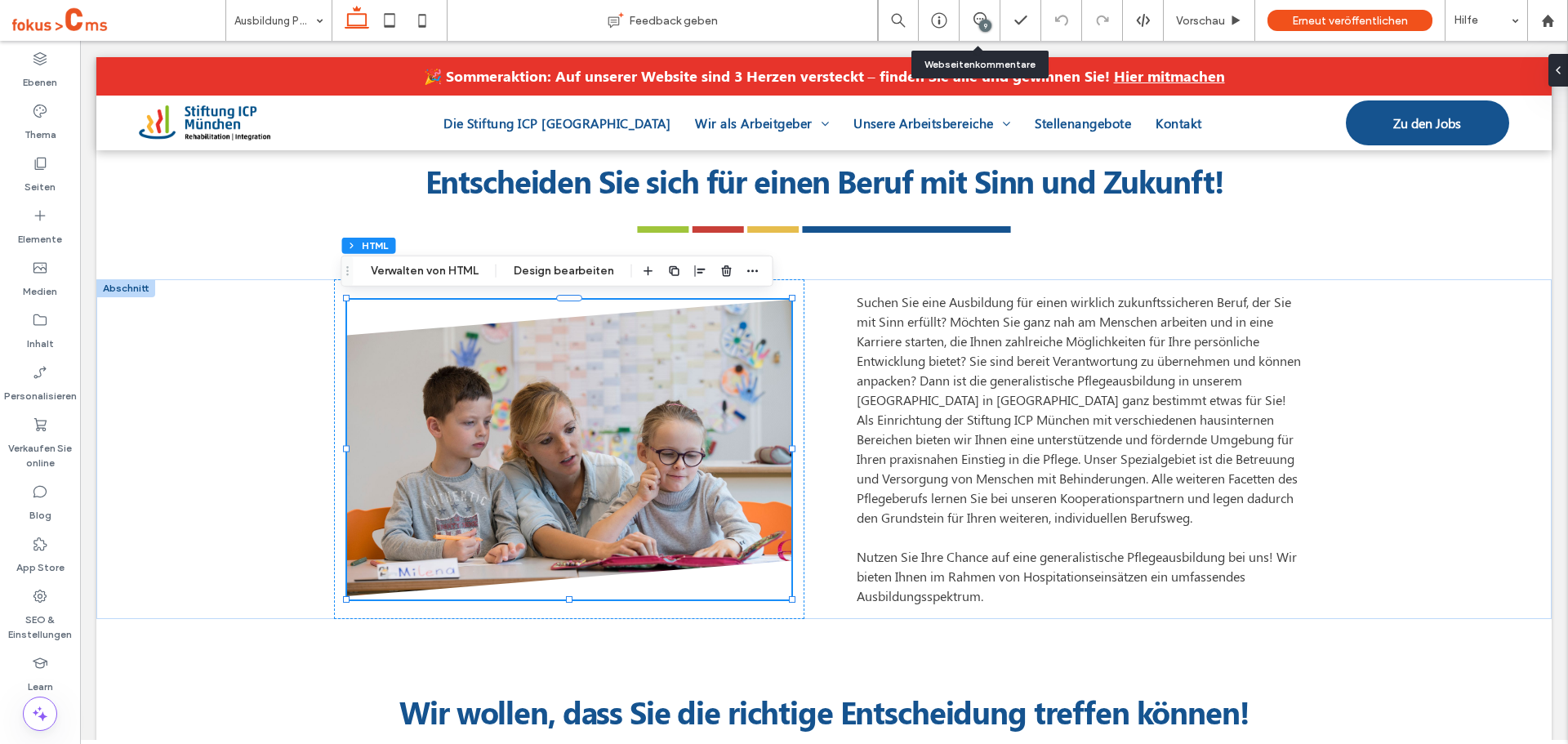
click at [978, 12] on div "9" at bounding box center [980, 20] width 41 height 41
click at [970, 13] on span at bounding box center [979, 19] width 40 height 13
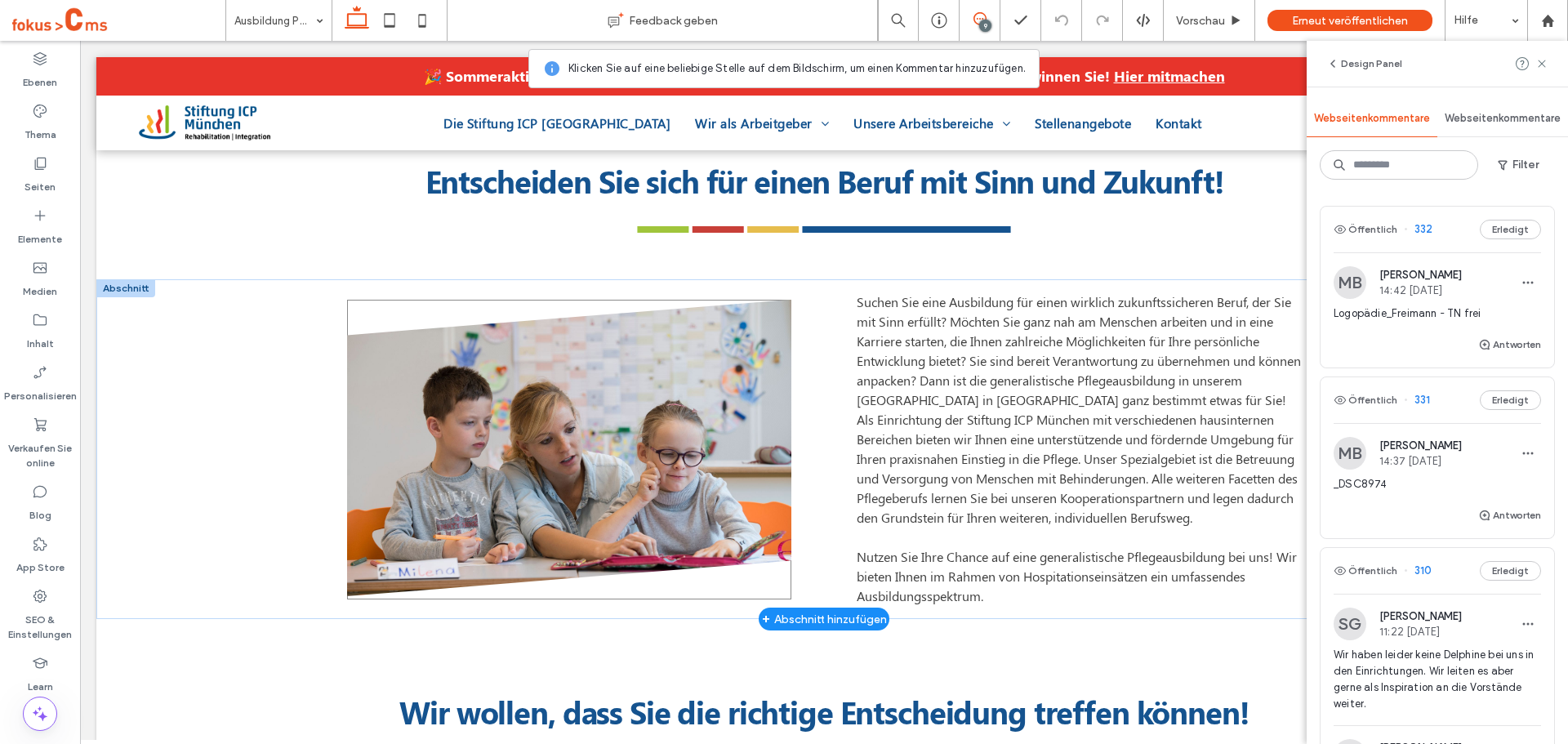
click at [558, 426] on img at bounding box center [569, 448] width 444 height 296
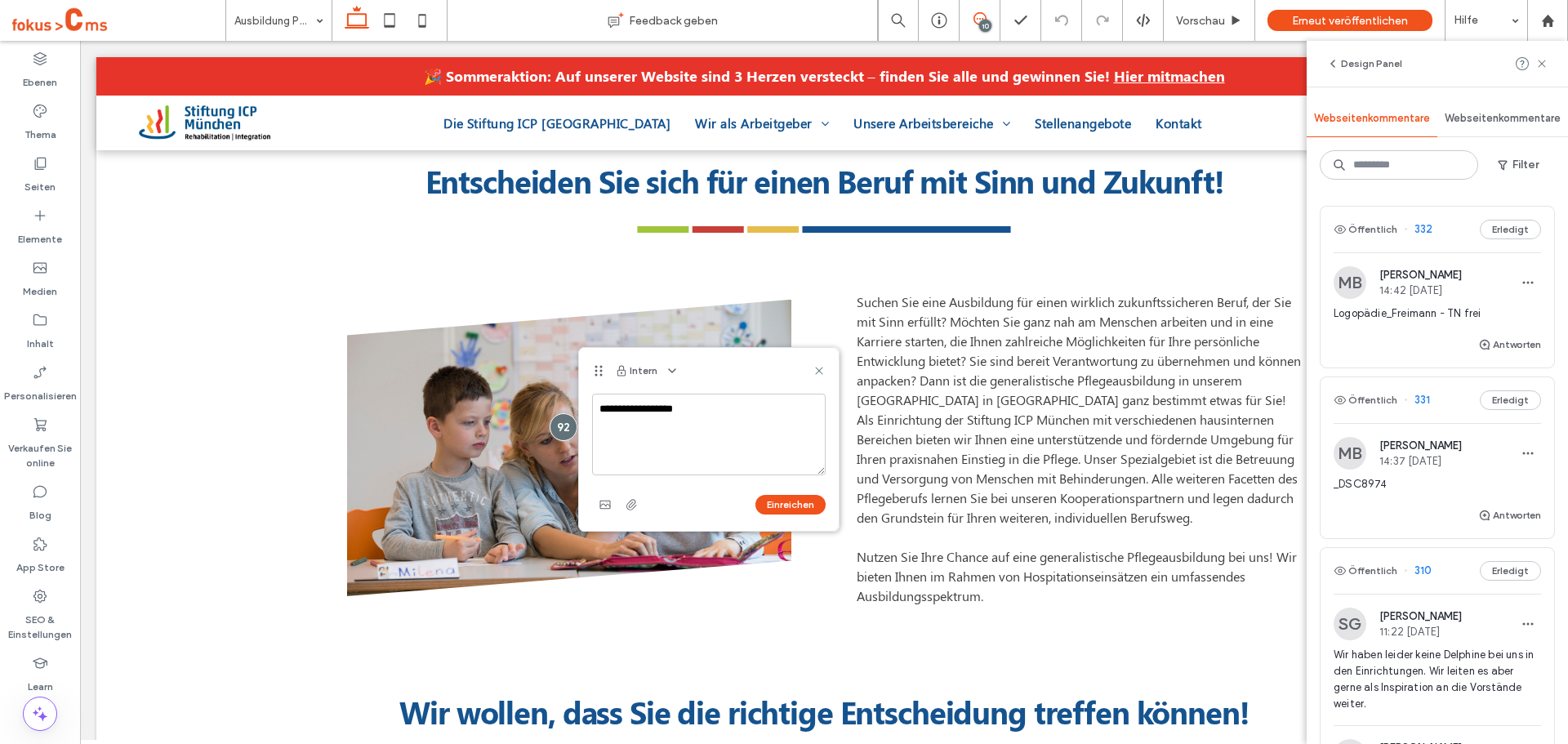
click at [726, 408] on textarea "**********" at bounding box center [709, 434] width 233 height 82
type textarea "**********"
click at [791, 507] on button "Einreichen" at bounding box center [790, 504] width 70 height 19
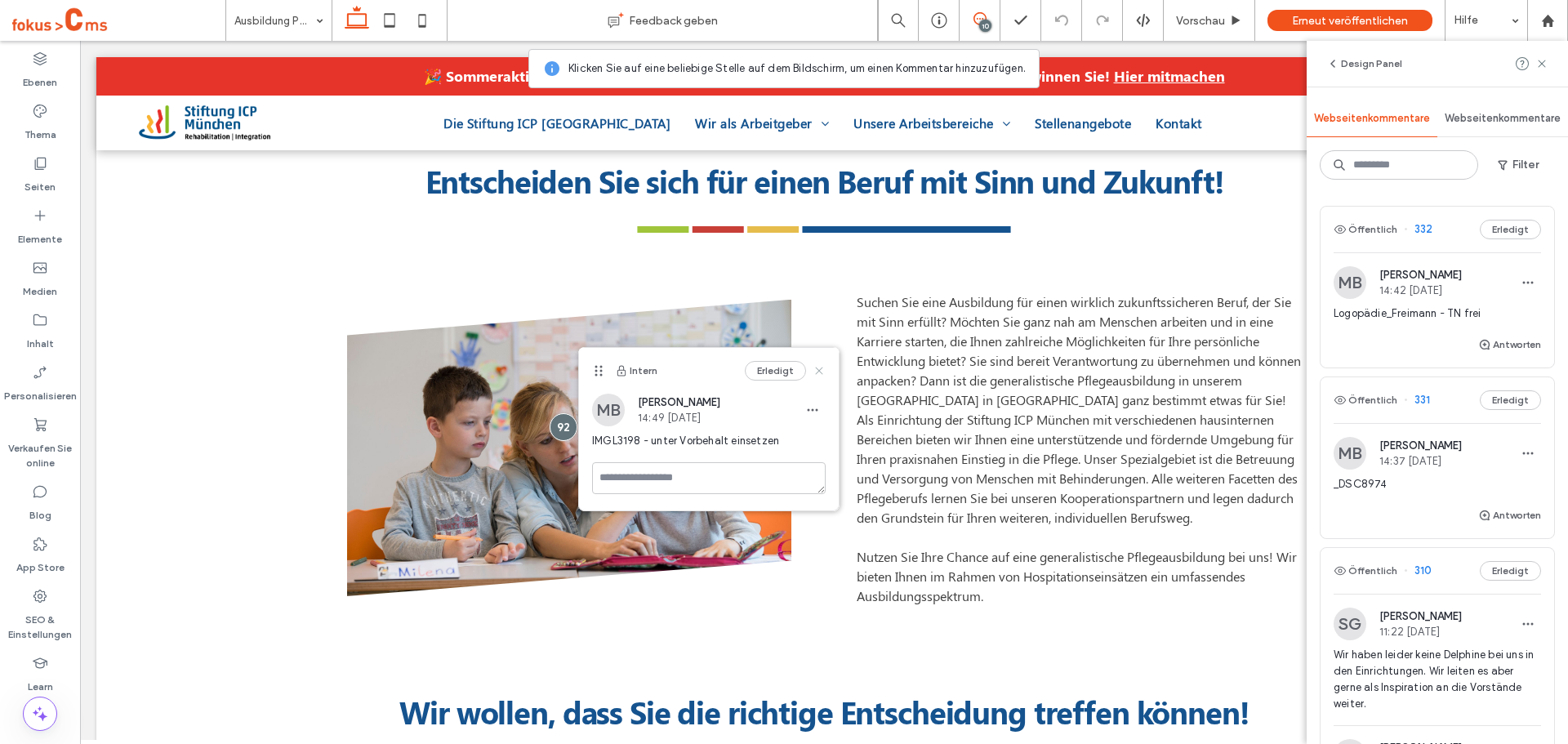
click at [819, 367] on icon at bounding box center [819, 370] width 13 height 13
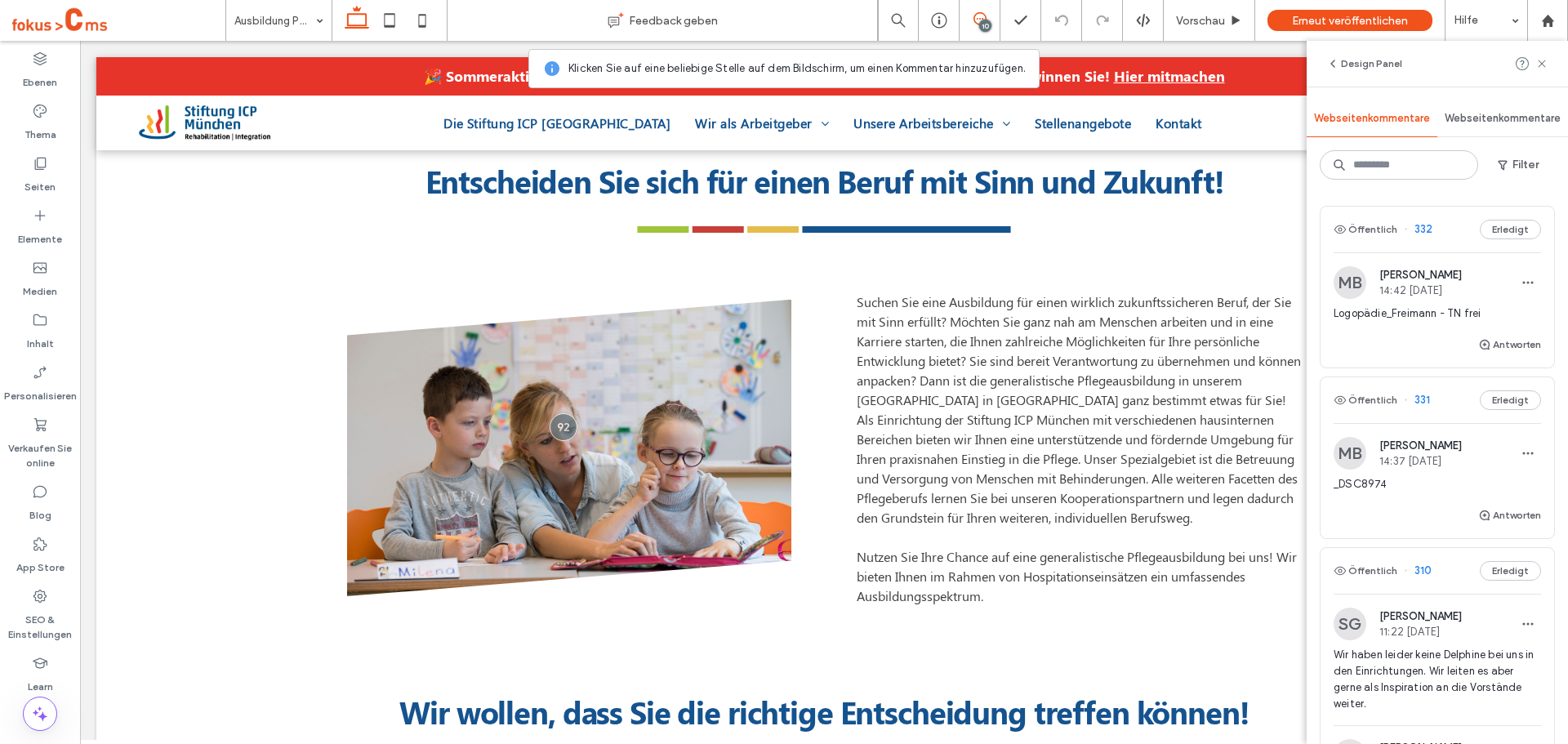
click at [985, 14] on span at bounding box center [979, 19] width 40 height 13
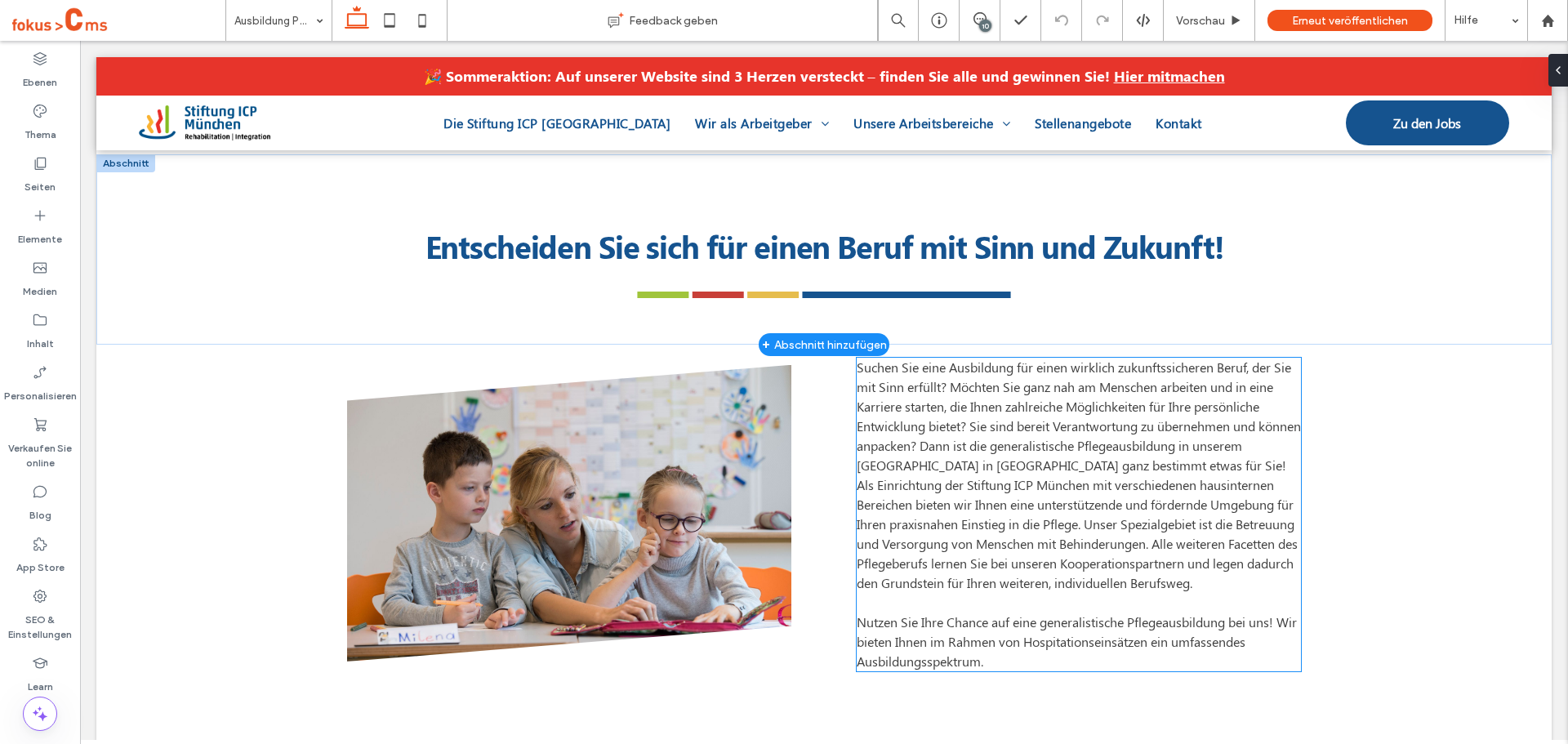
scroll to position [490, 0]
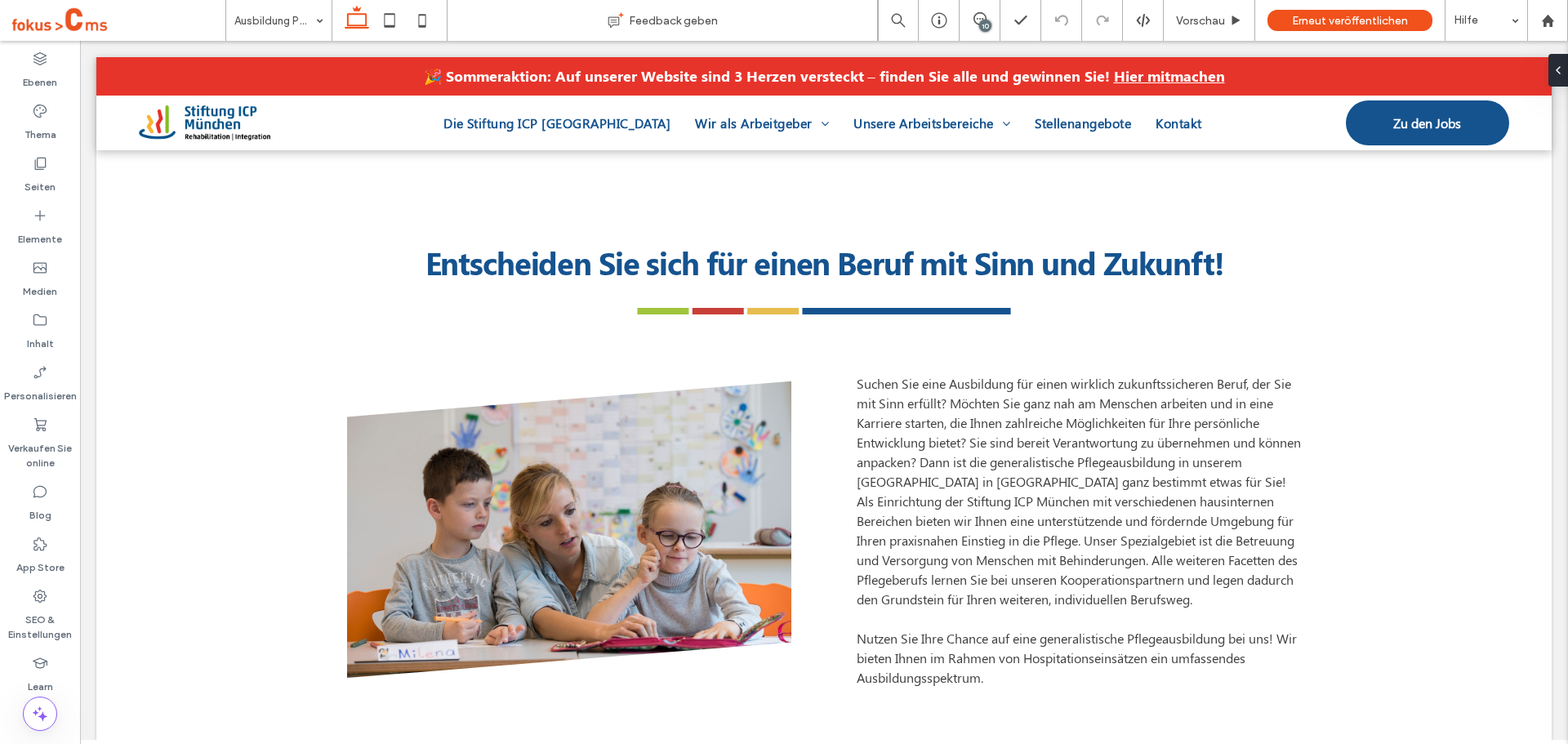
click at [978, 21] on div "10" at bounding box center [979, 19] width 40 height 13
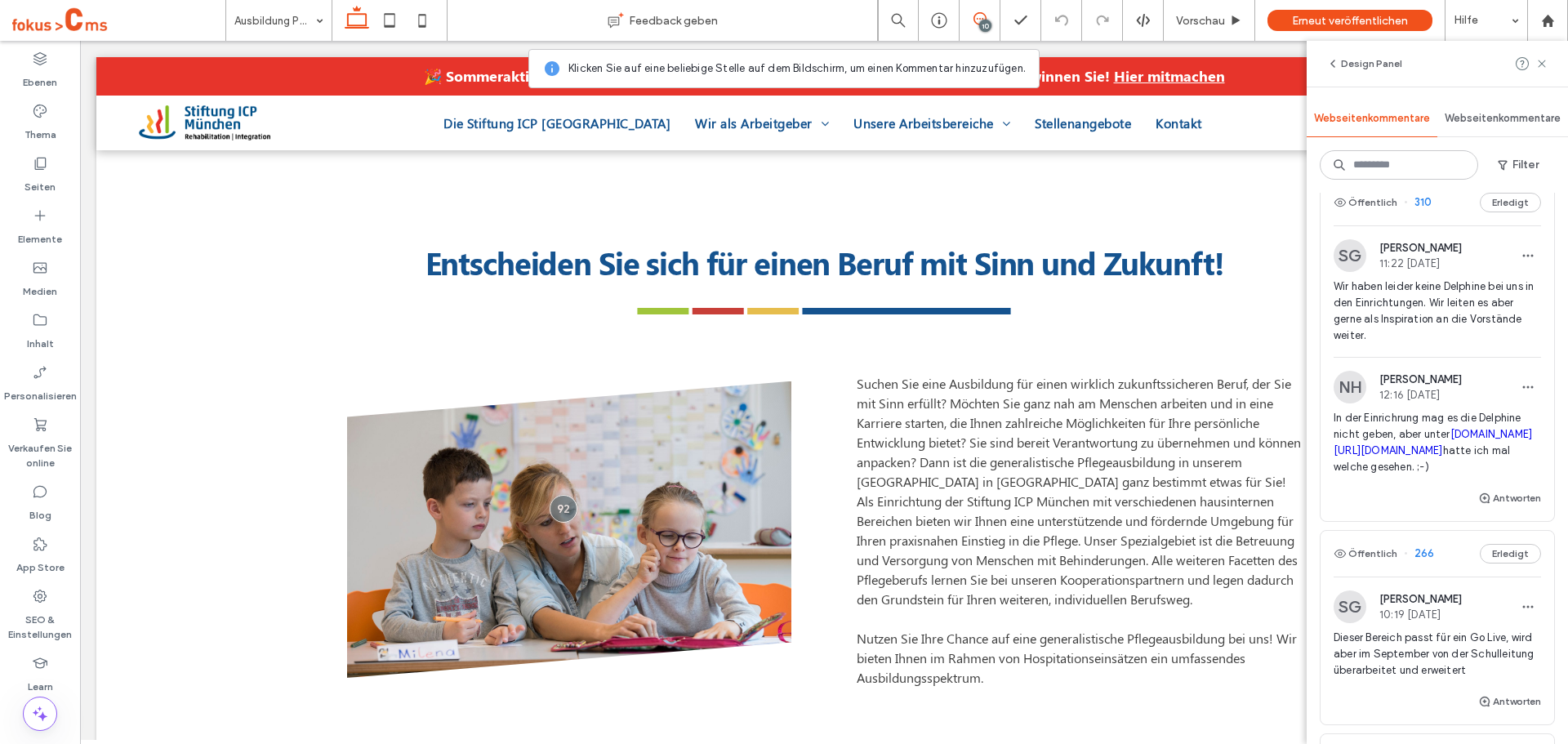
scroll to position [408, 0]
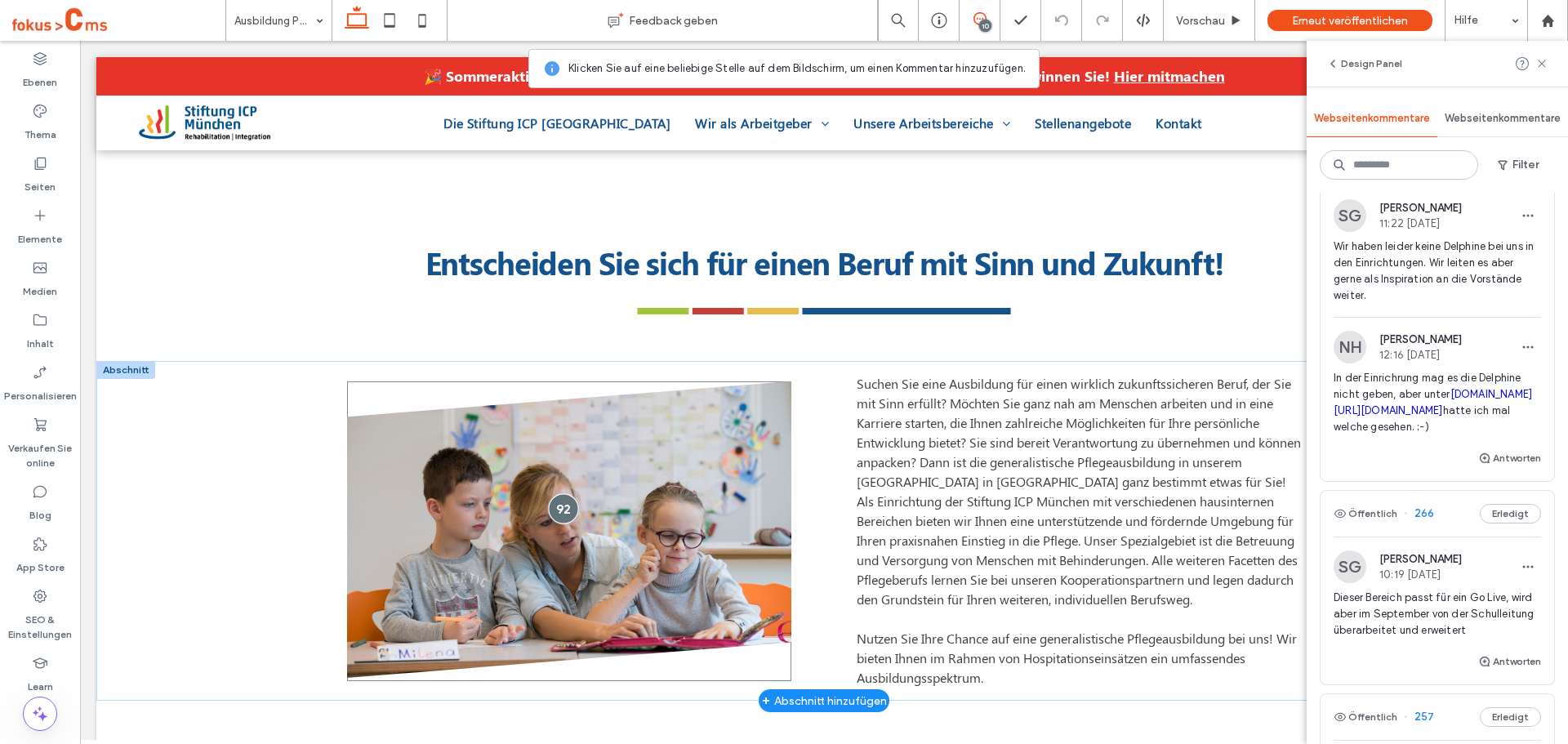
click at [555, 514] on div at bounding box center [564, 508] width 30 height 30
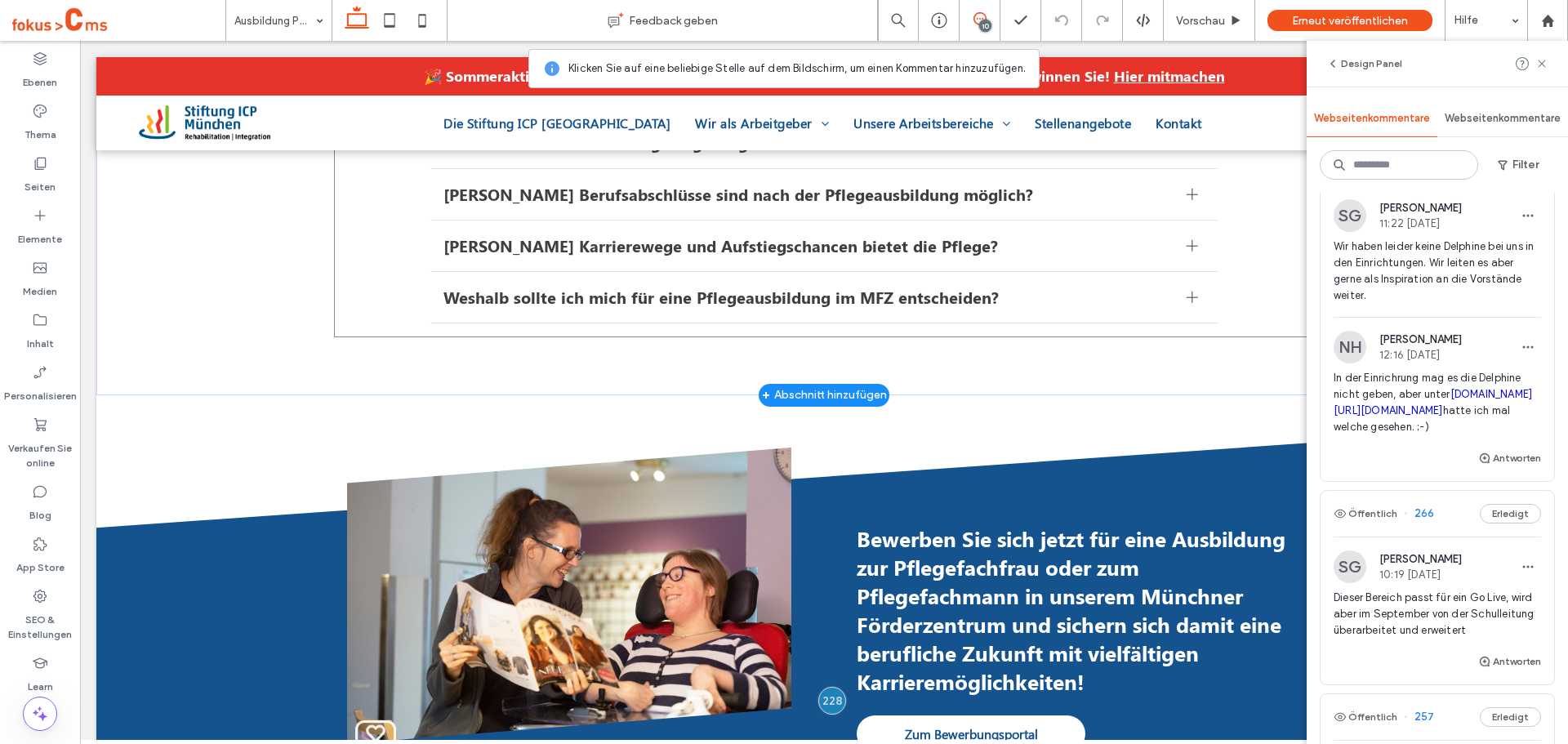
scroll to position [1878, 0]
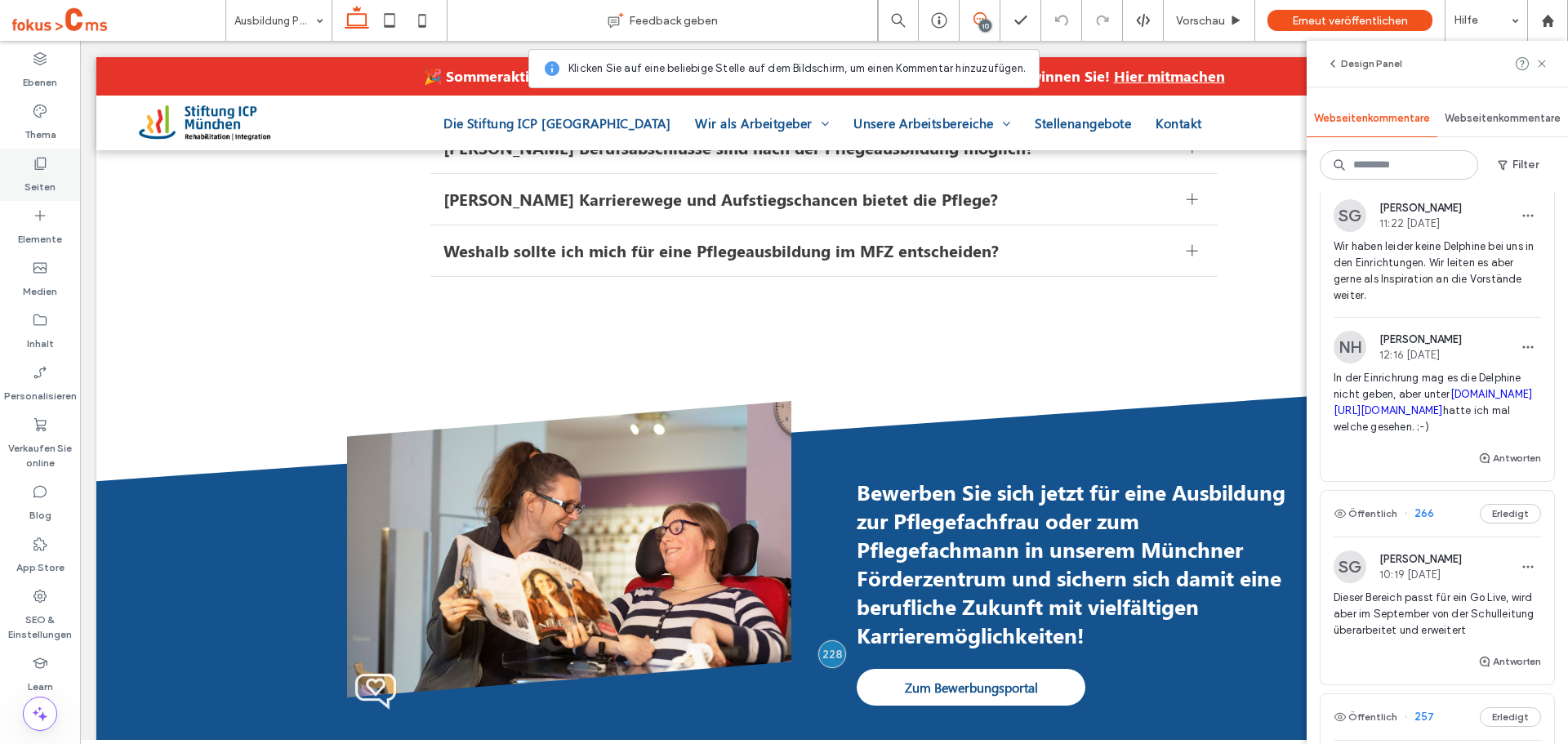
click at [40, 181] on label "Seiten" at bounding box center [40, 182] width 31 height 23
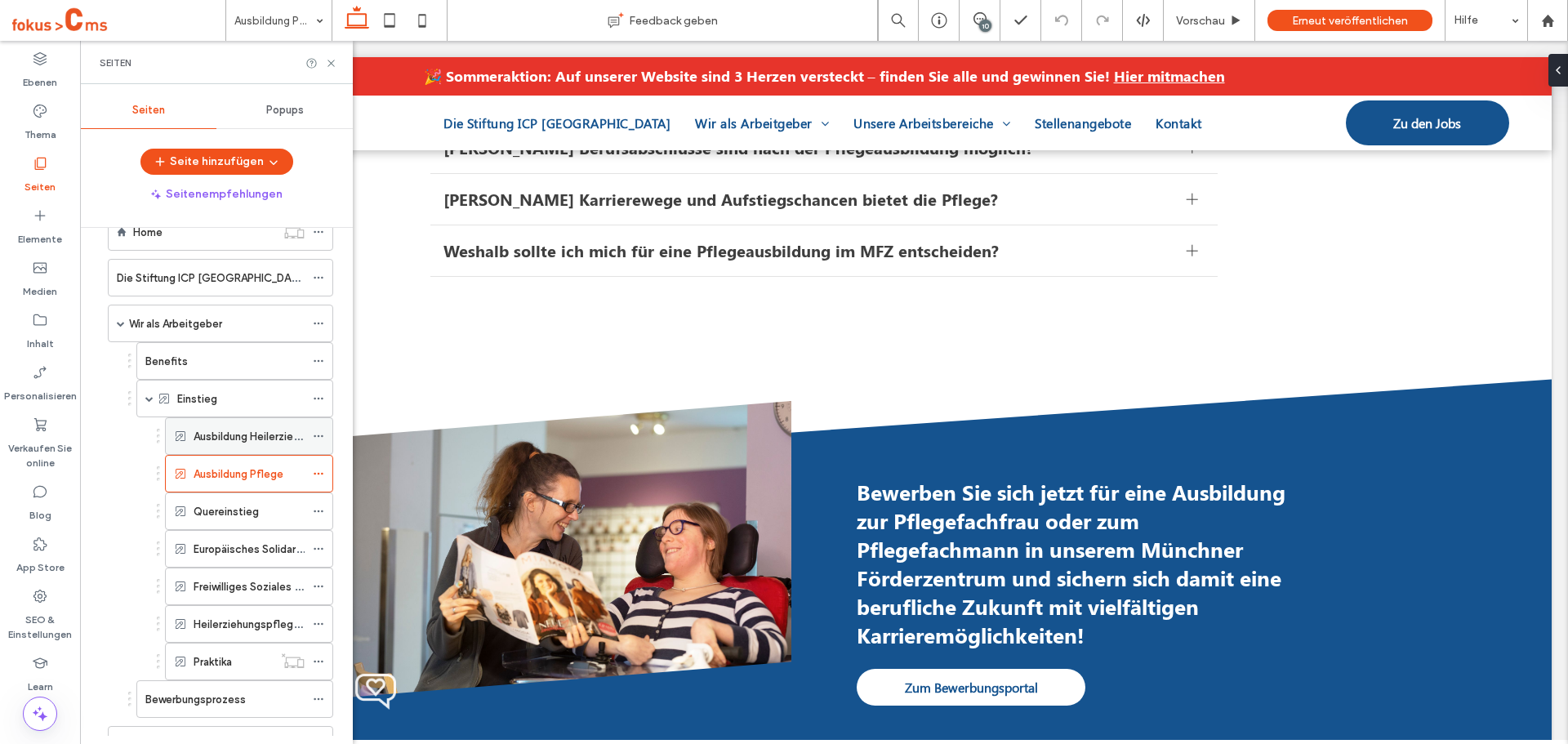
scroll to position [163, 0]
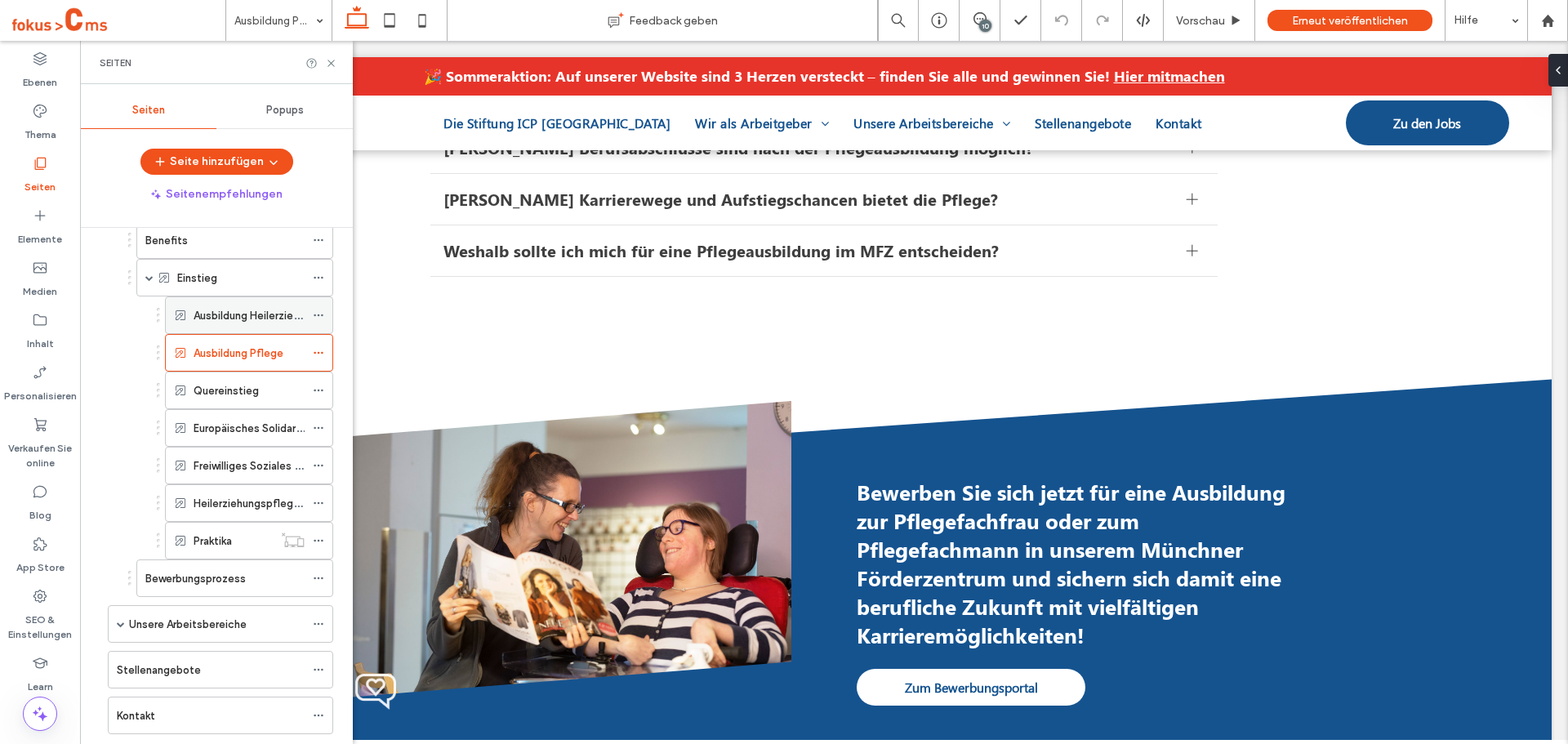
click at [213, 320] on label "Ausbildung Heilerziehungspflege" at bounding box center [275, 316] width 162 height 29
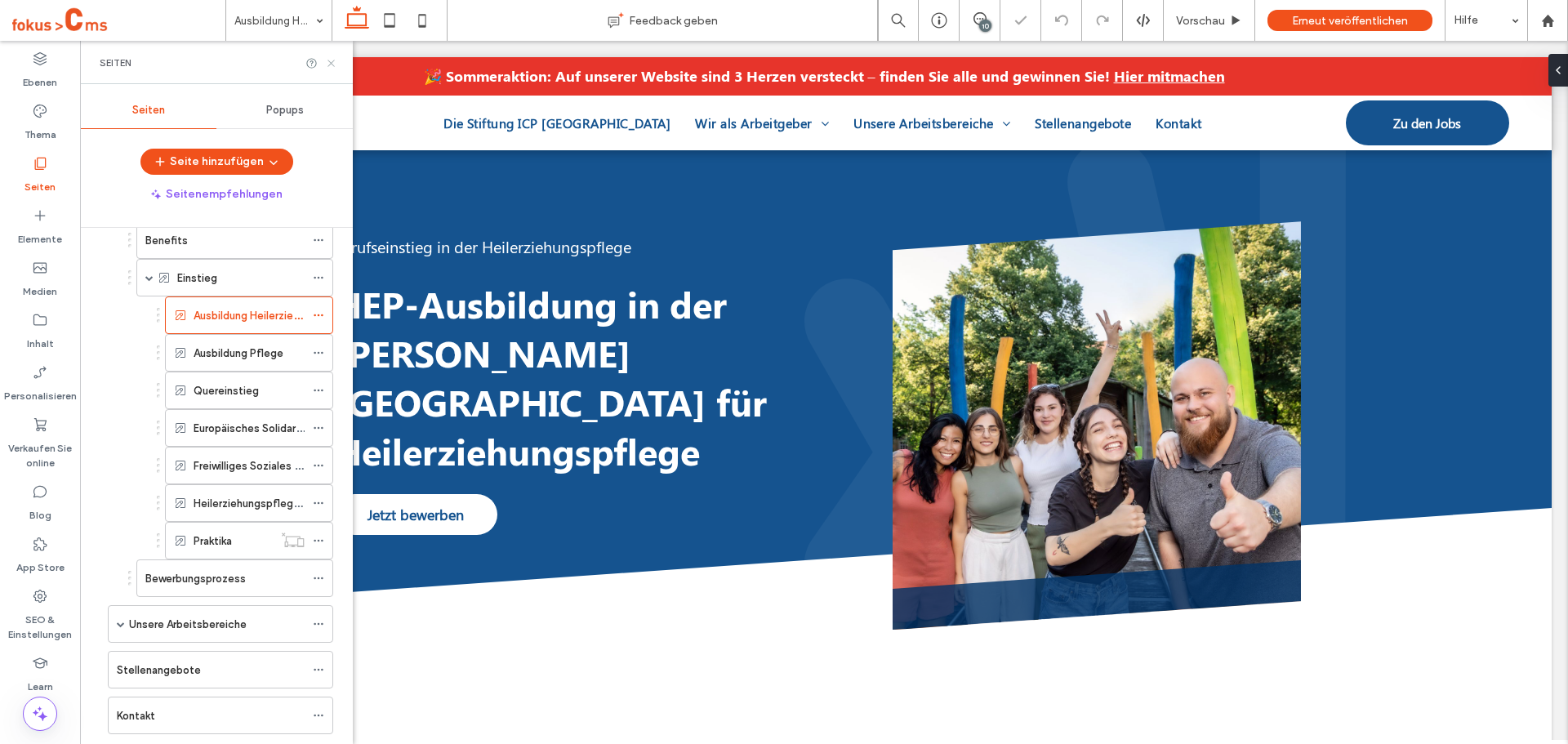
click at [332, 64] on use at bounding box center [331, 63] width 7 height 7
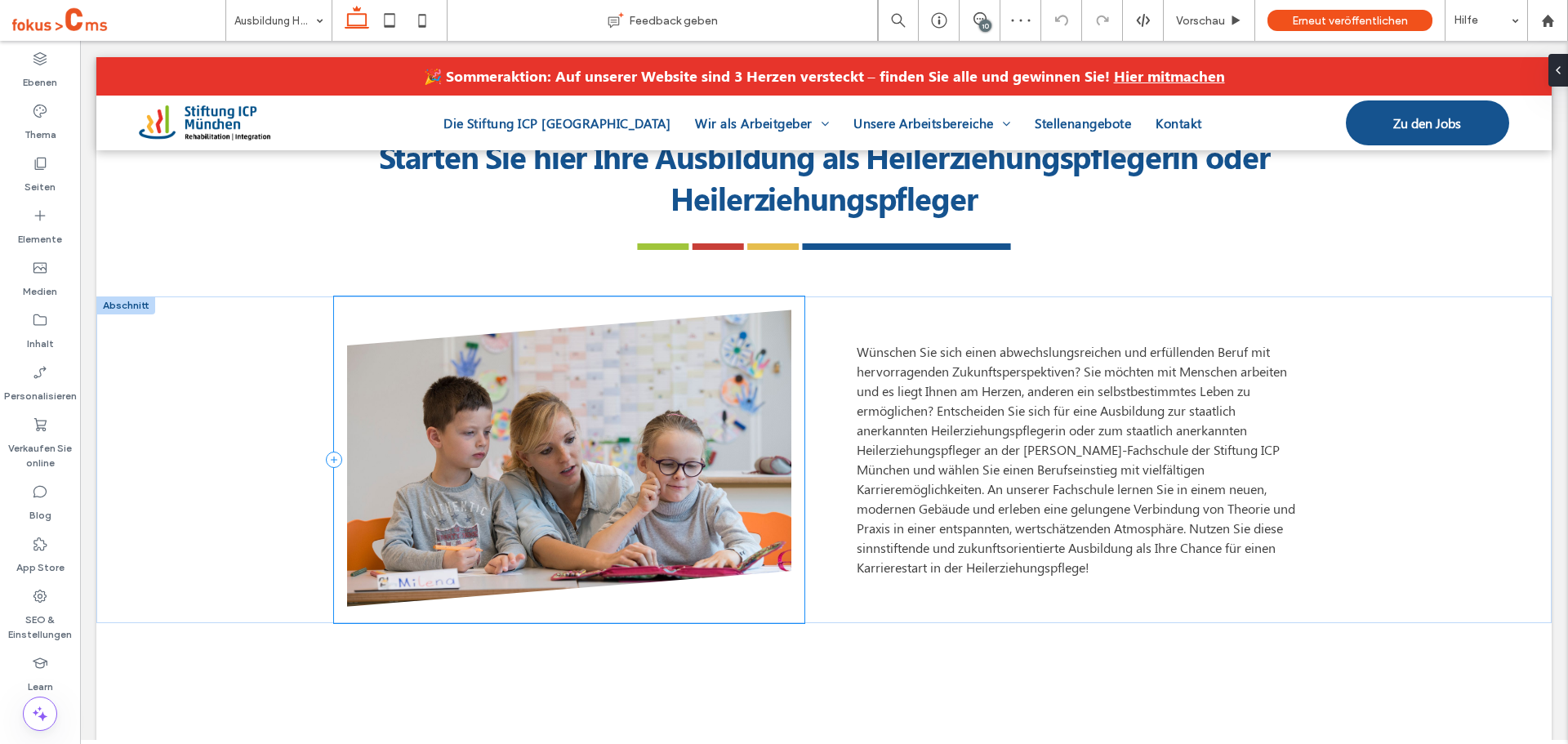
scroll to position [653, 0]
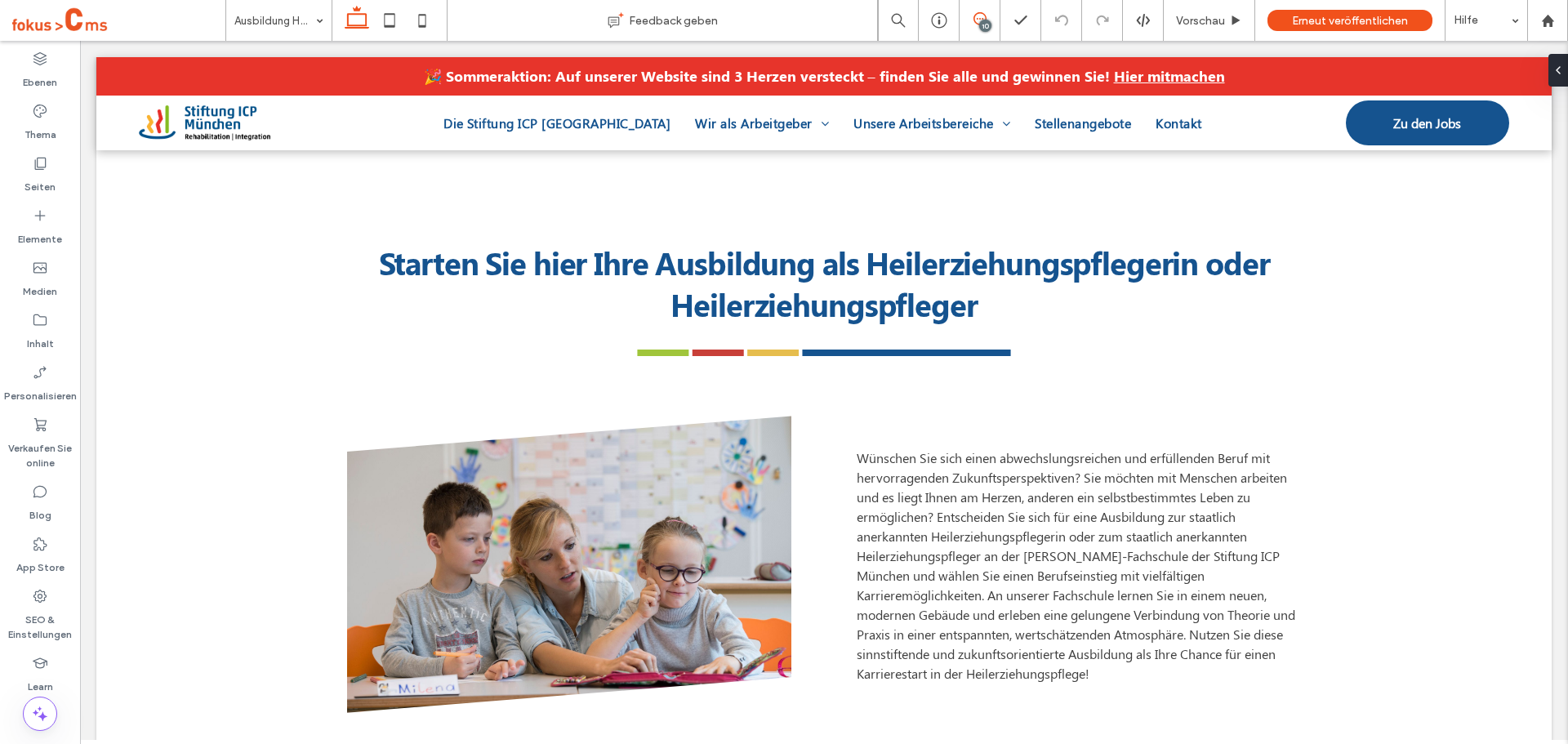
click at [977, 16] on icon at bounding box center [979, 19] width 13 height 13
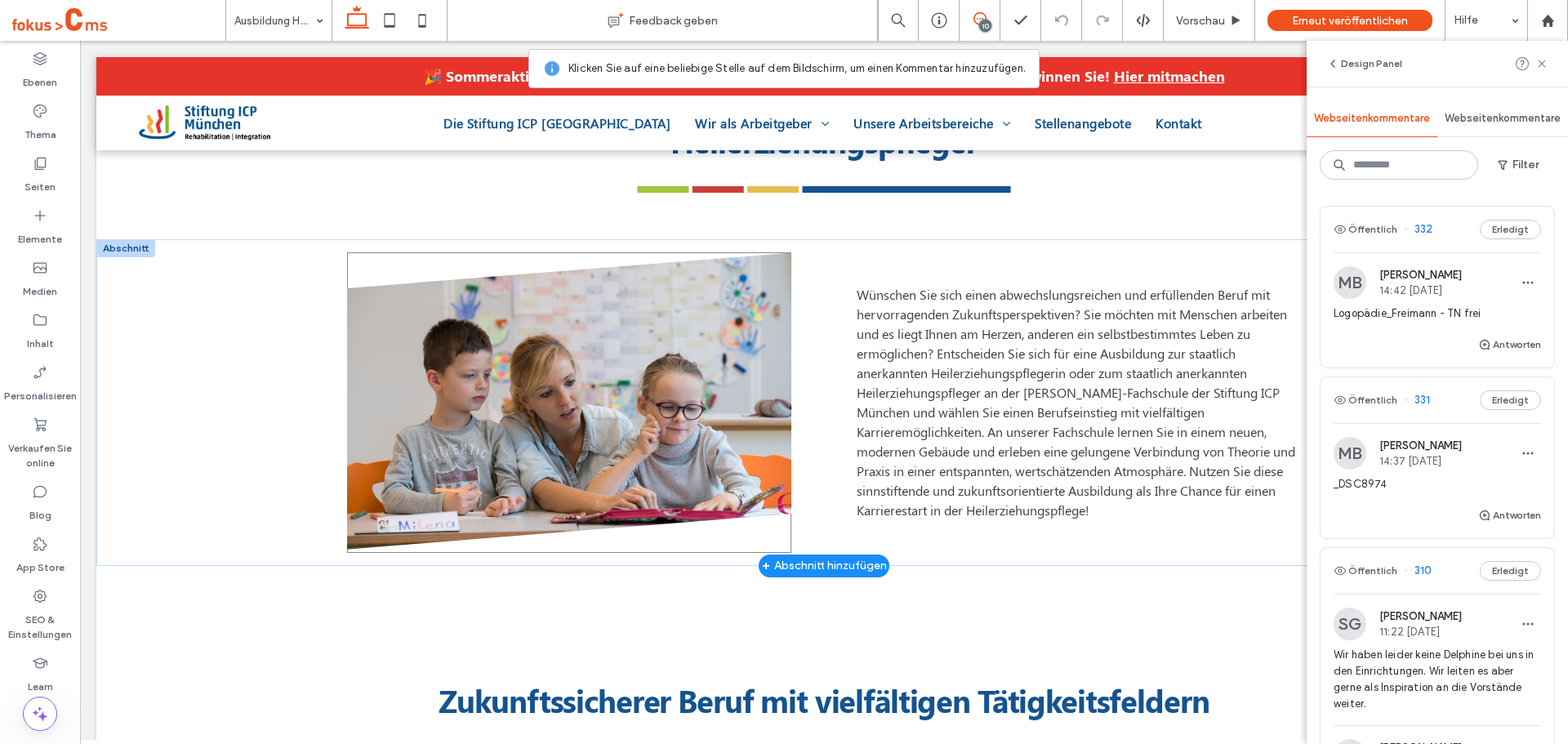
click at [572, 385] on img at bounding box center [569, 400] width 444 height 296
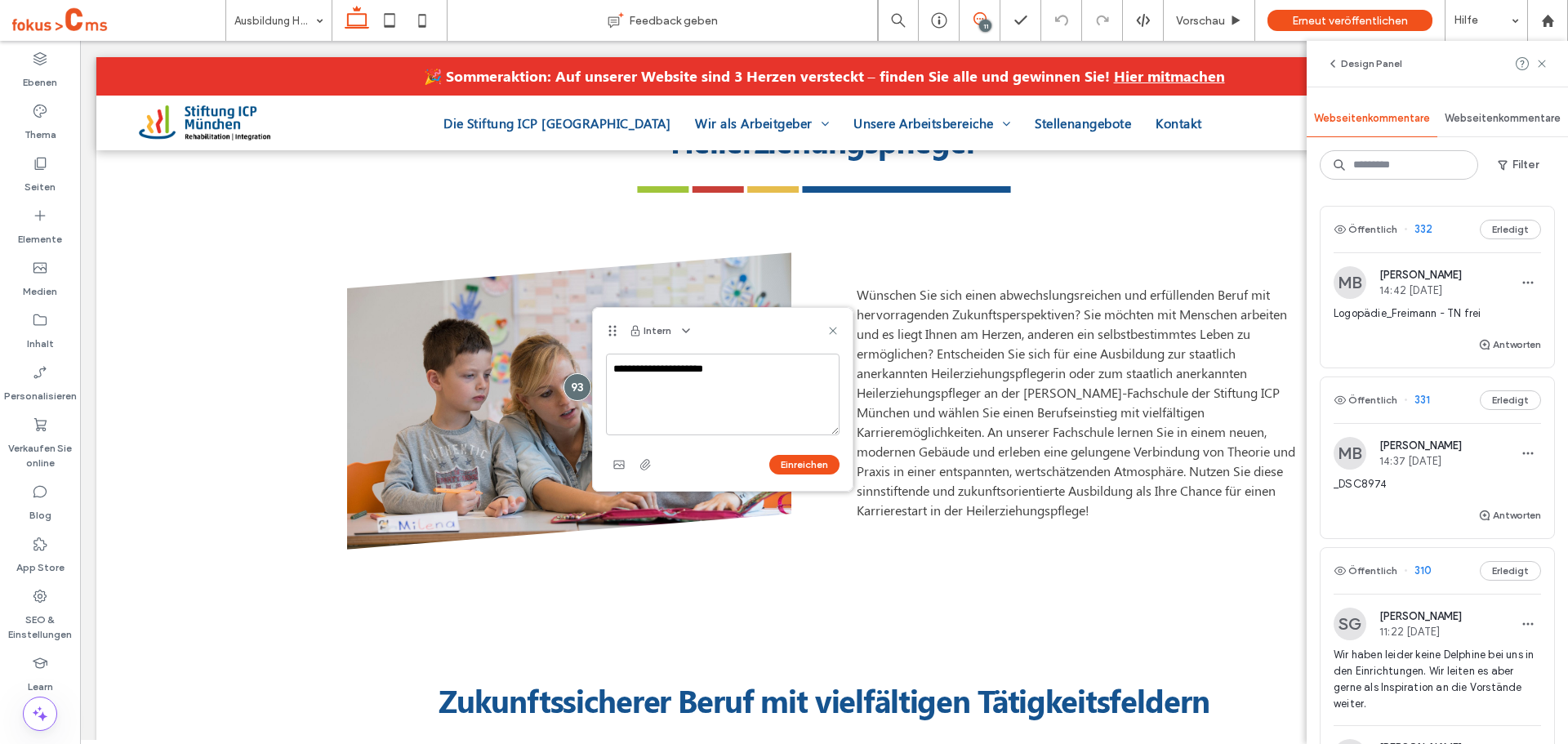
type textarea "**********"
click at [809, 456] on button "Einreichen" at bounding box center [804, 464] width 70 height 19
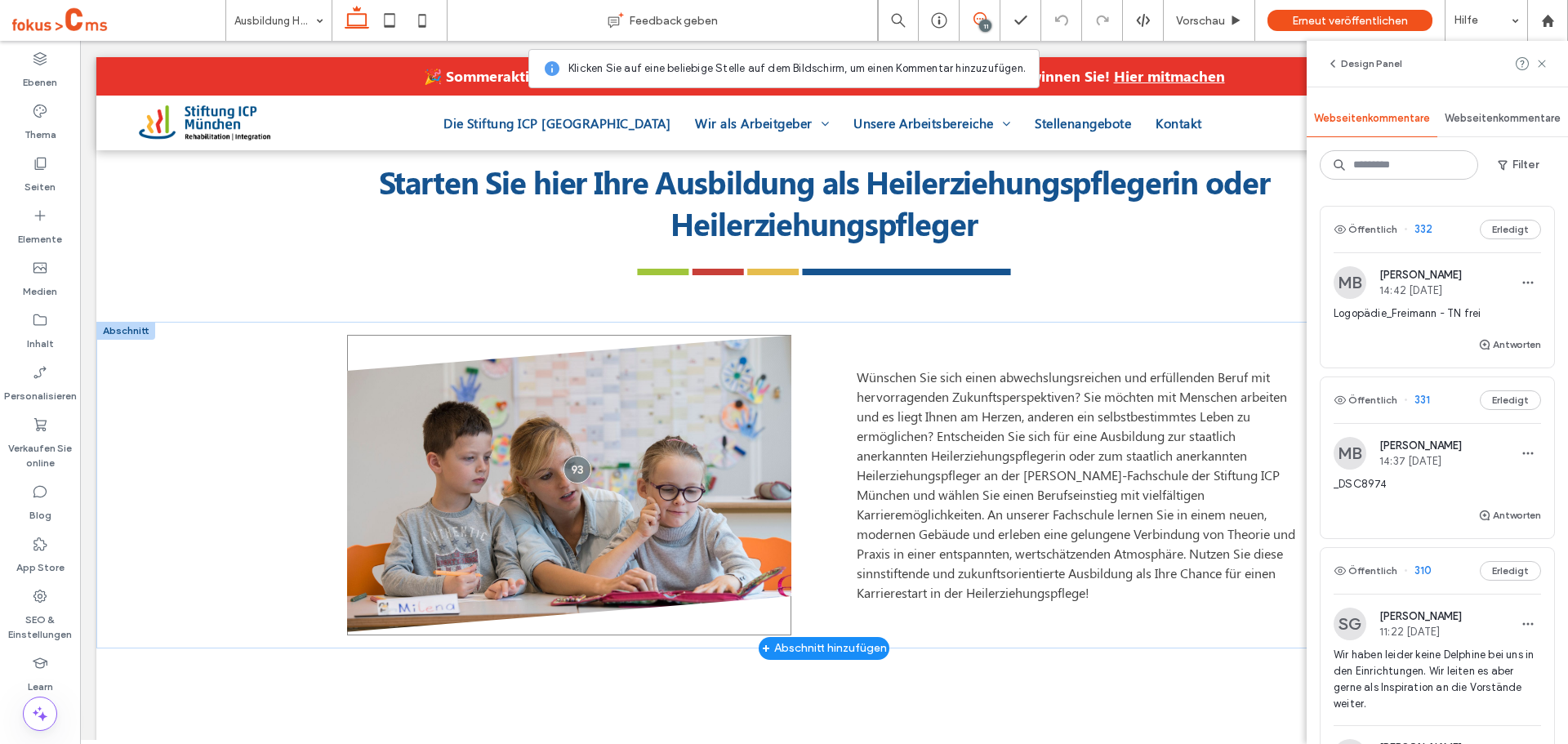
scroll to position [572, 0]
click at [34, 168] on icon at bounding box center [40, 163] width 16 height 16
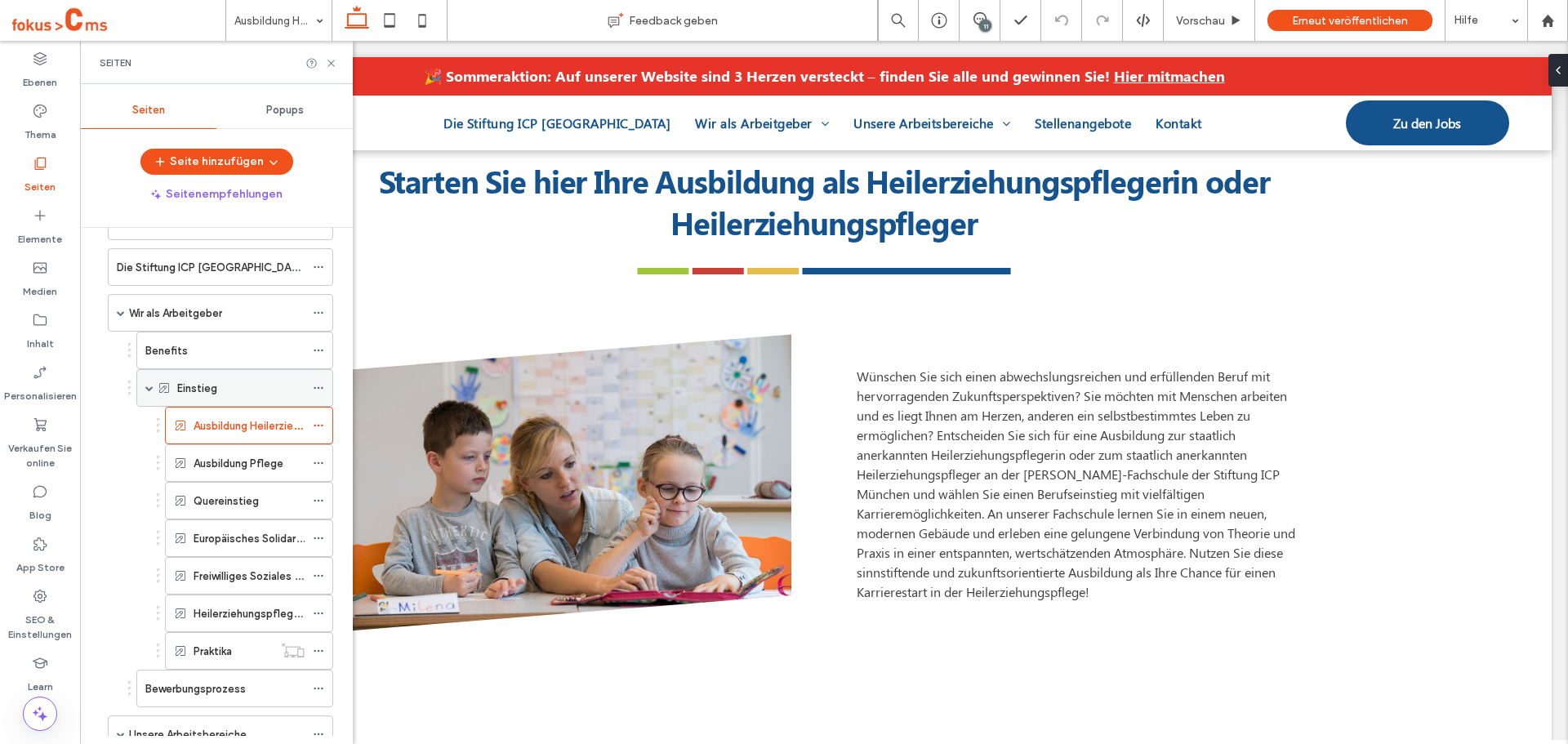
scroll to position [82, 0]
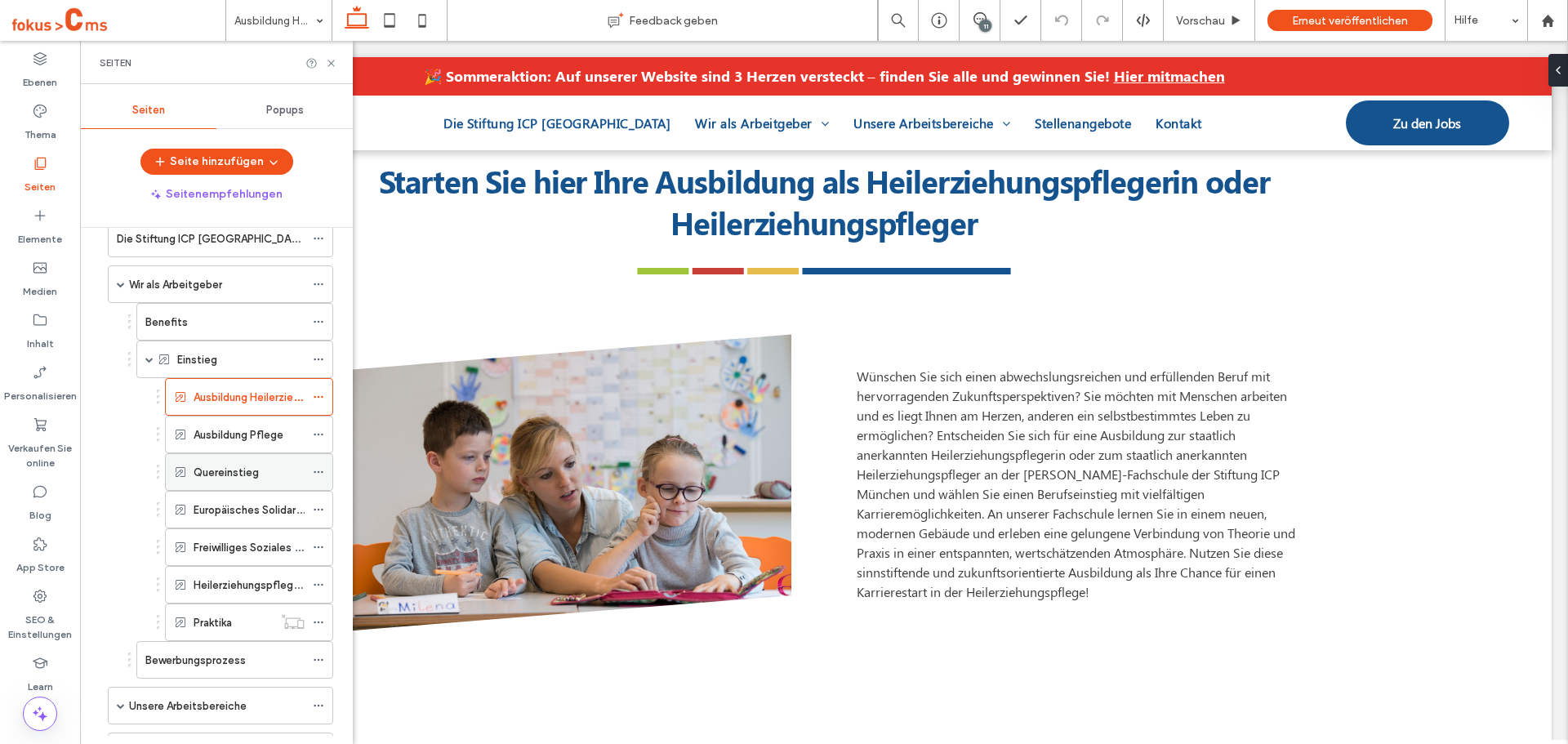
click at [231, 475] on label "Quereinstieg" at bounding box center [226, 472] width 65 height 29
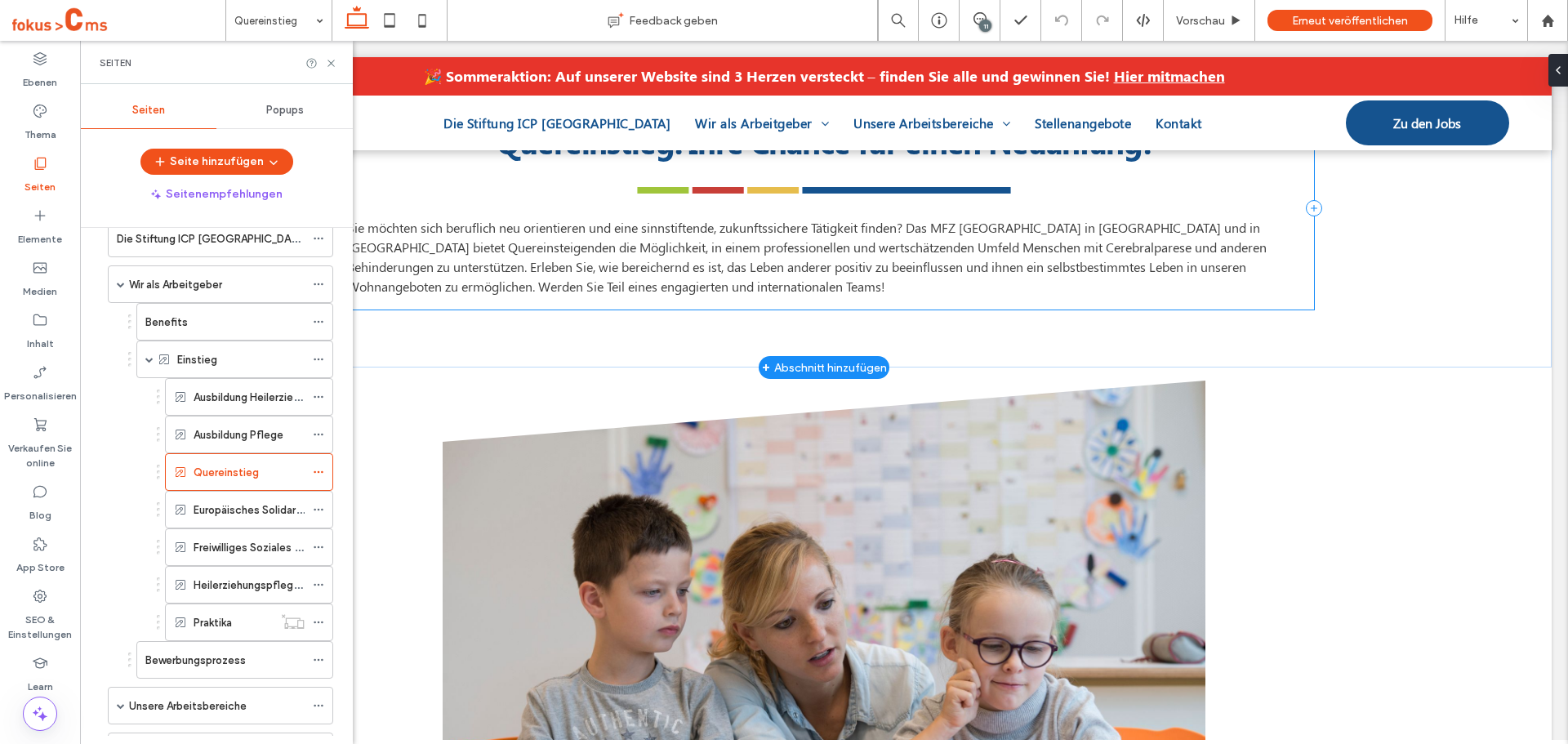
scroll to position [572, 0]
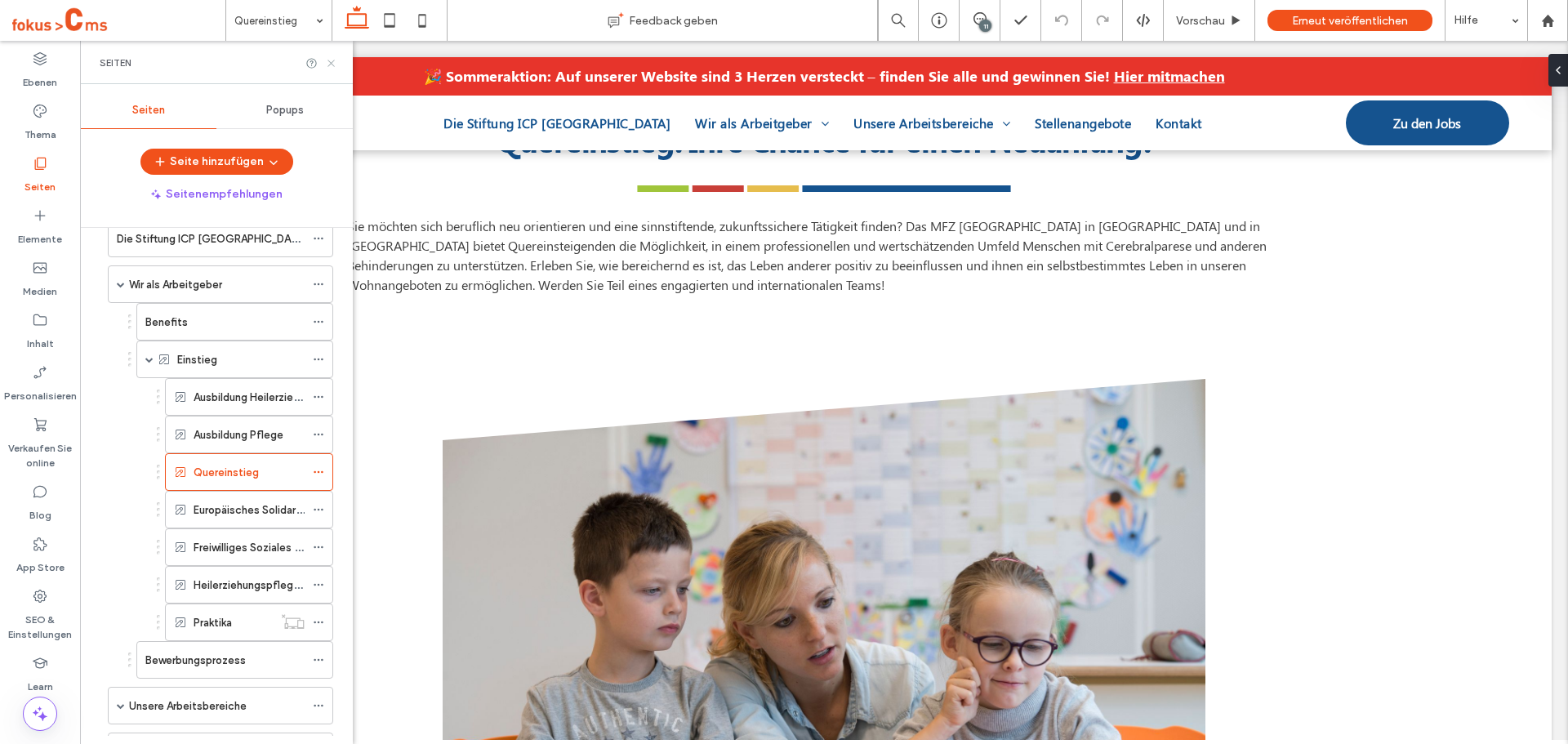
click at [328, 63] on icon at bounding box center [331, 63] width 13 height 13
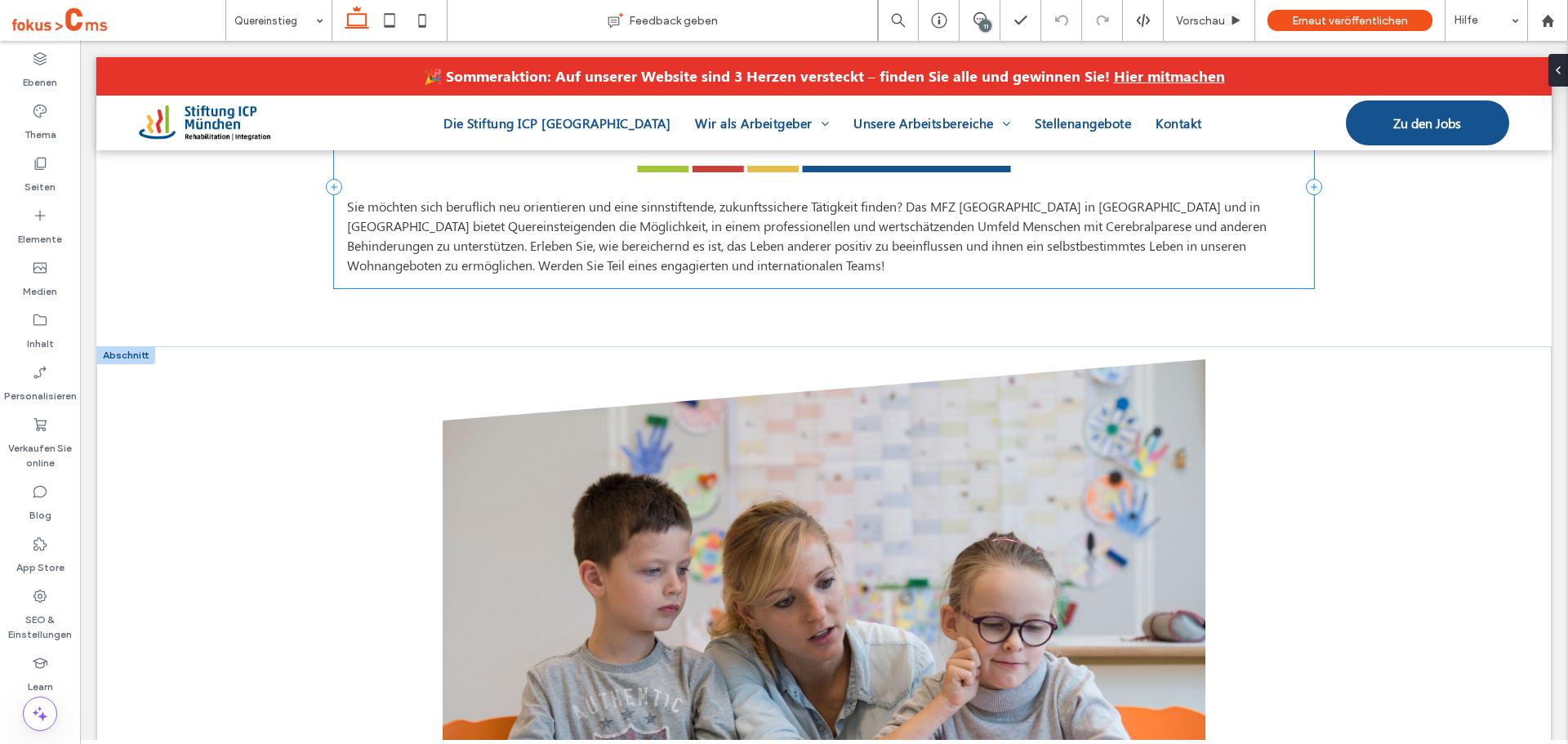
scroll to position [735, 0]
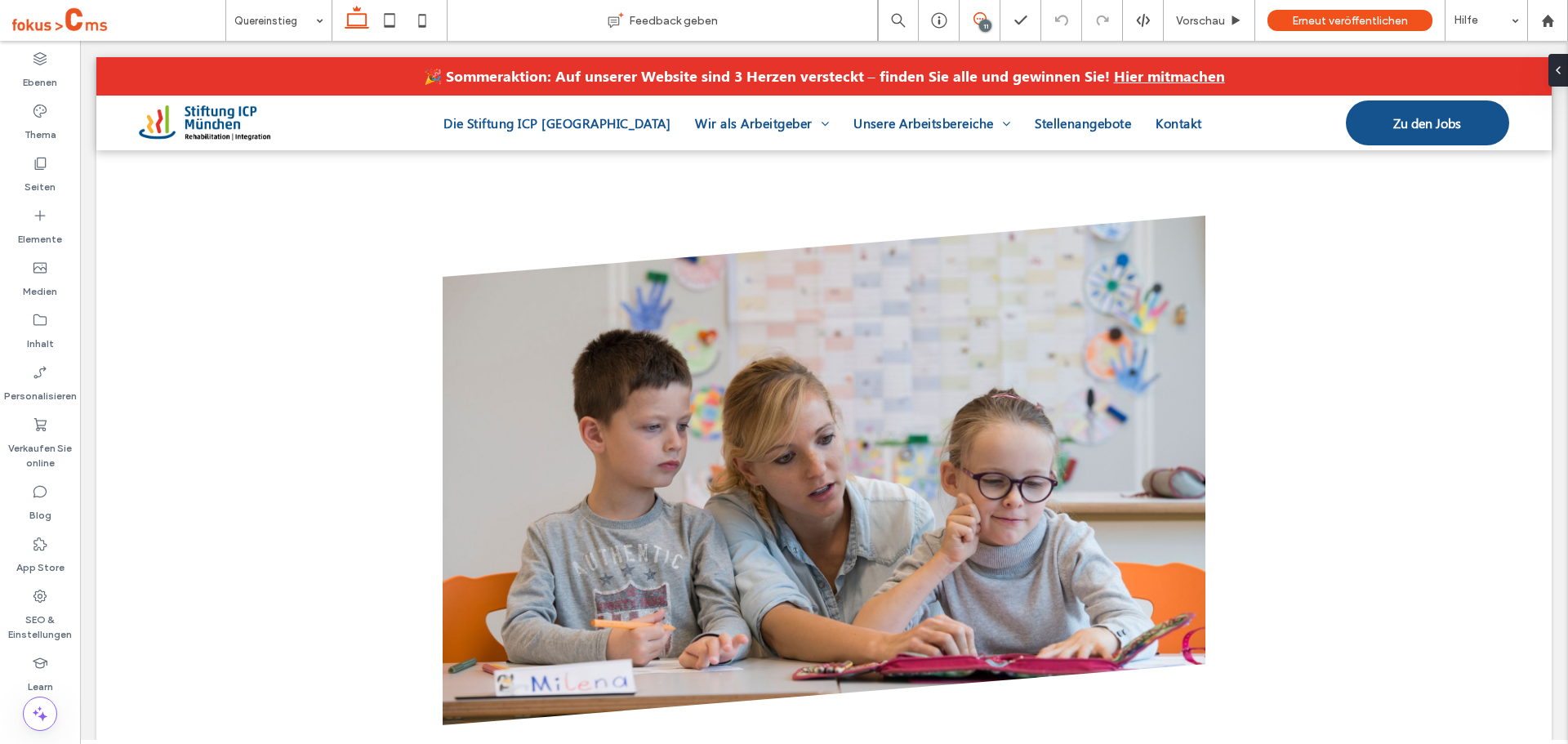
click at [981, 19] on use at bounding box center [979, 19] width 13 height 13
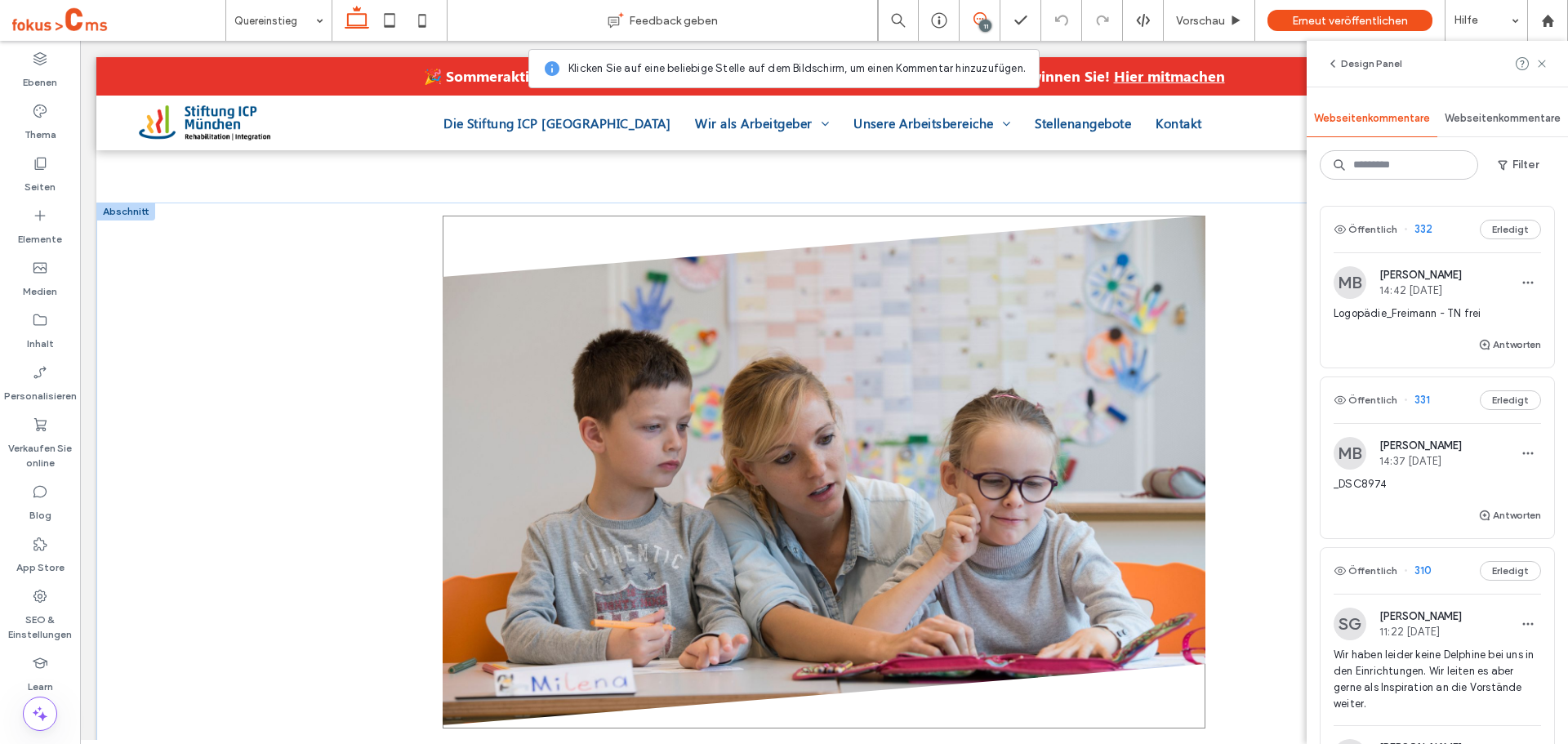
click at [776, 379] on img at bounding box center [824, 470] width 763 height 509
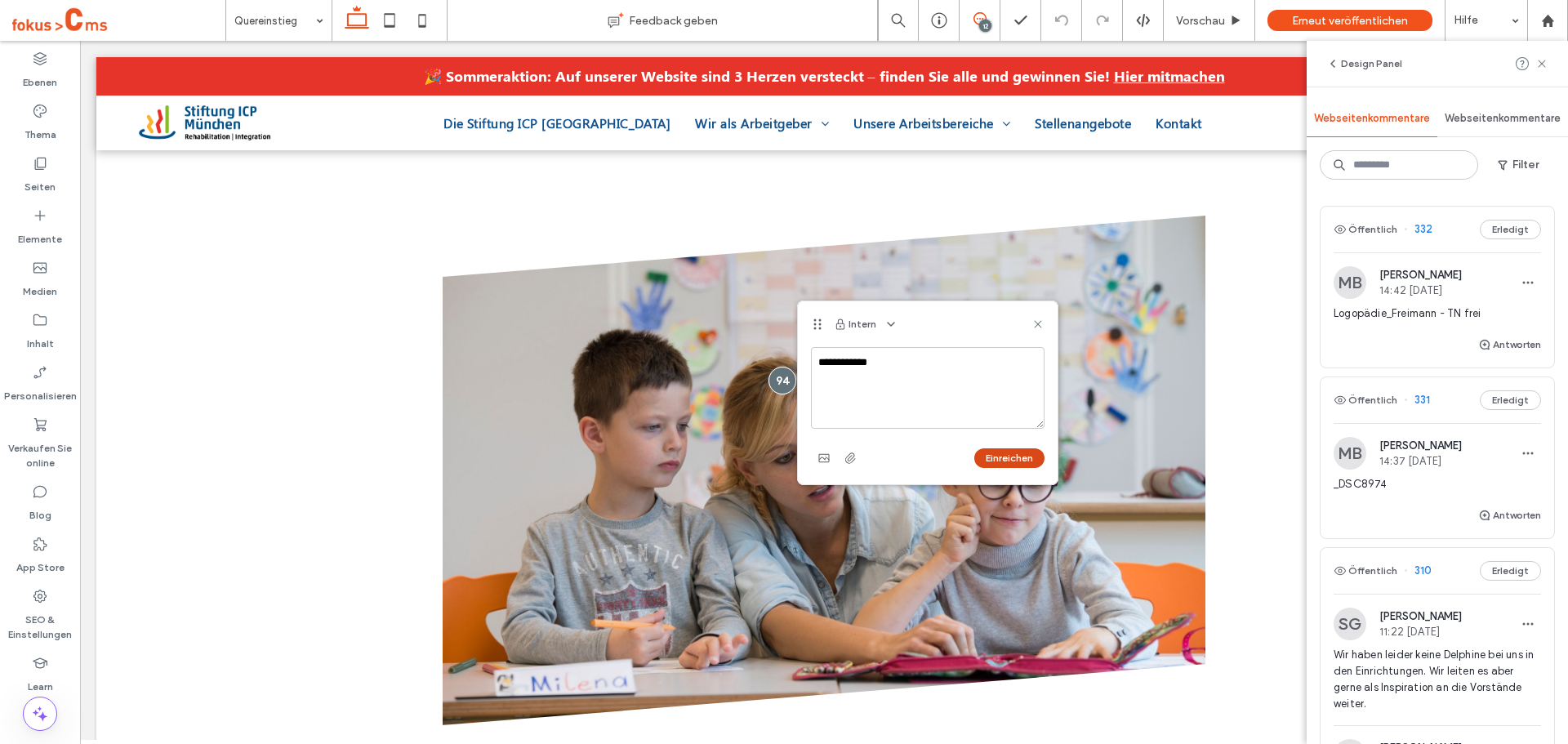
type textarea "**********"
click at [994, 459] on button "Einreichen" at bounding box center [1009, 458] width 70 height 19
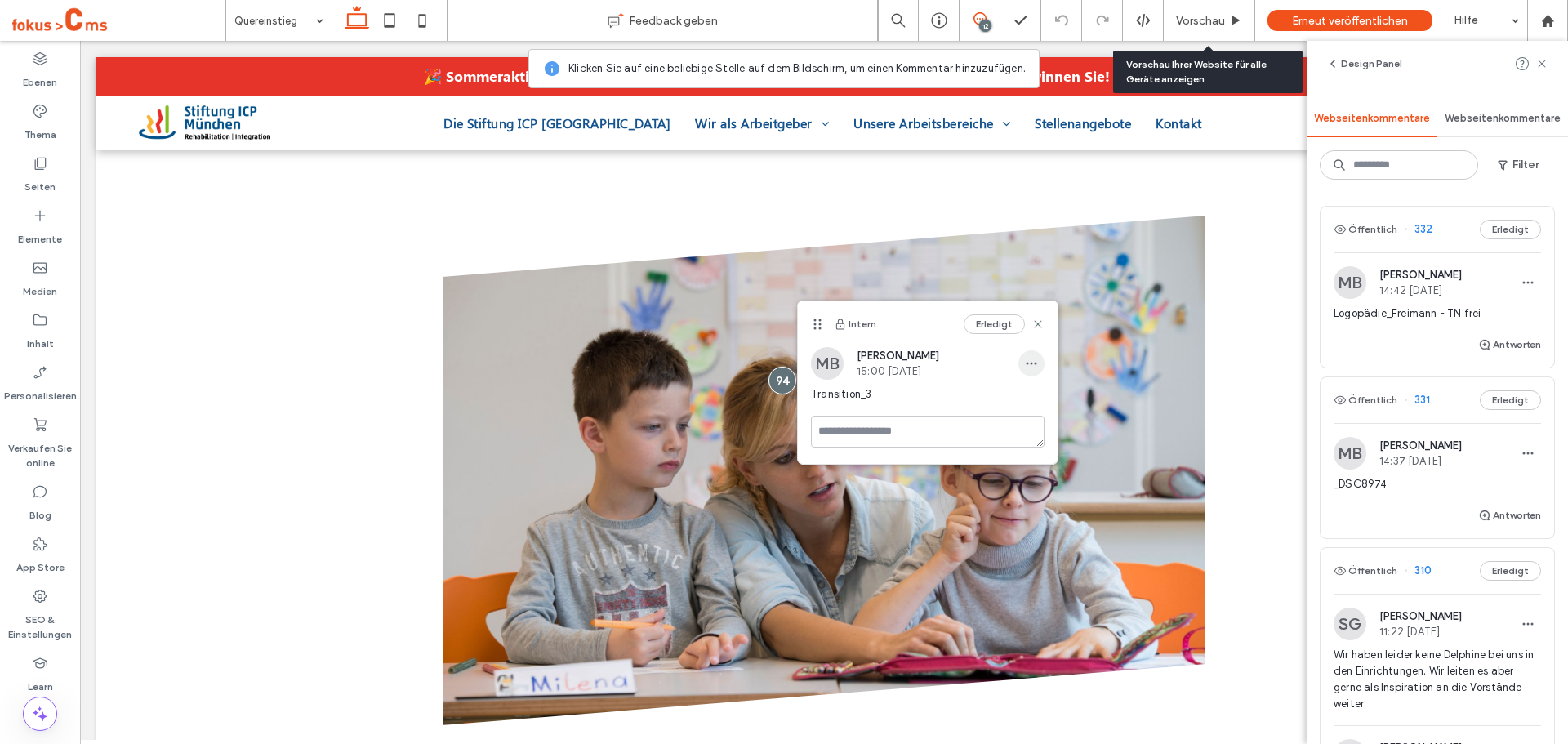
click at [1022, 362] on span "button" at bounding box center [1032, 363] width 26 height 26
click at [1045, 404] on span "Bearbeiten" at bounding box center [1059, 405] width 54 height 16
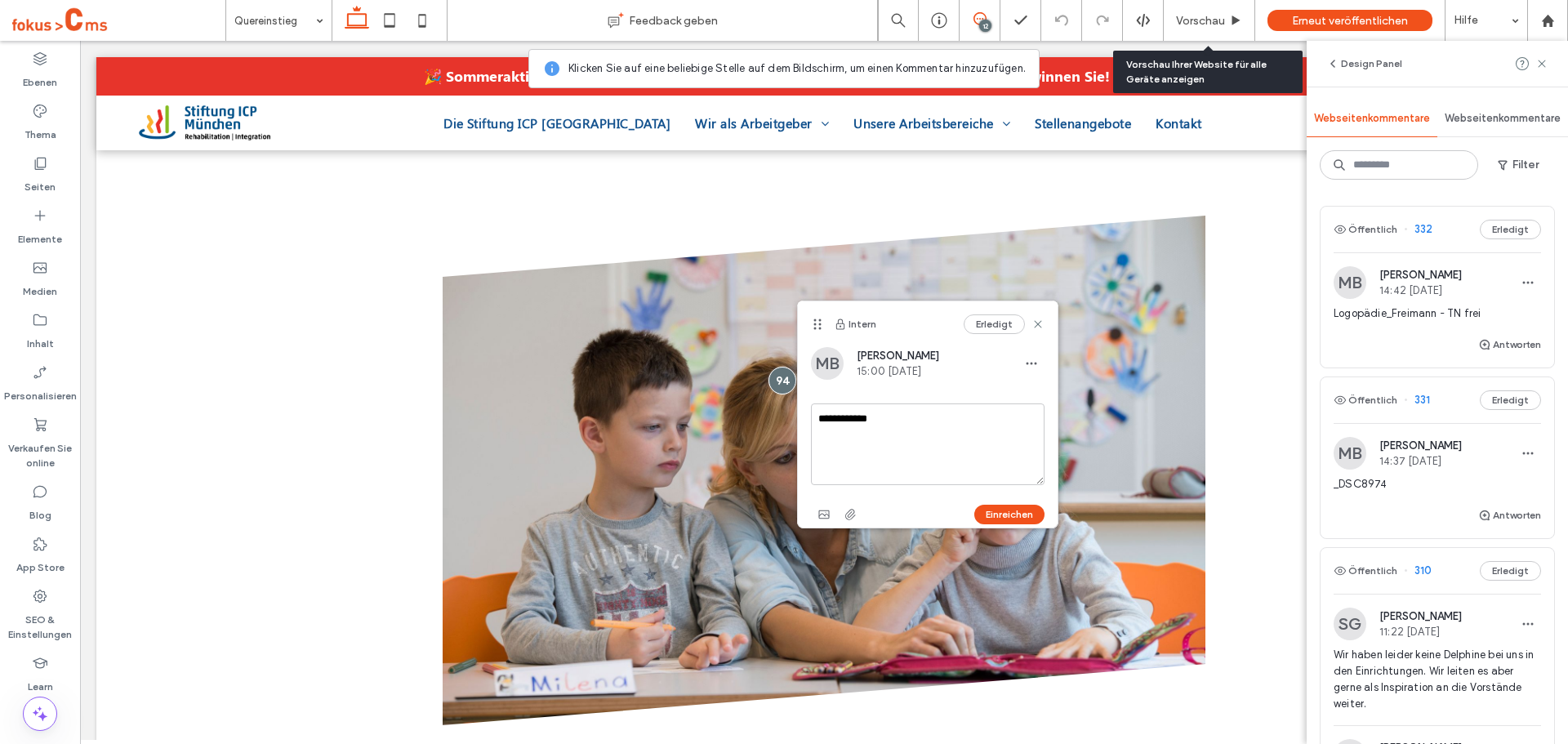
click at [915, 422] on textarea "**********" at bounding box center [928, 444] width 233 height 82
drag, startPoint x: 885, startPoint y: 419, endPoint x: 885, endPoint y: 433, distance: 14.0
click at [885, 421] on textarea "**********" at bounding box center [928, 444] width 233 height 82
type textarea "**********"
drag, startPoint x: 1001, startPoint y: 513, endPoint x: 945, endPoint y: 437, distance: 94.4
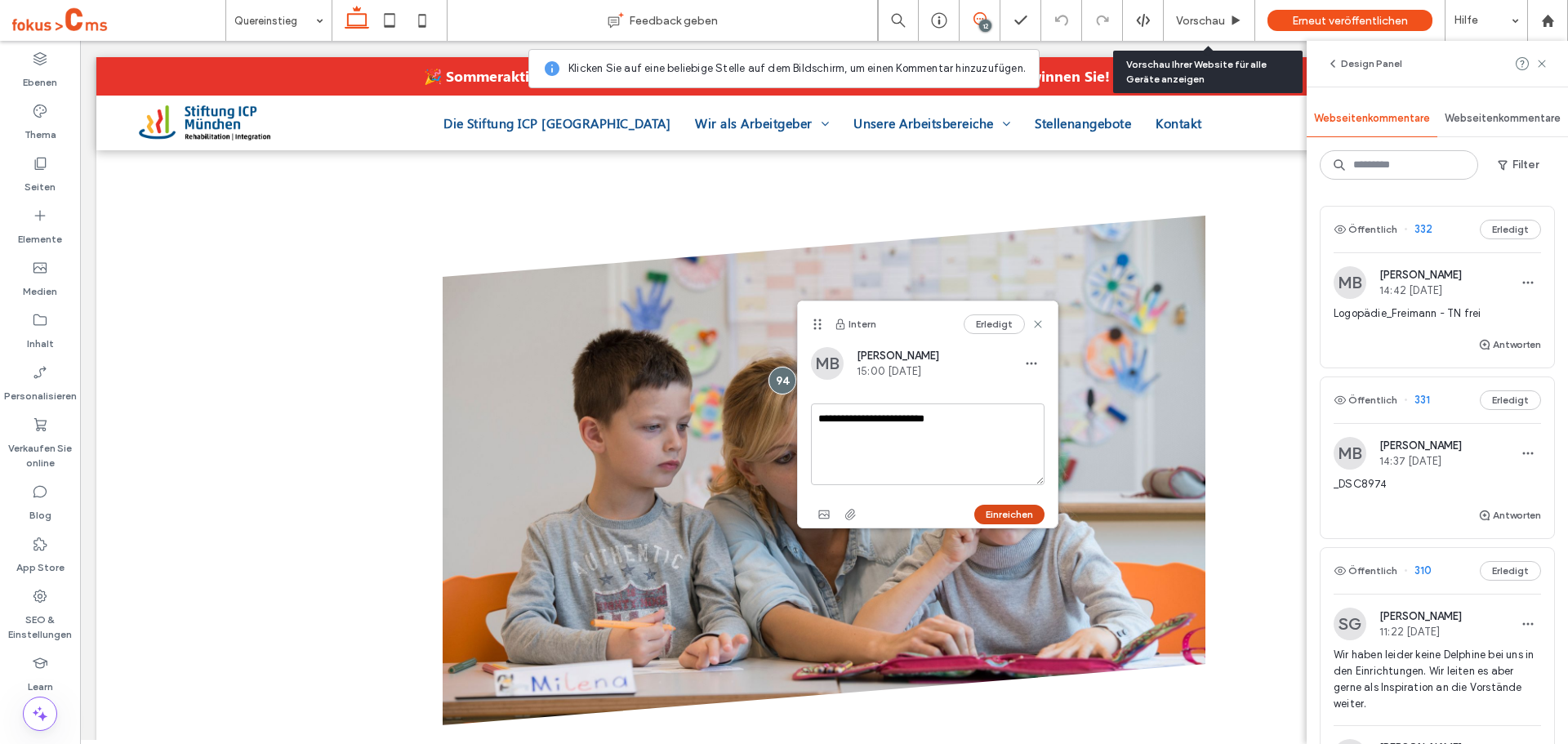
click at [1001, 513] on button "Einreichen" at bounding box center [1009, 513] width 70 height 19
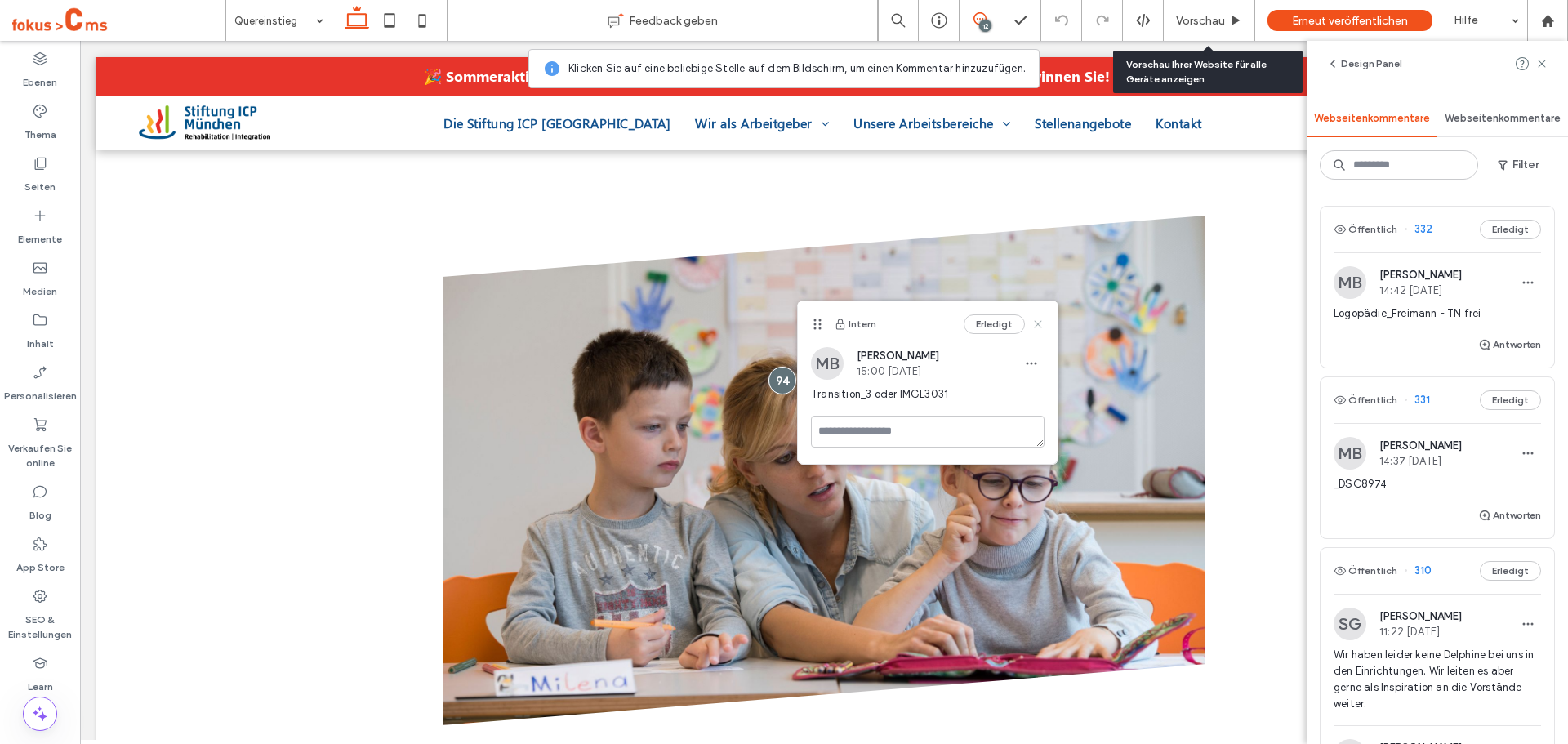
click at [1037, 324] on icon at bounding box center [1037, 323] width 13 height 13
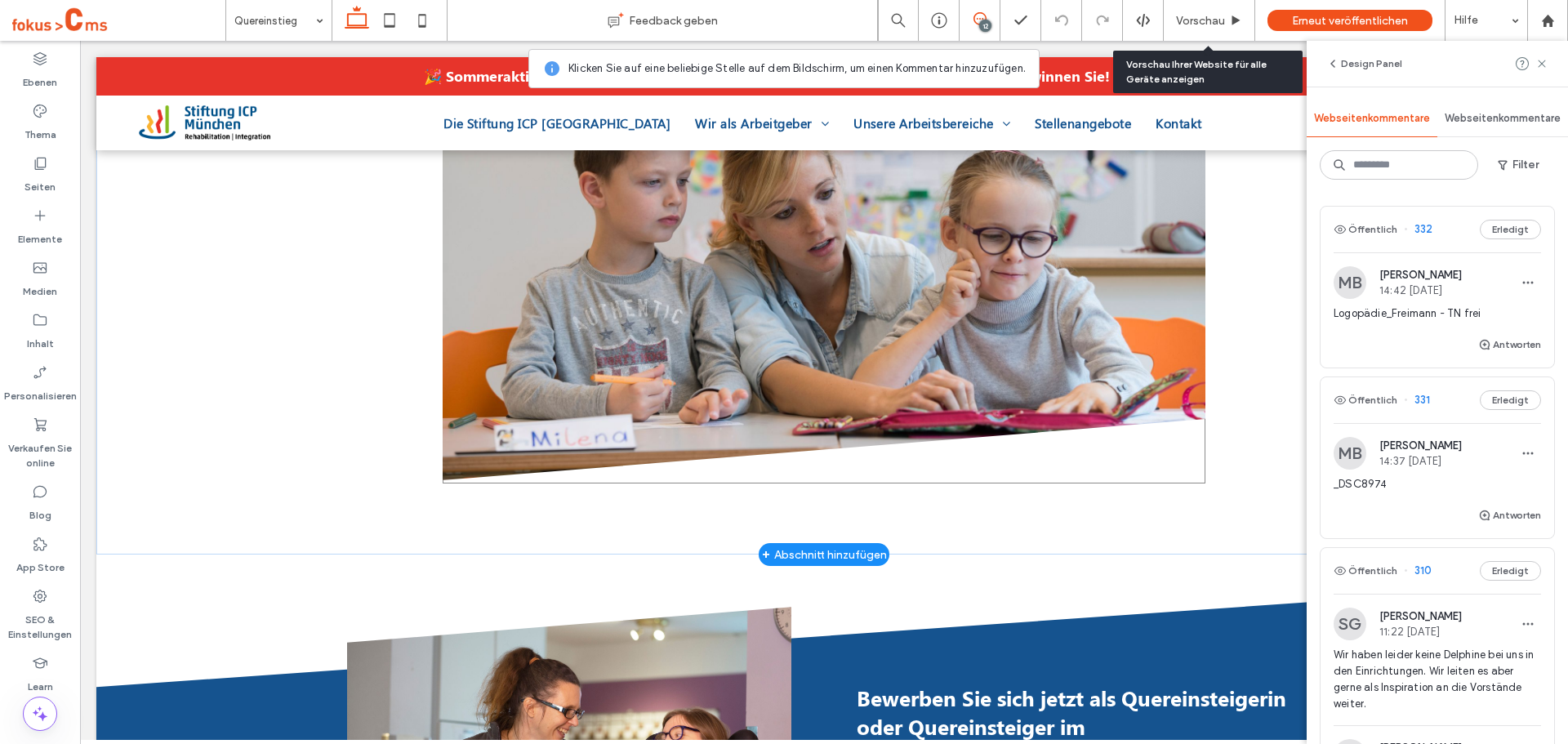
scroll to position [898, 0]
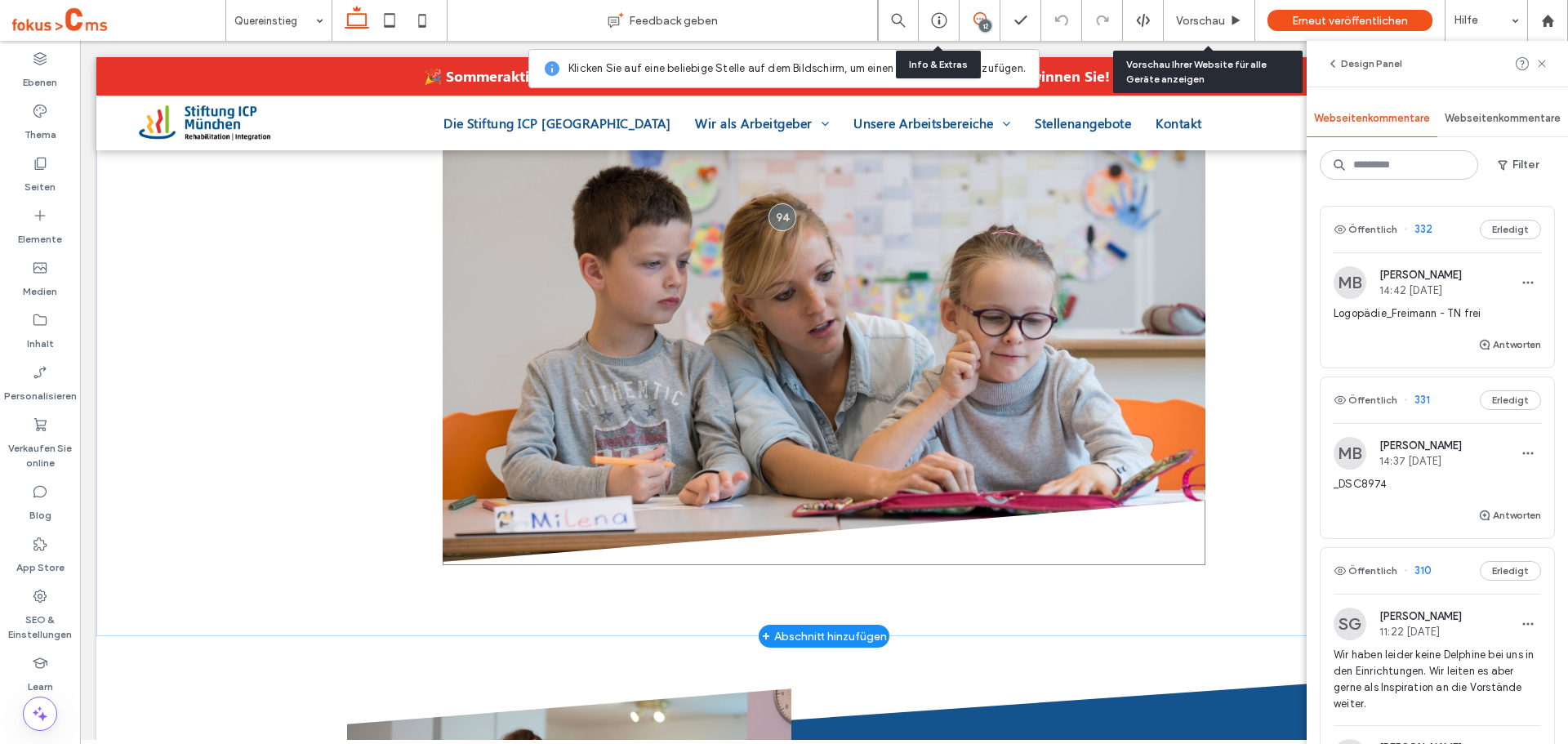
click at [681, 364] on img at bounding box center [824, 307] width 763 height 509
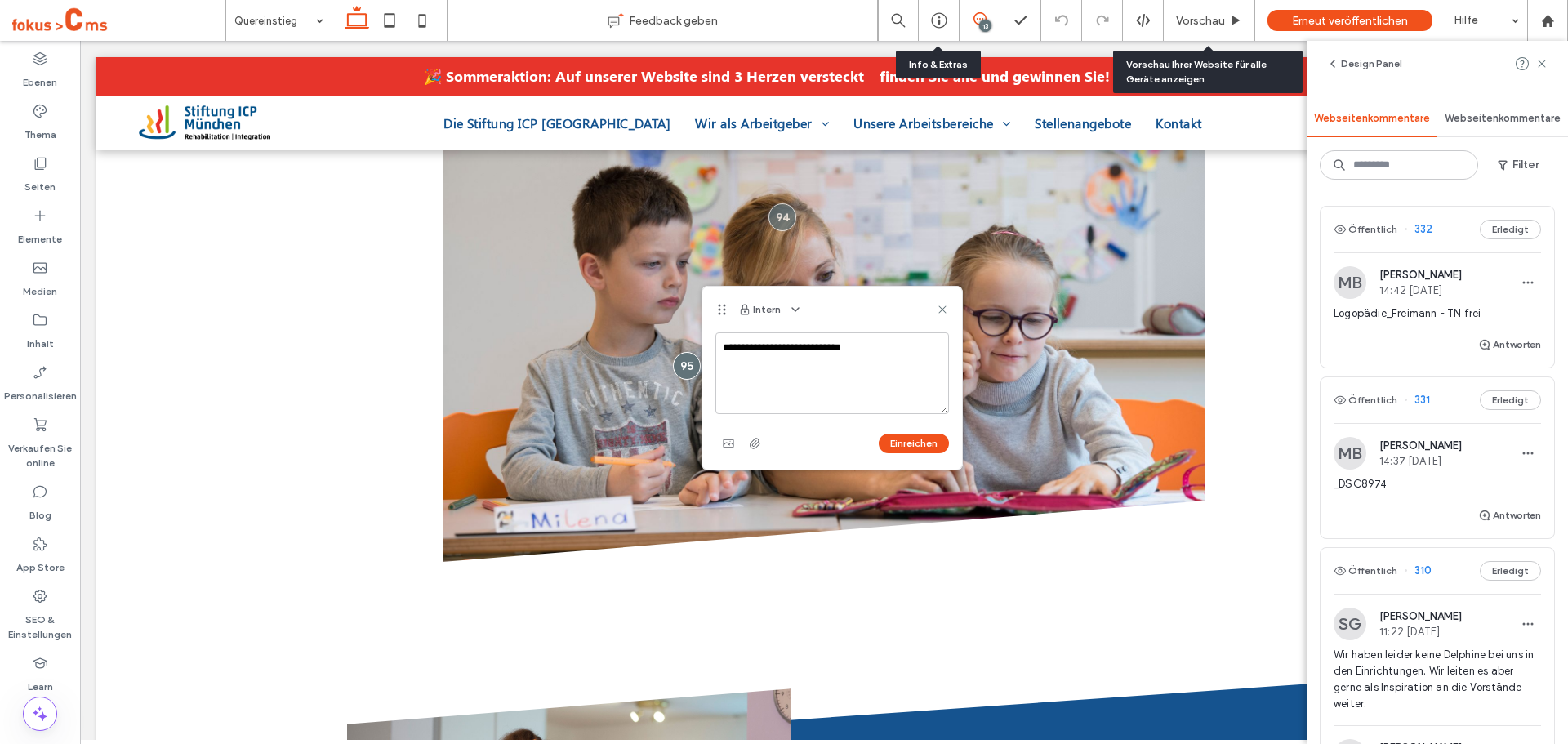
click at [774, 352] on textarea "**********" at bounding box center [832, 372] width 233 height 82
type textarea "**********"
drag, startPoint x: 921, startPoint y: 450, endPoint x: 841, endPoint y: 410, distance: 89.4
click at [921, 450] on button "Einreichen" at bounding box center [913, 443] width 70 height 19
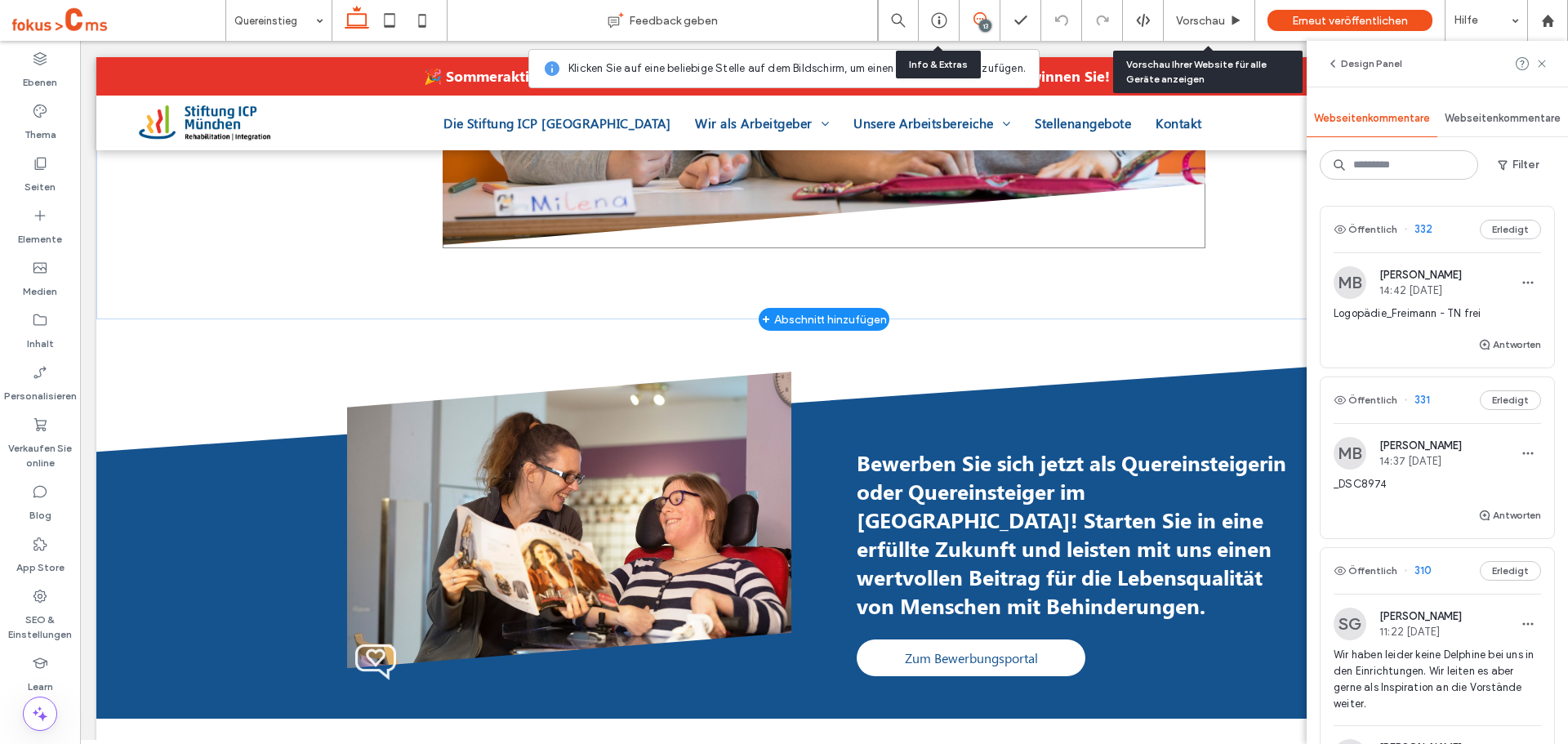
scroll to position [1225, 0]
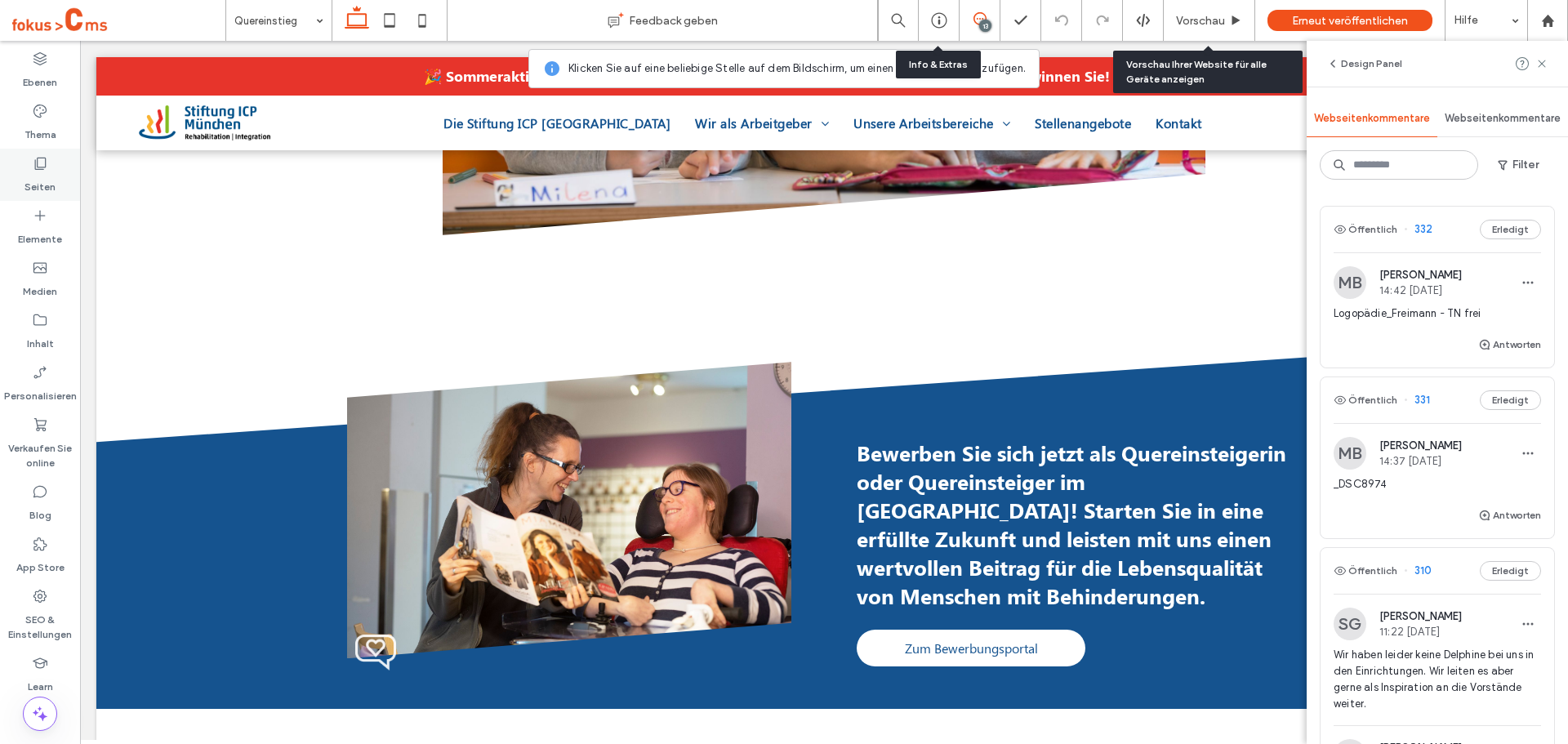
click at [46, 156] on icon at bounding box center [40, 163] width 16 height 16
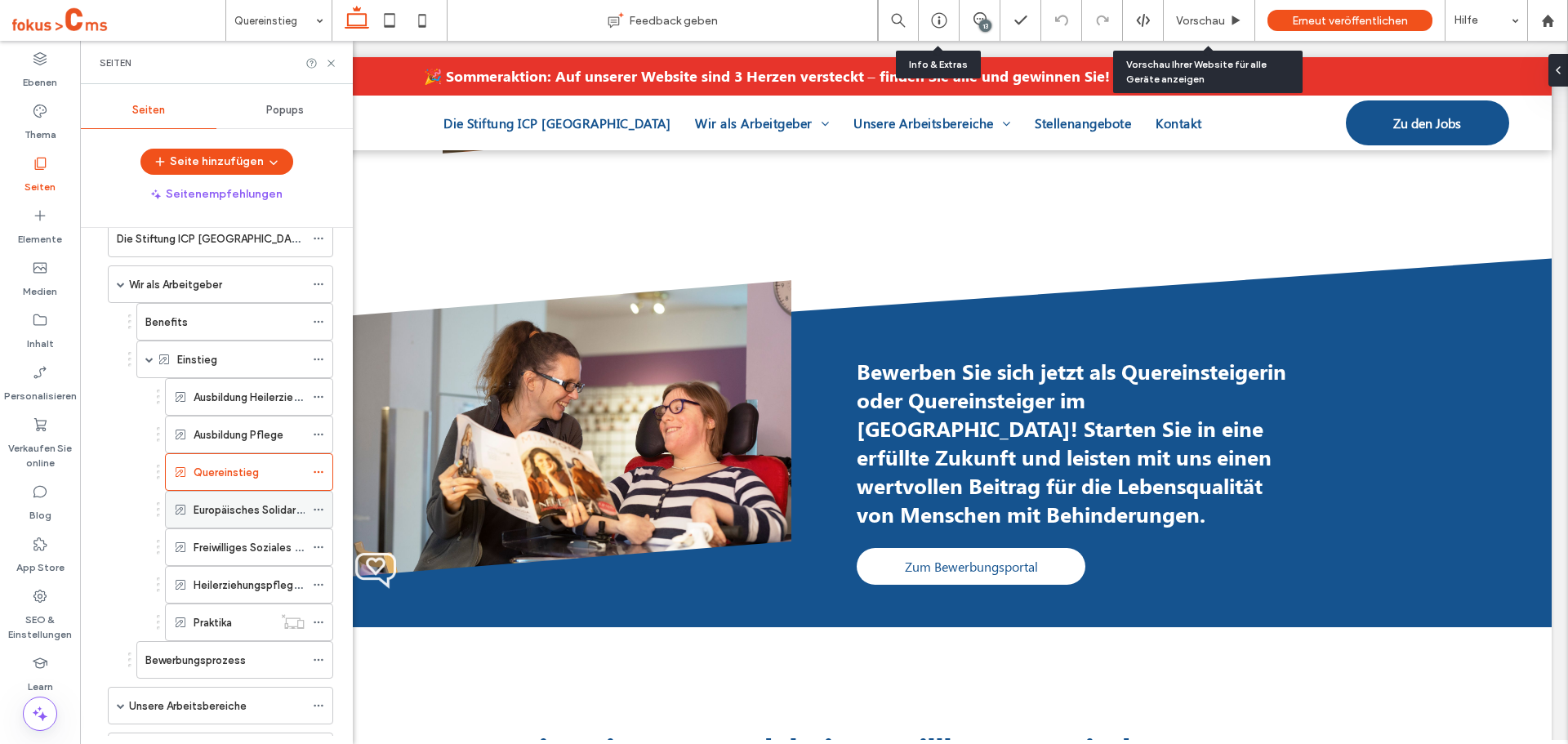
scroll to position [163, 0]
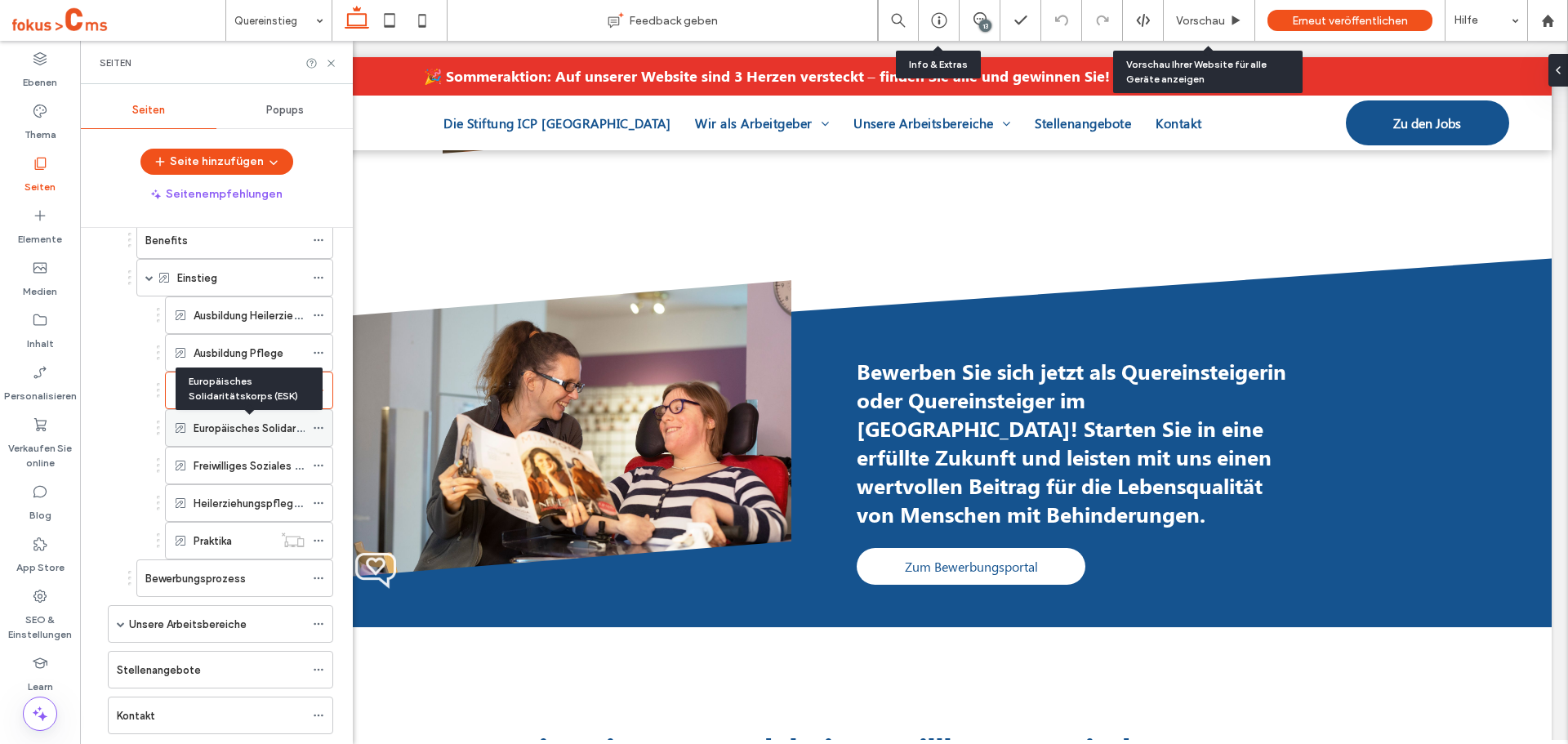
click at [212, 430] on label "Europäisches Solidaritätskorps (ESK)" at bounding box center [284, 428] width 181 height 29
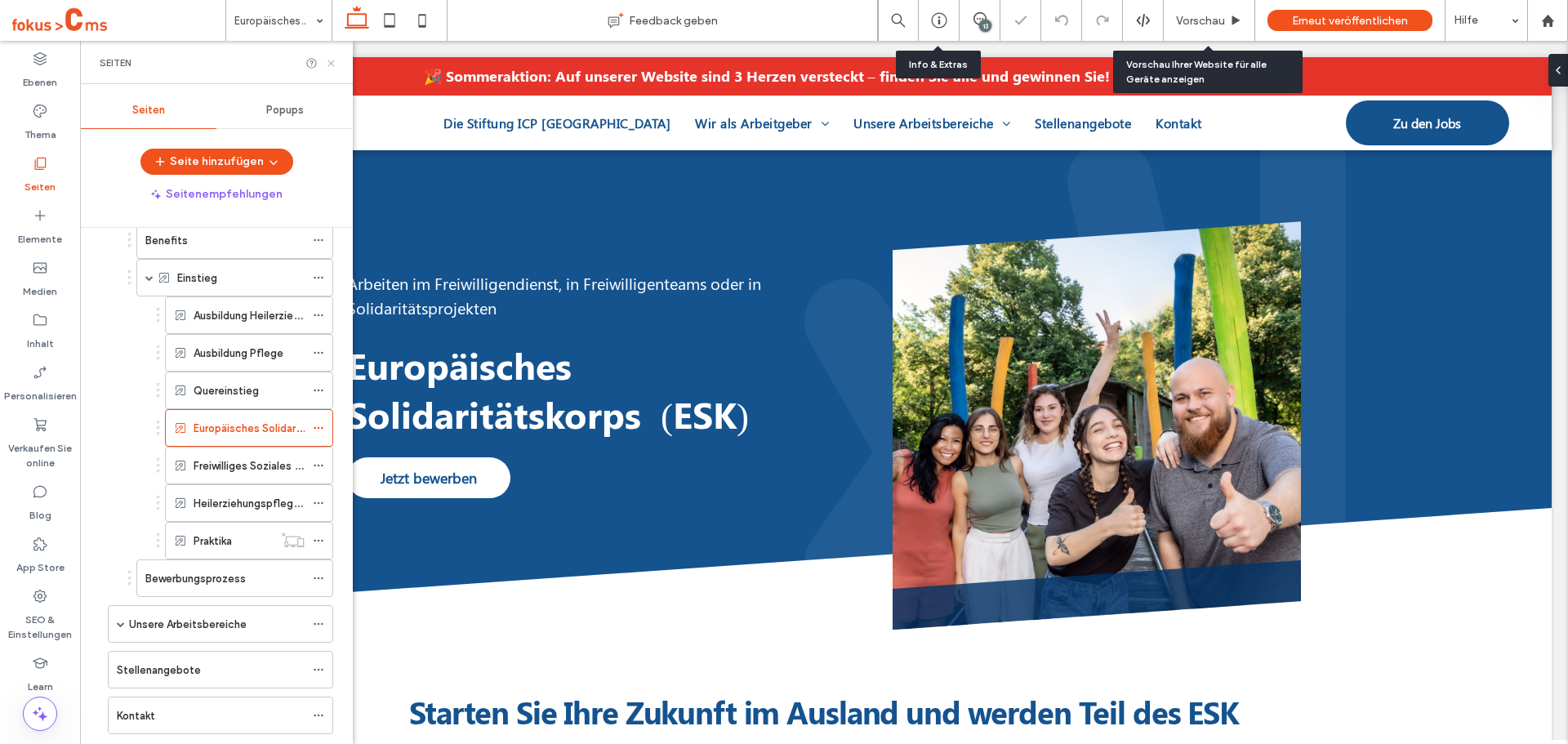
click at [333, 60] on icon at bounding box center [331, 63] width 13 height 13
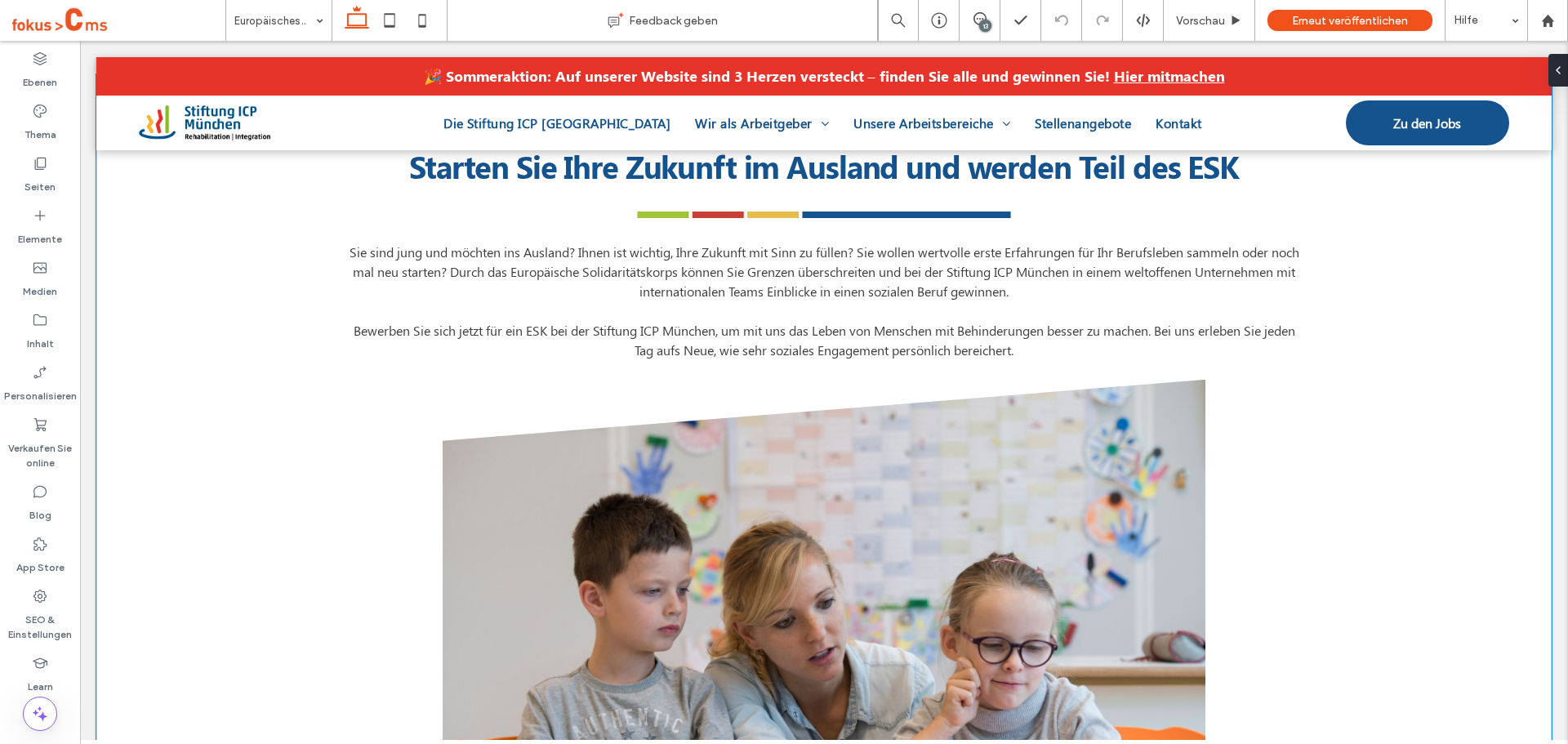
scroll to position [572, 0]
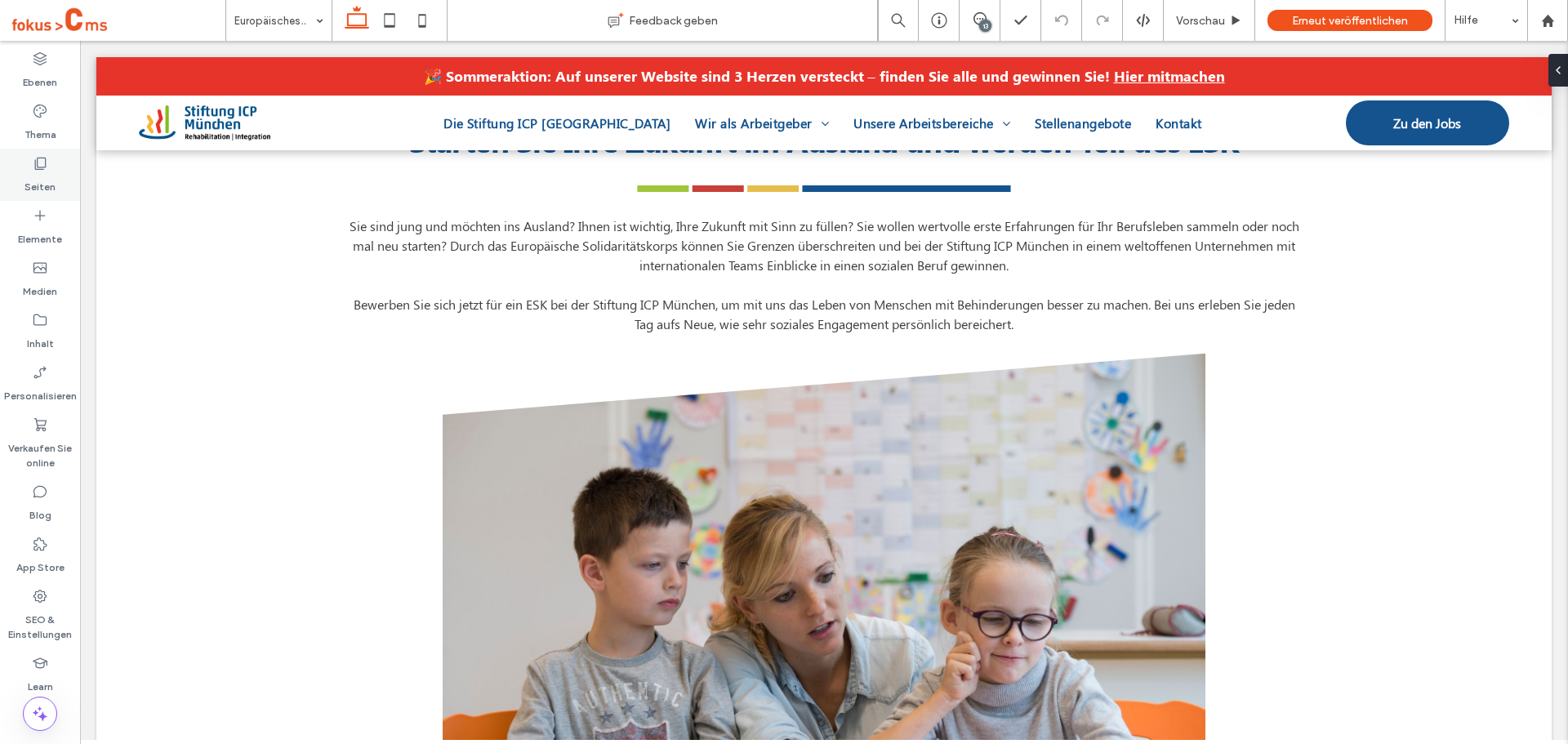
click at [36, 175] on label "Seiten" at bounding box center [40, 182] width 31 height 23
